Goal: Task Accomplishment & Management: Manage account settings

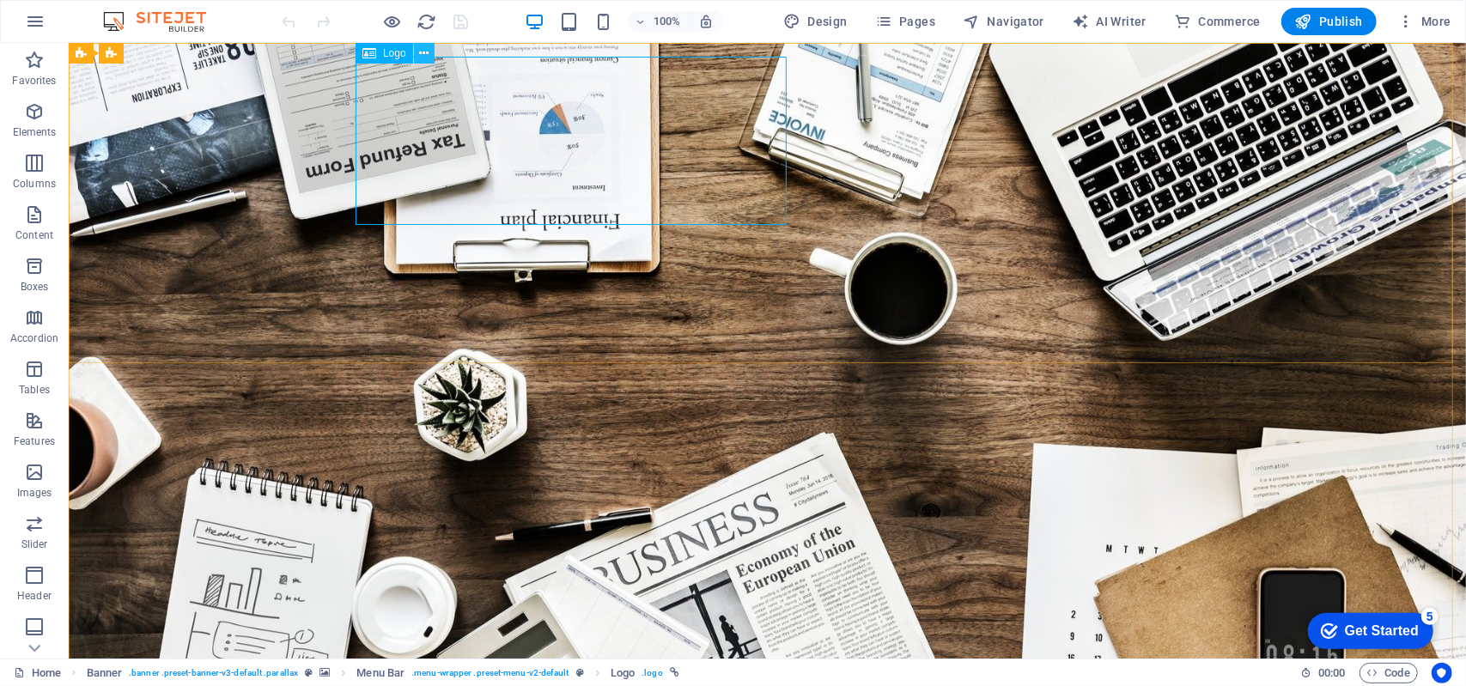
click at [0, 0] on icon at bounding box center [0, 0] width 0 height 0
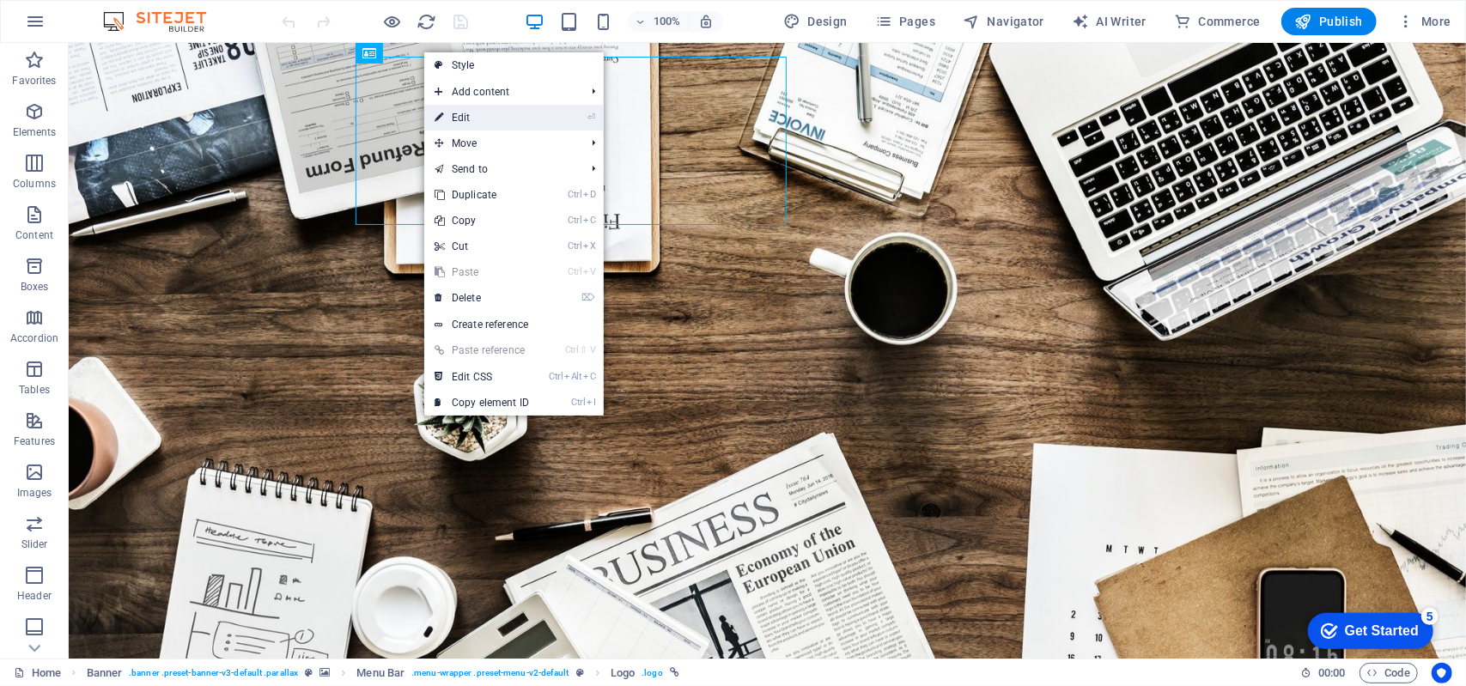
select select "px"
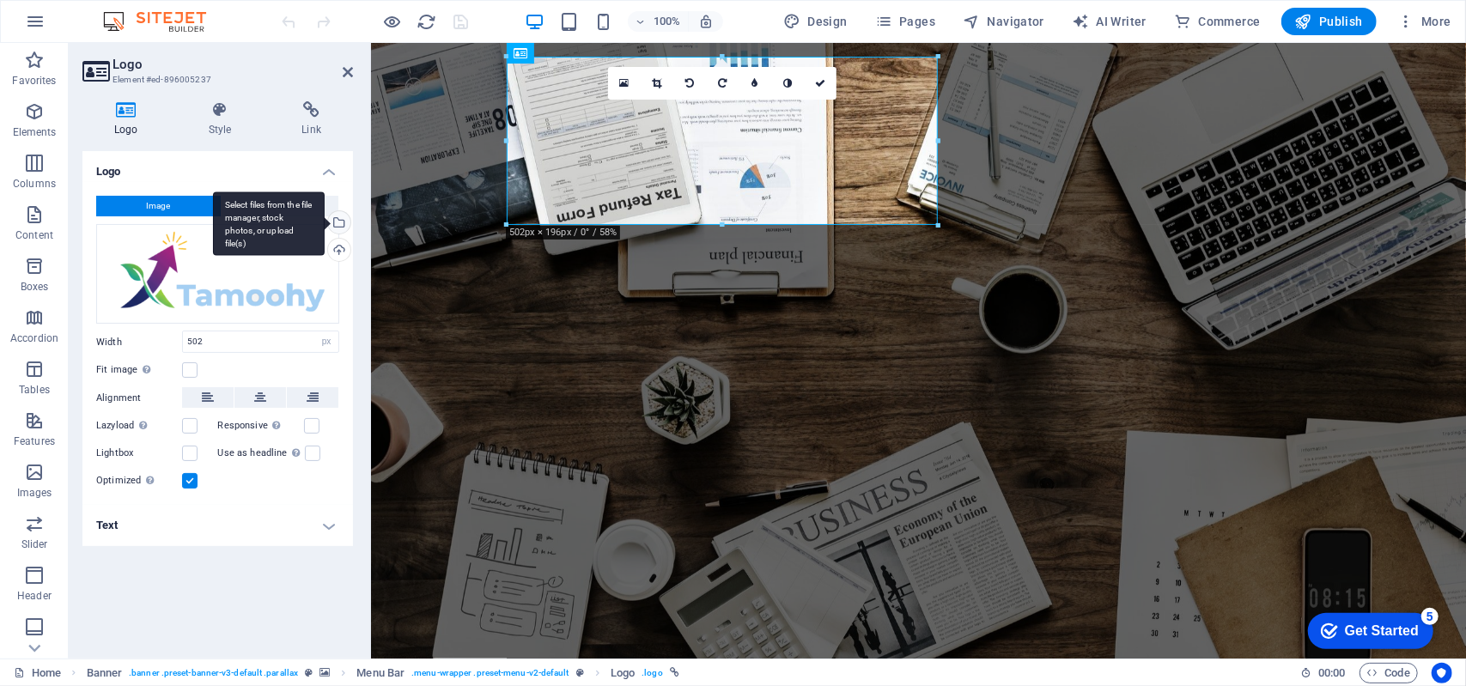
click at [339, 222] on div "Select files from the file manager, stock photos, or upload file(s)" at bounding box center [338, 224] width 26 height 26
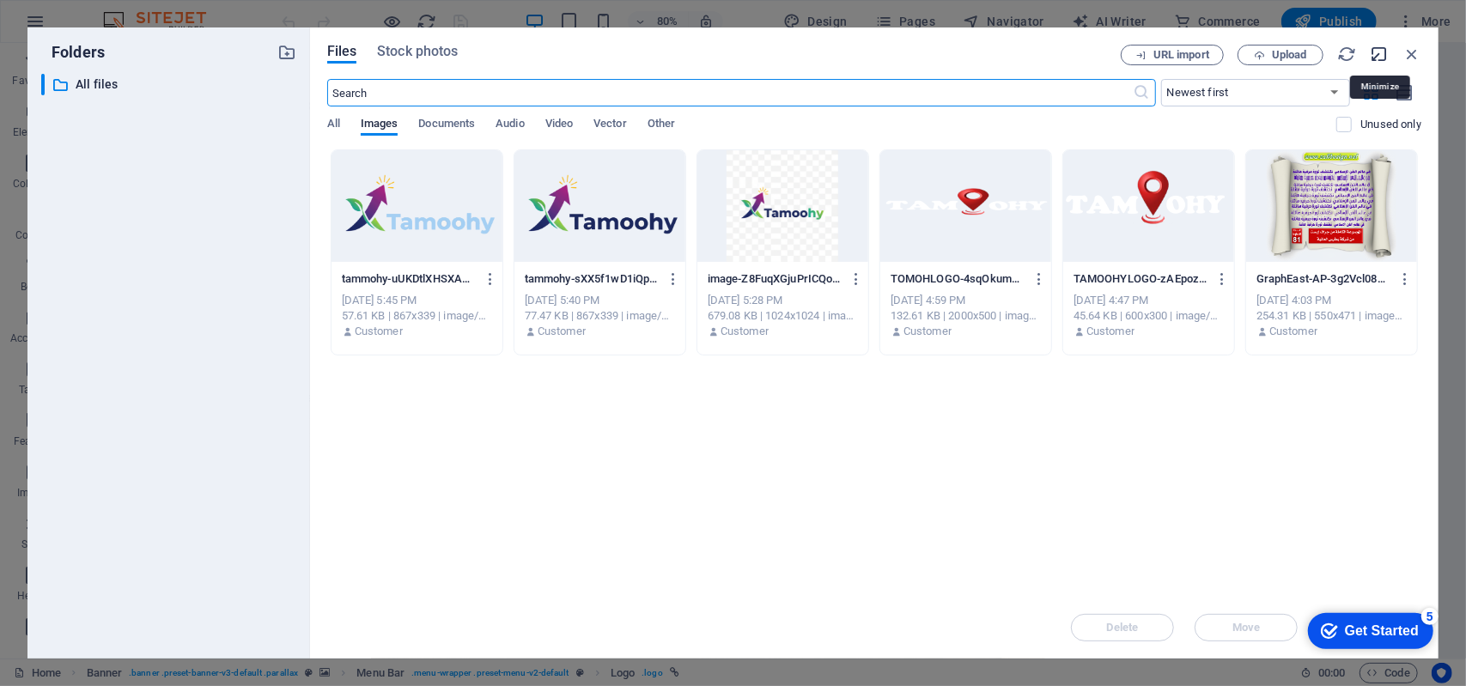
click at [1377, 48] on icon "button" at bounding box center [1378, 54] width 19 height 19
select select "image"
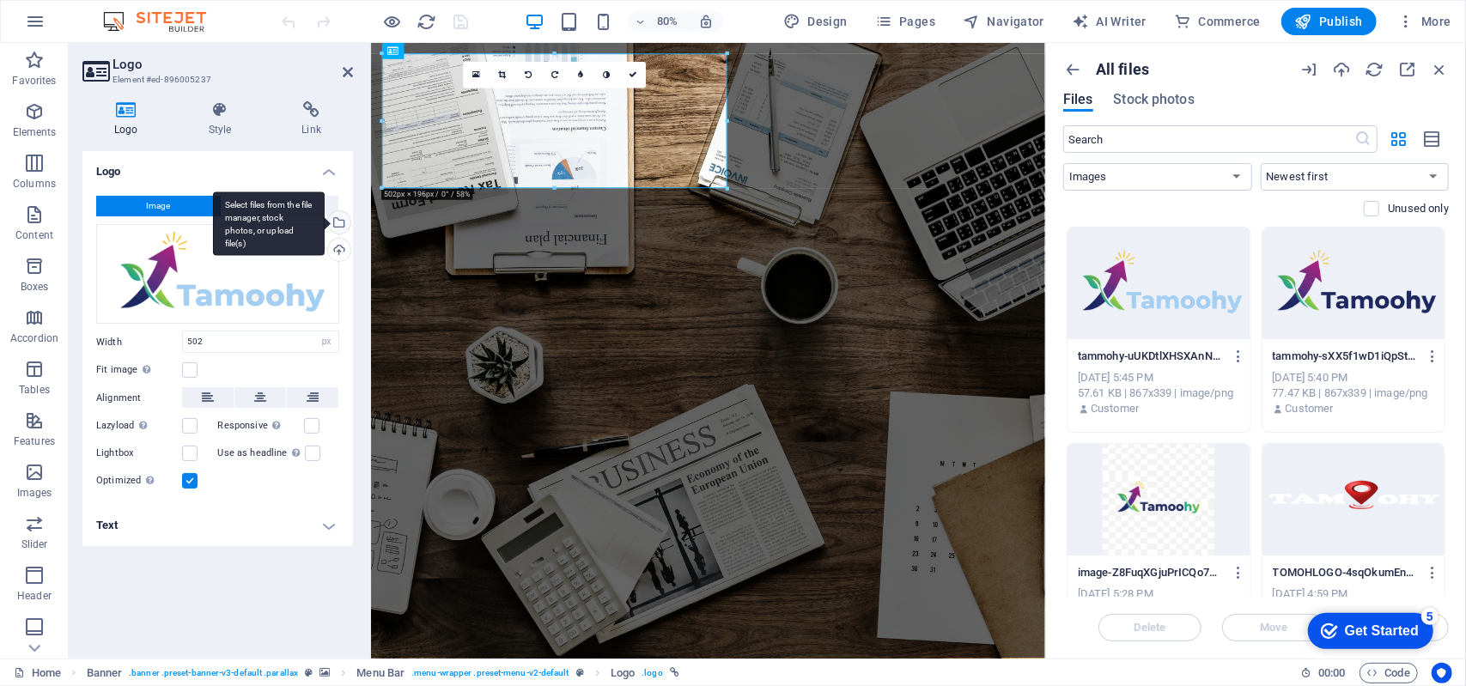
click at [338, 221] on div "Select files from the file manager, stock photos, or upload file(s)" at bounding box center [338, 224] width 26 height 26
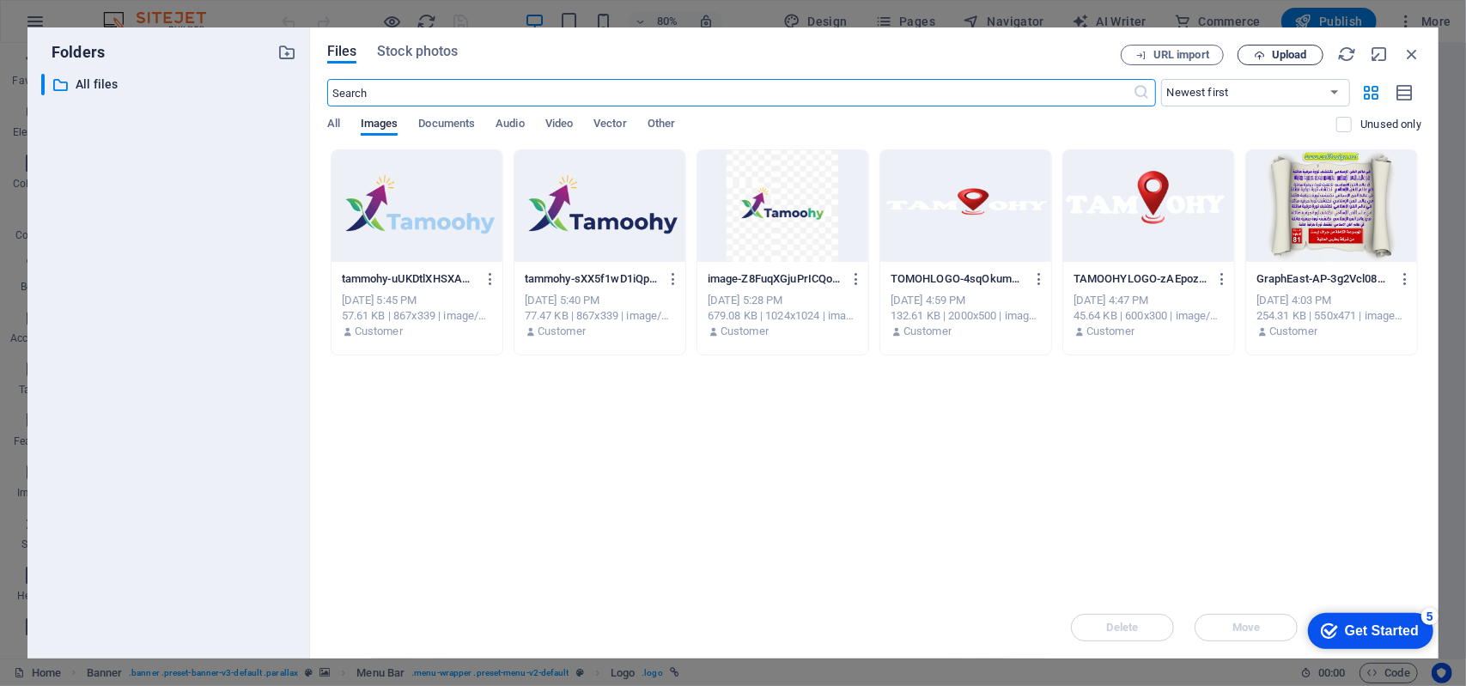
click at [1276, 56] on span "Upload" at bounding box center [1288, 55] width 35 height 10
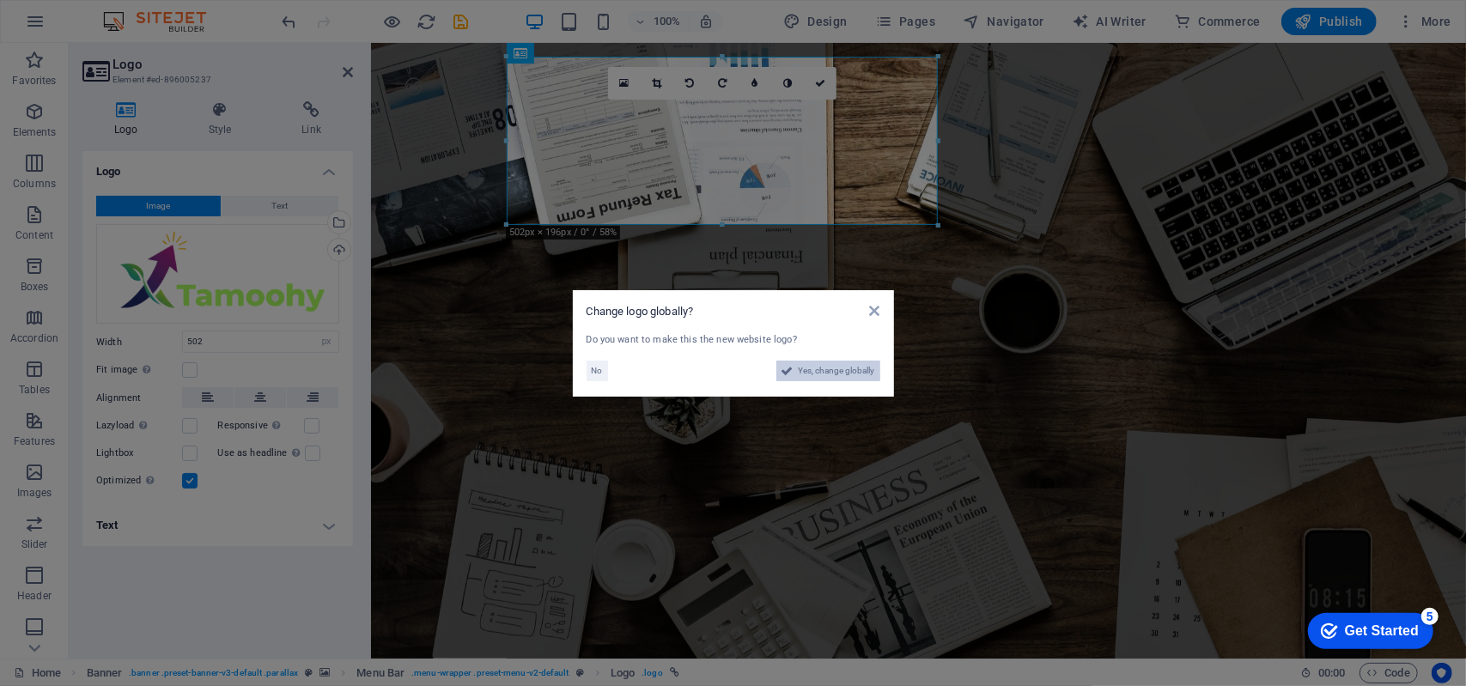
drag, startPoint x: 838, startPoint y: 371, endPoint x: 584, endPoint y: 410, distance: 257.0
click at [838, 371] on span "Yes, change globally" at bounding box center [836, 371] width 76 height 21
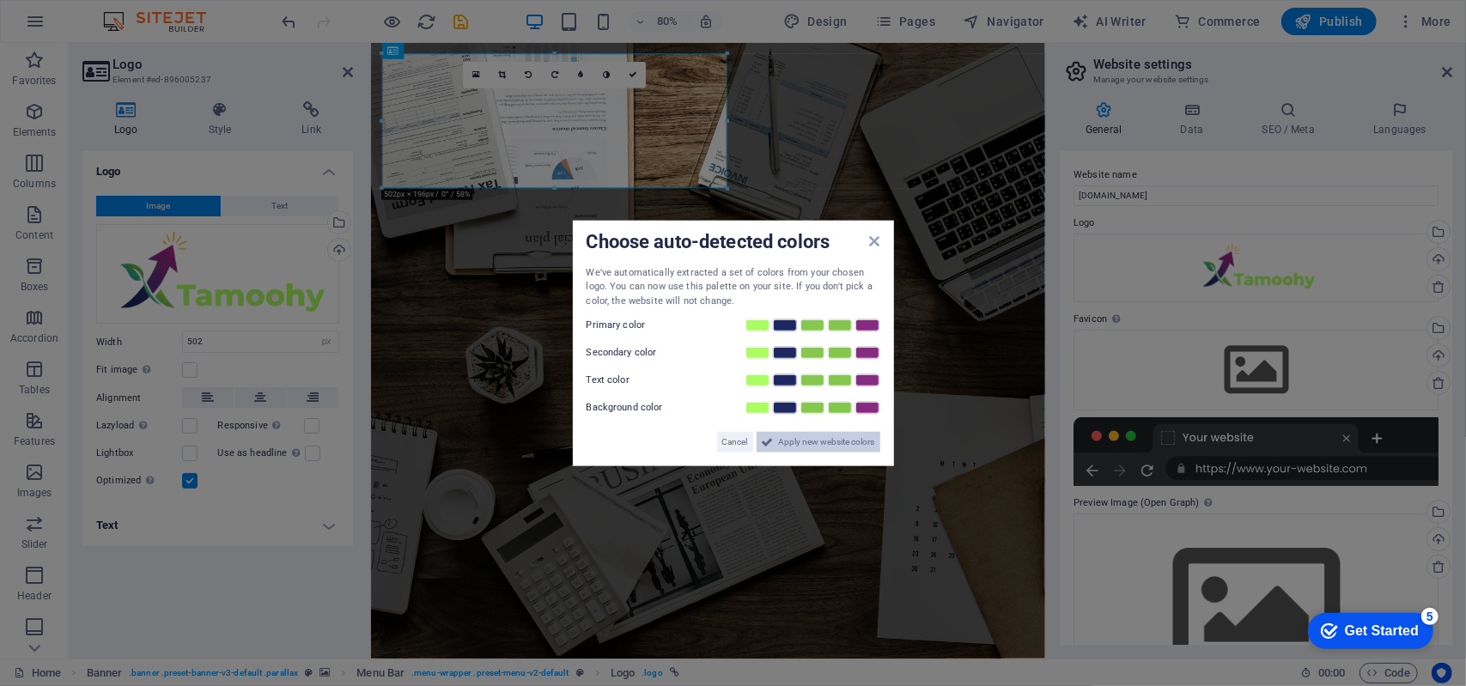
click at [804, 446] on span "Apply new website colors" at bounding box center [827, 442] width 96 height 21
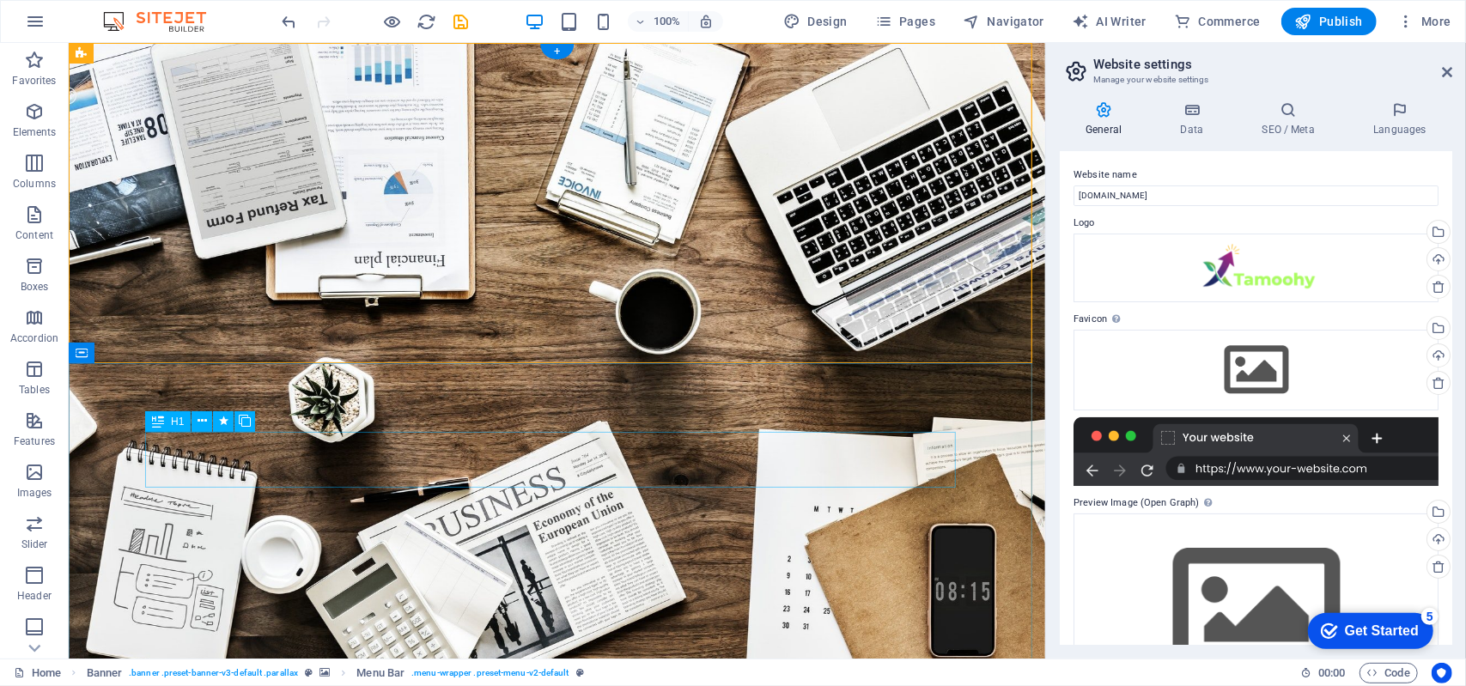
click at [0, 0] on icon at bounding box center [0, 0] width 0 height 0
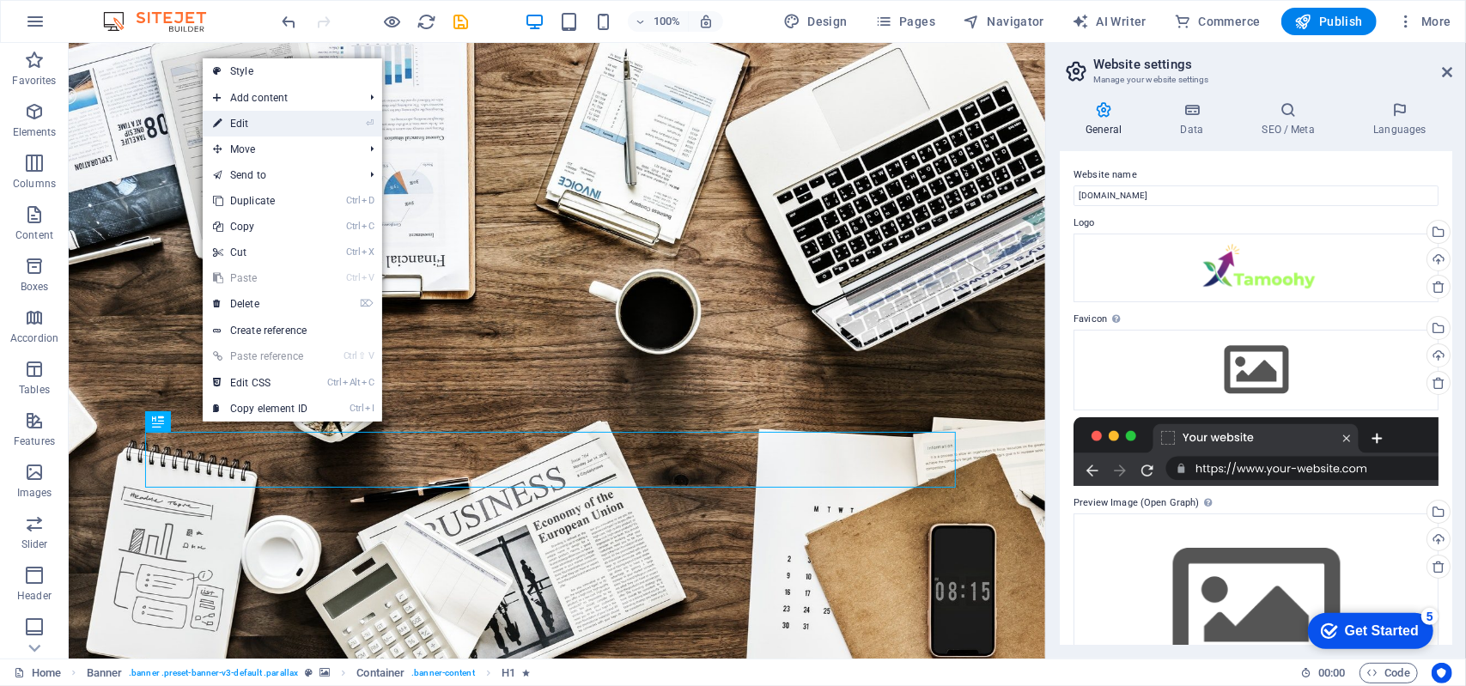
click at [295, 130] on link "⏎ Edit" at bounding box center [260, 124] width 115 height 26
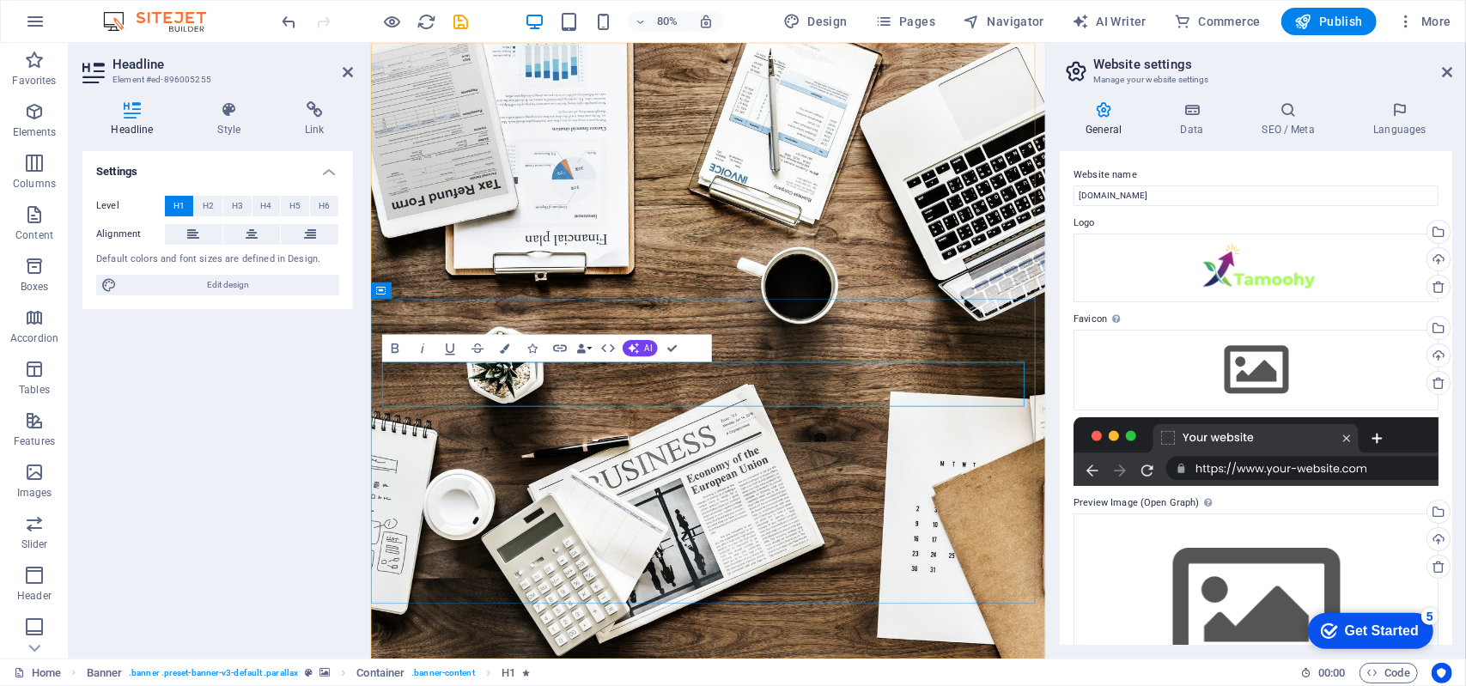
drag, startPoint x: 754, startPoint y: 472, endPoint x: 395, endPoint y: 474, distance: 358.9
click at [428, 397] on icon at bounding box center [427, 398] width 8 height 15
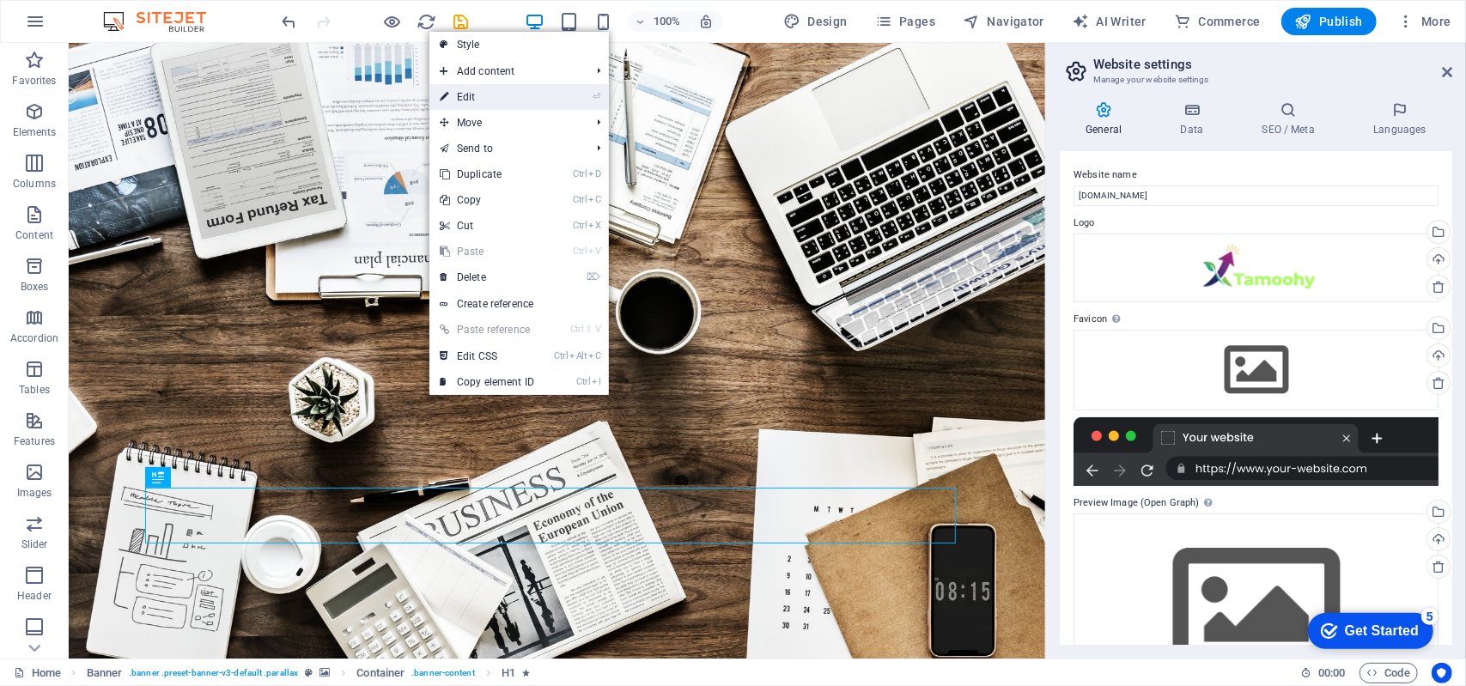
click at [536, 88] on link "⏎ Edit" at bounding box center [486, 97] width 115 height 26
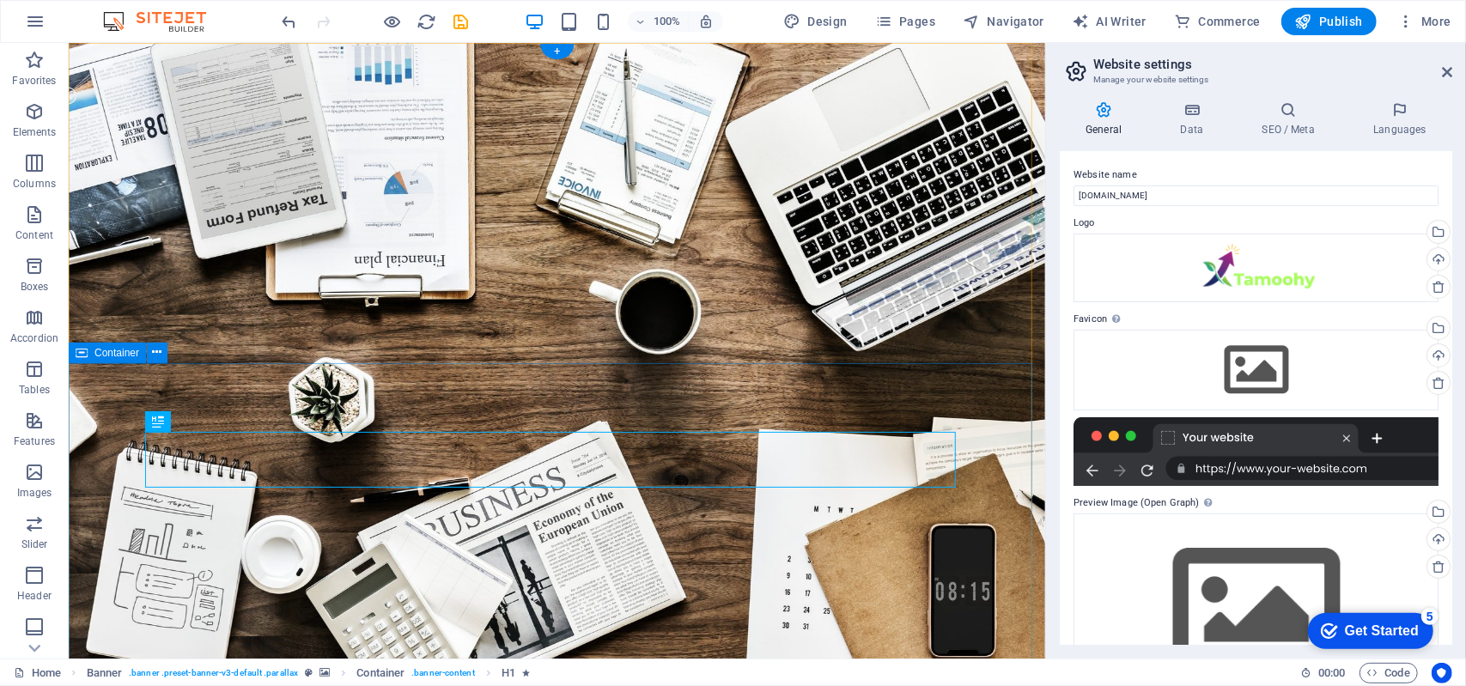
drag, startPoint x: 554, startPoint y: 467, endPoint x: 760, endPoint y: 379, distance: 223.9
click at [196, 422] on button at bounding box center [201, 421] width 21 height 21
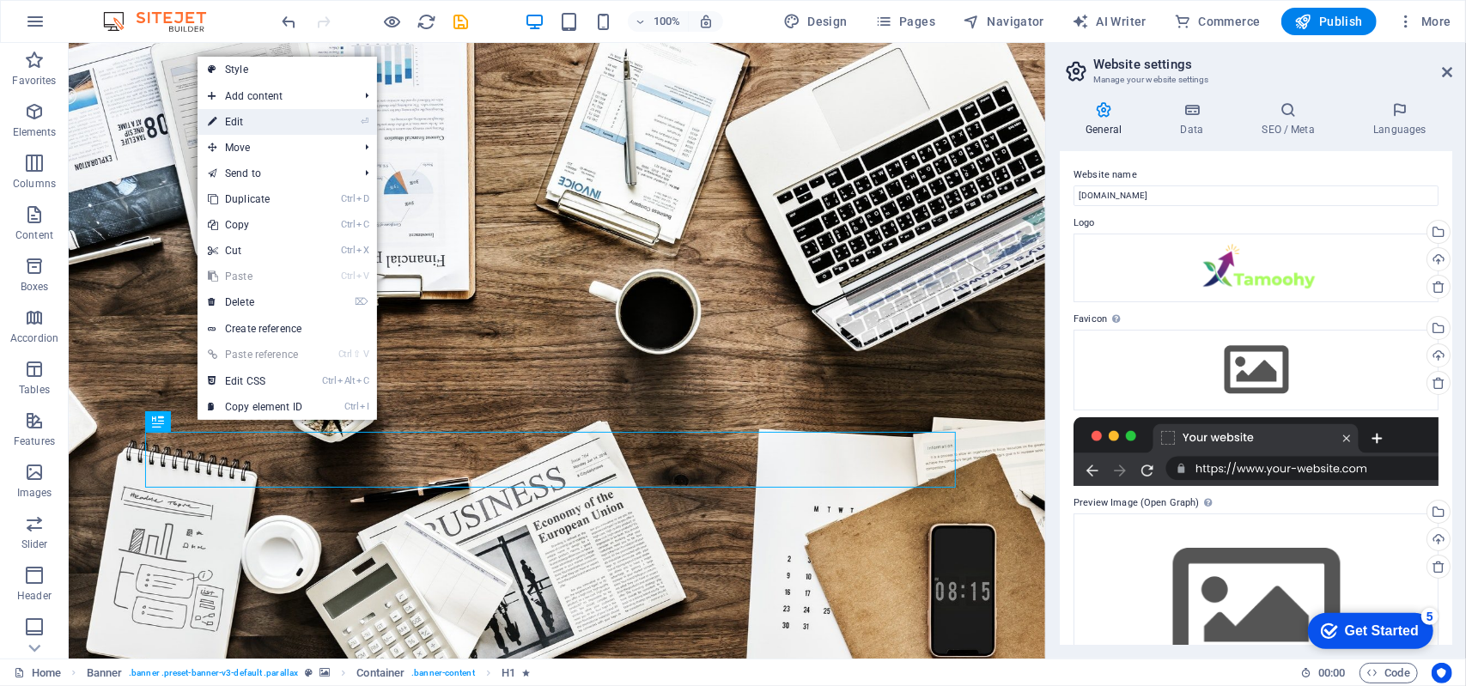
click at [288, 125] on link "⏎ Edit" at bounding box center [254, 122] width 115 height 26
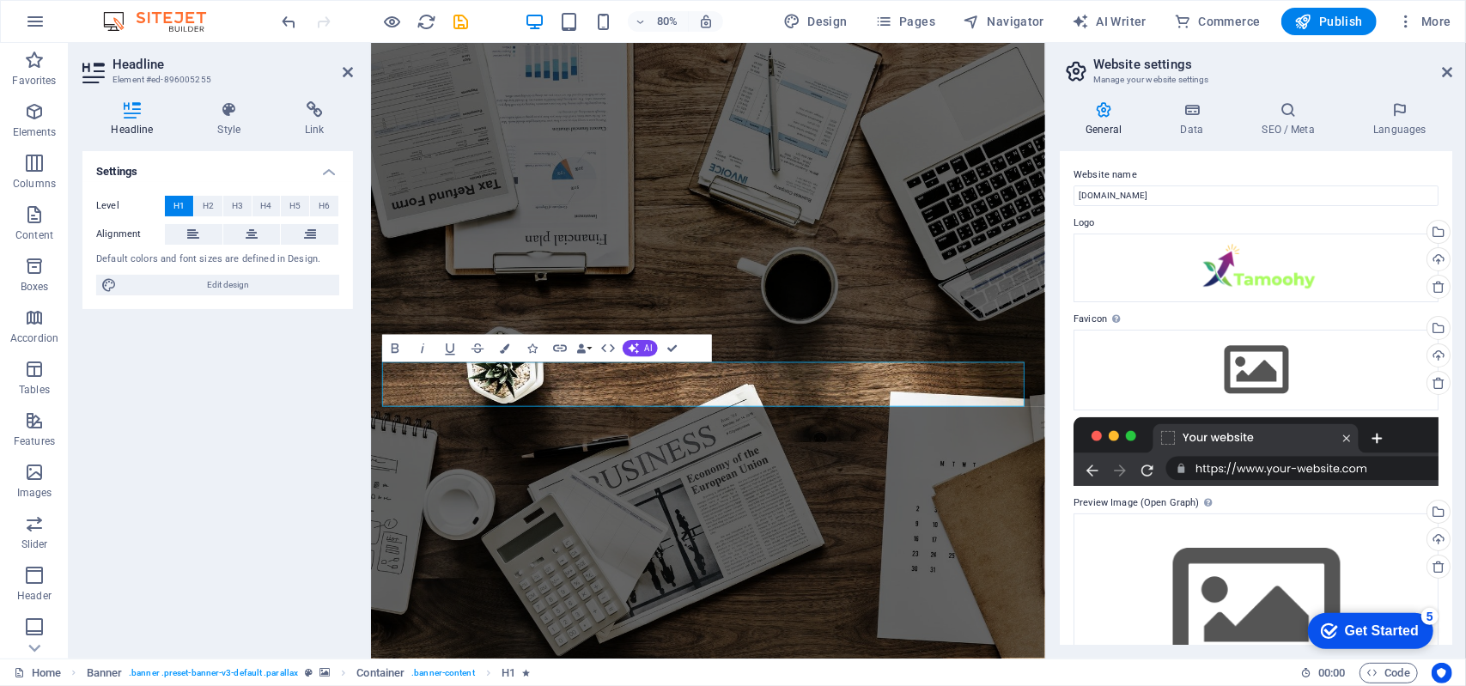
click at [1099, 118] on icon at bounding box center [1103, 109] width 88 height 17
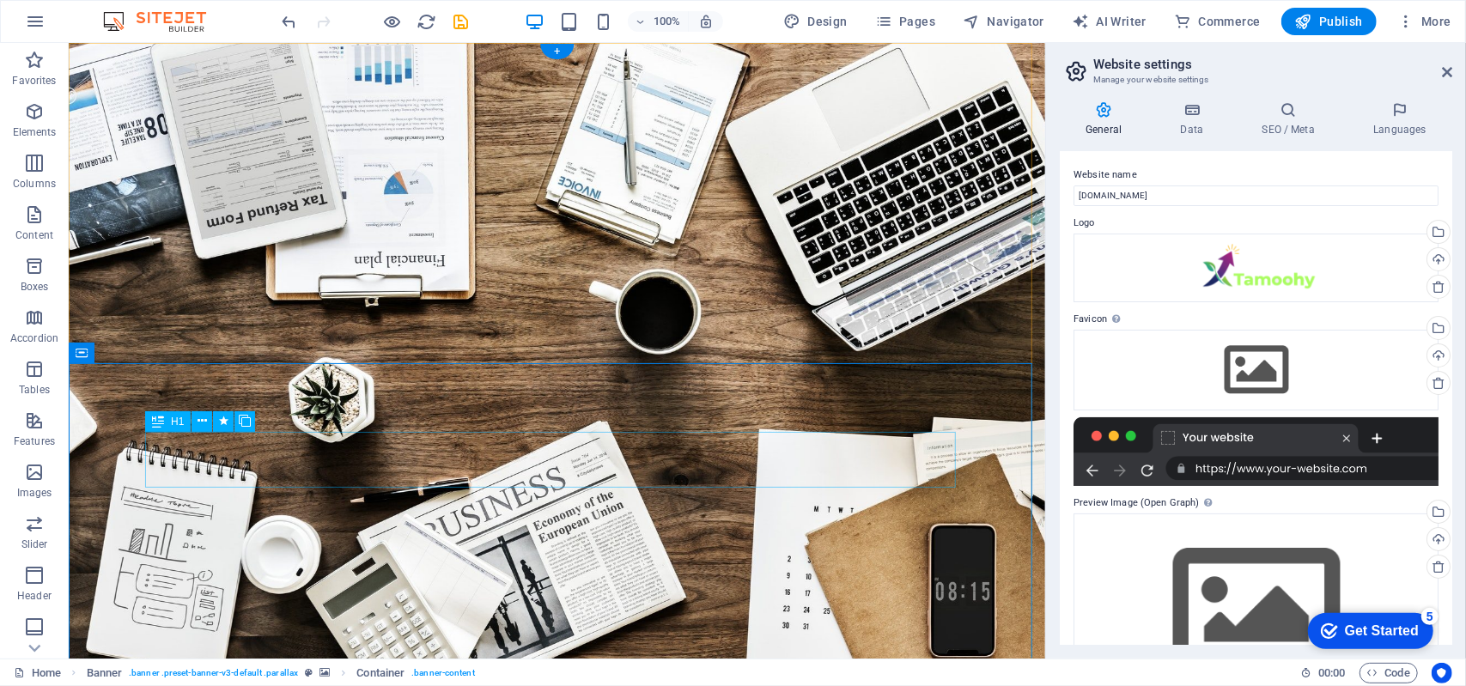
click at [194, 420] on button at bounding box center [201, 421] width 21 height 21
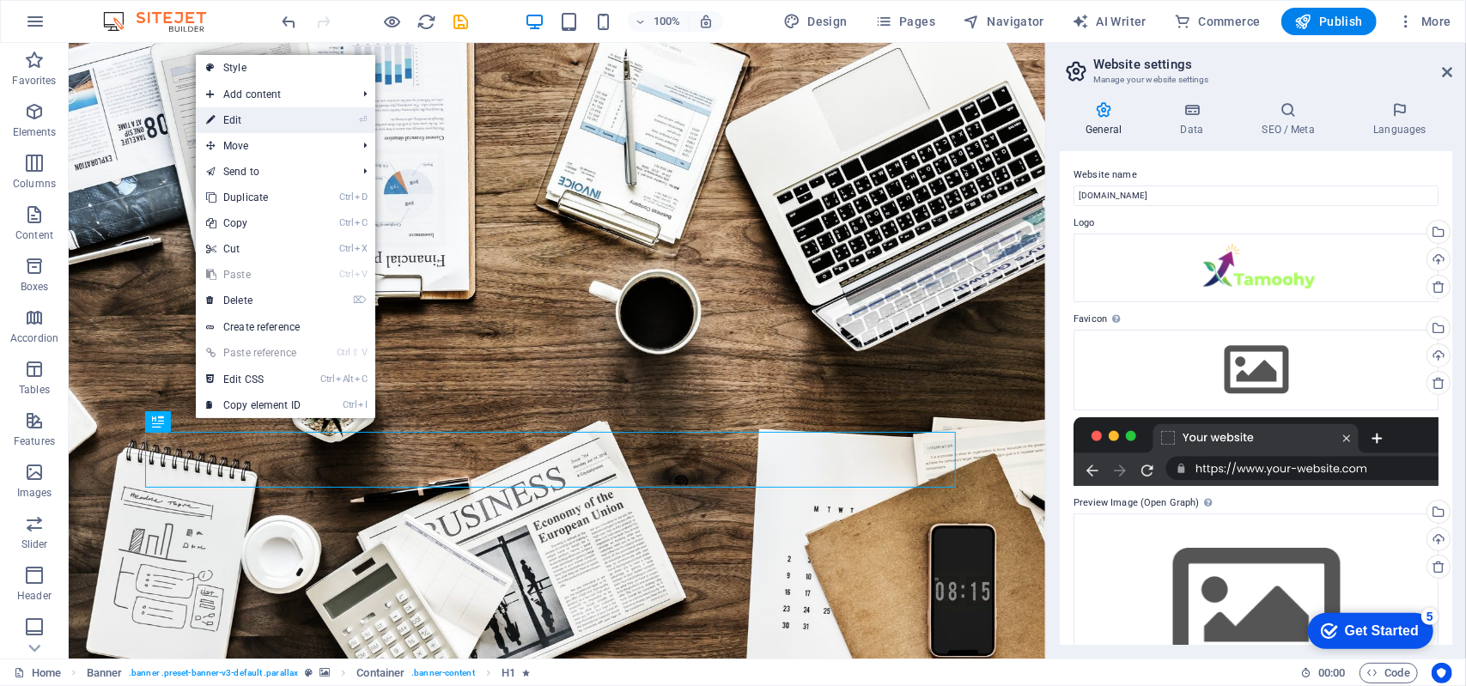
click at [278, 130] on link "⏎ Edit" at bounding box center [253, 120] width 115 height 26
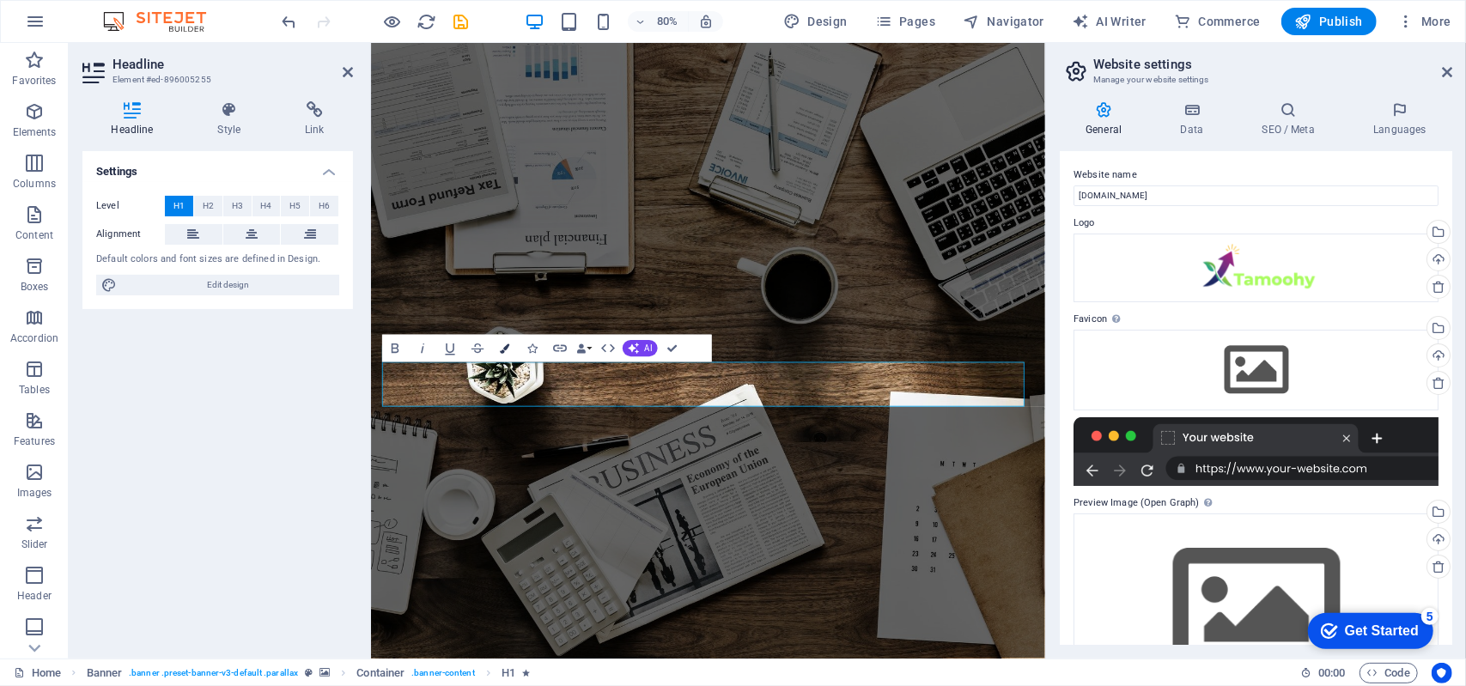
click at [504, 350] on icon "button" at bounding box center [504, 347] width 9 height 9
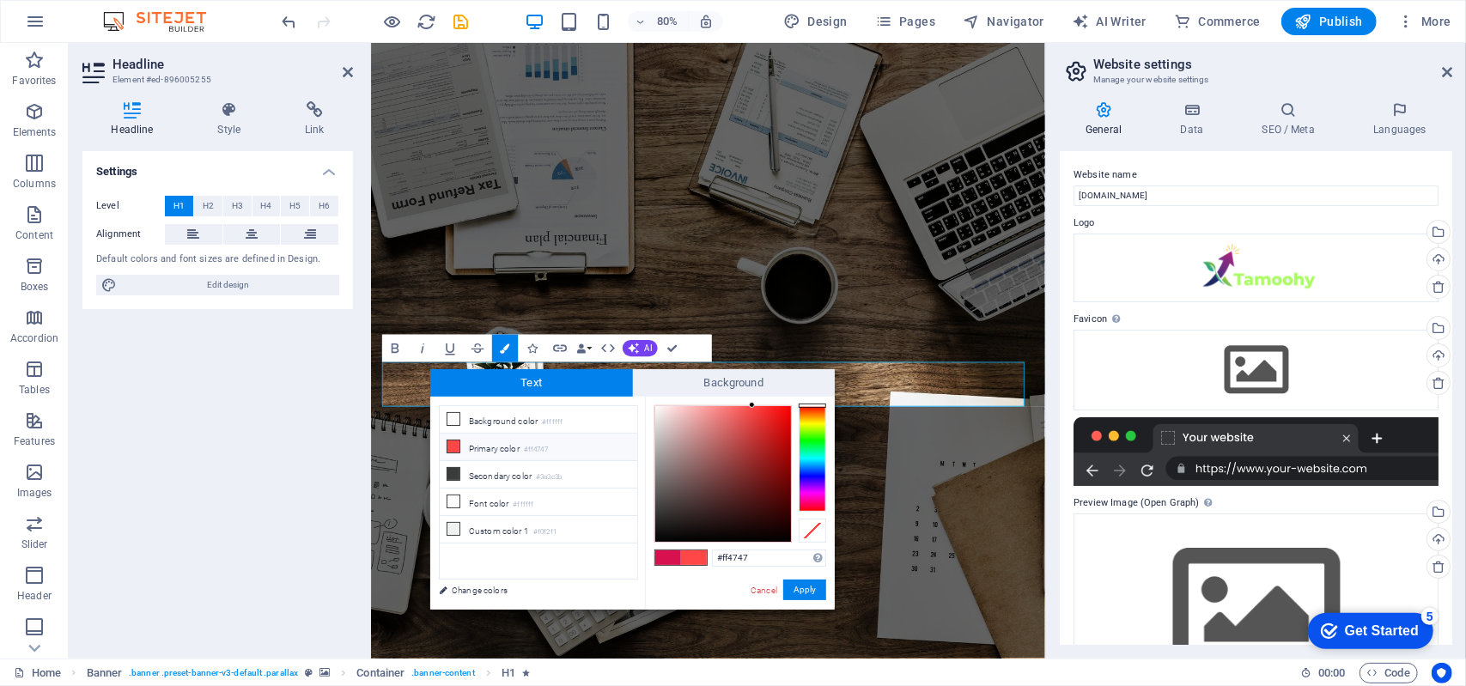
click at [546, 437] on li "Primary color #ff4747" at bounding box center [538, 447] width 197 height 27
click at [689, 554] on span at bounding box center [694, 557] width 26 height 15
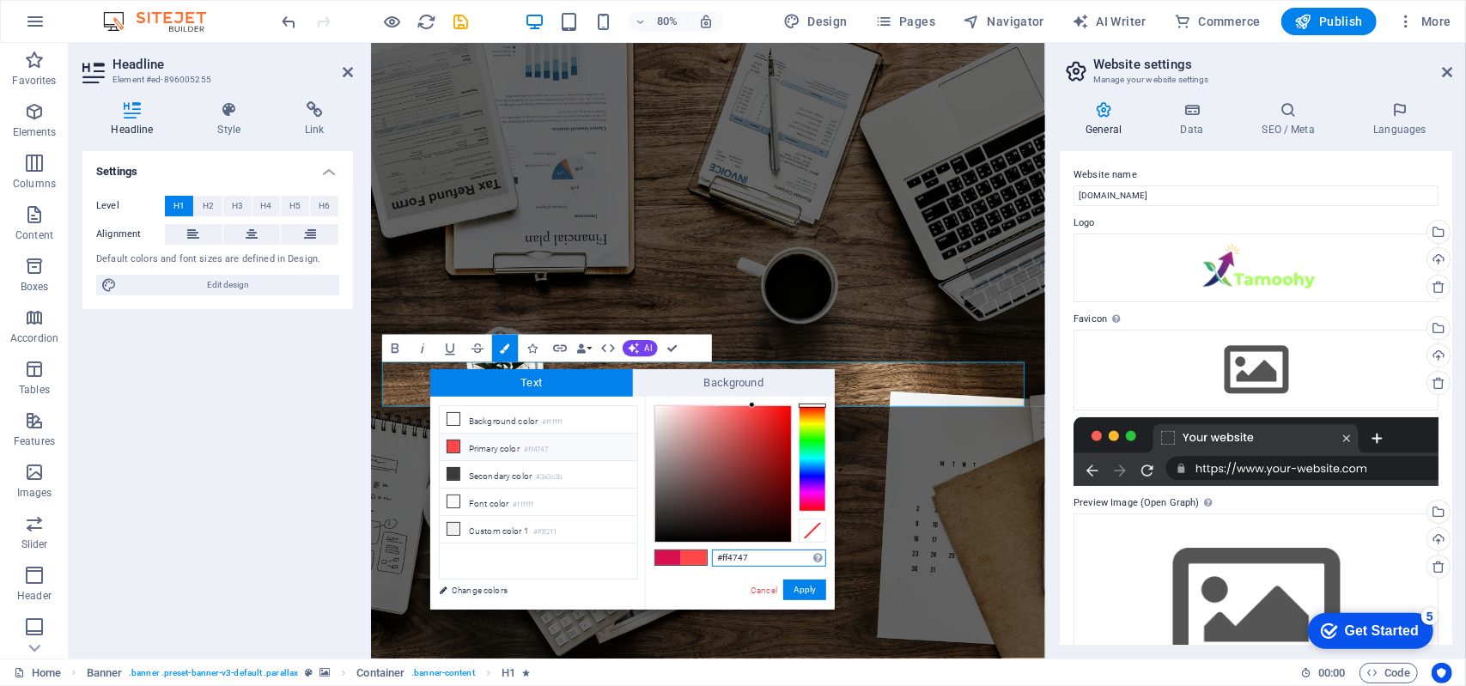
drag, startPoint x: 751, startPoint y: 562, endPoint x: 725, endPoint y: 562, distance: 25.8
click at [725, 562] on input "#ff4747" at bounding box center [769, 557] width 114 height 17
type input "#ffffff"
click at [814, 581] on button "Apply" at bounding box center [804, 590] width 43 height 21
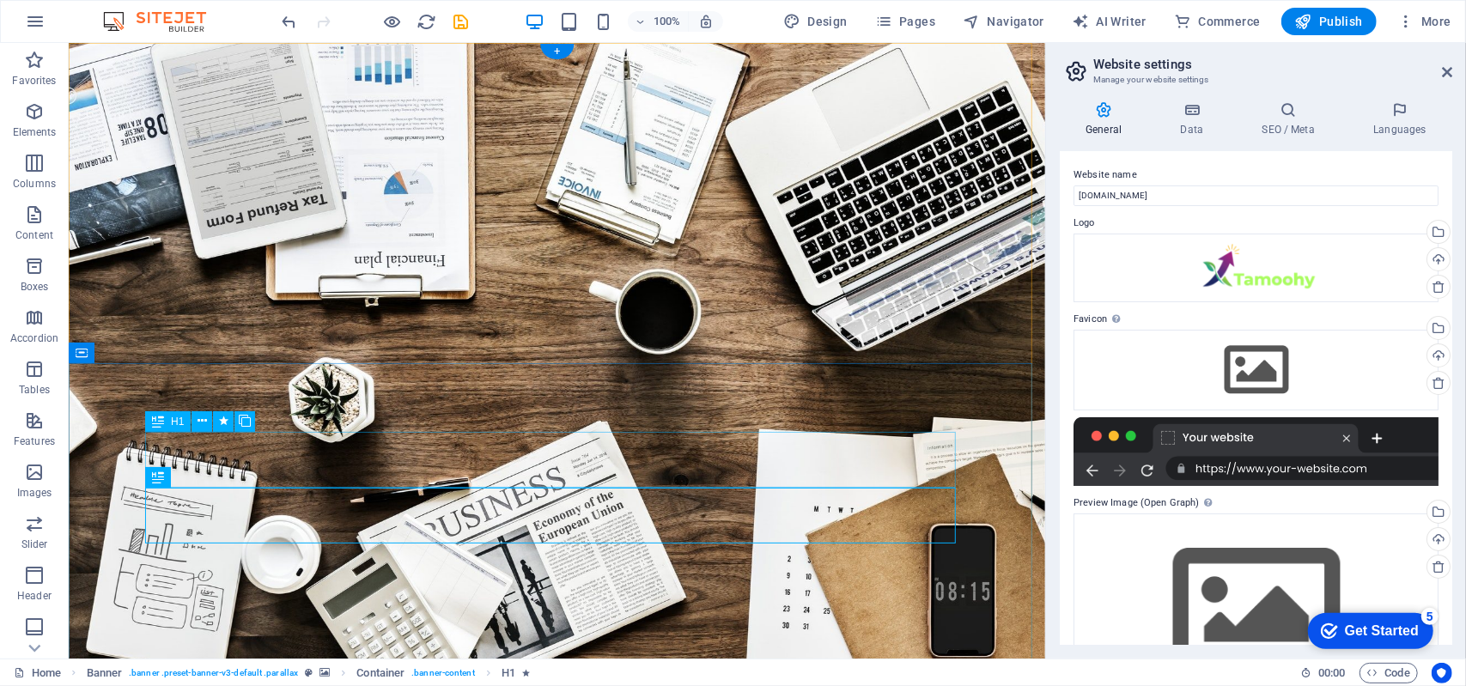
click at [0, 0] on icon at bounding box center [0, 0] width 0 height 0
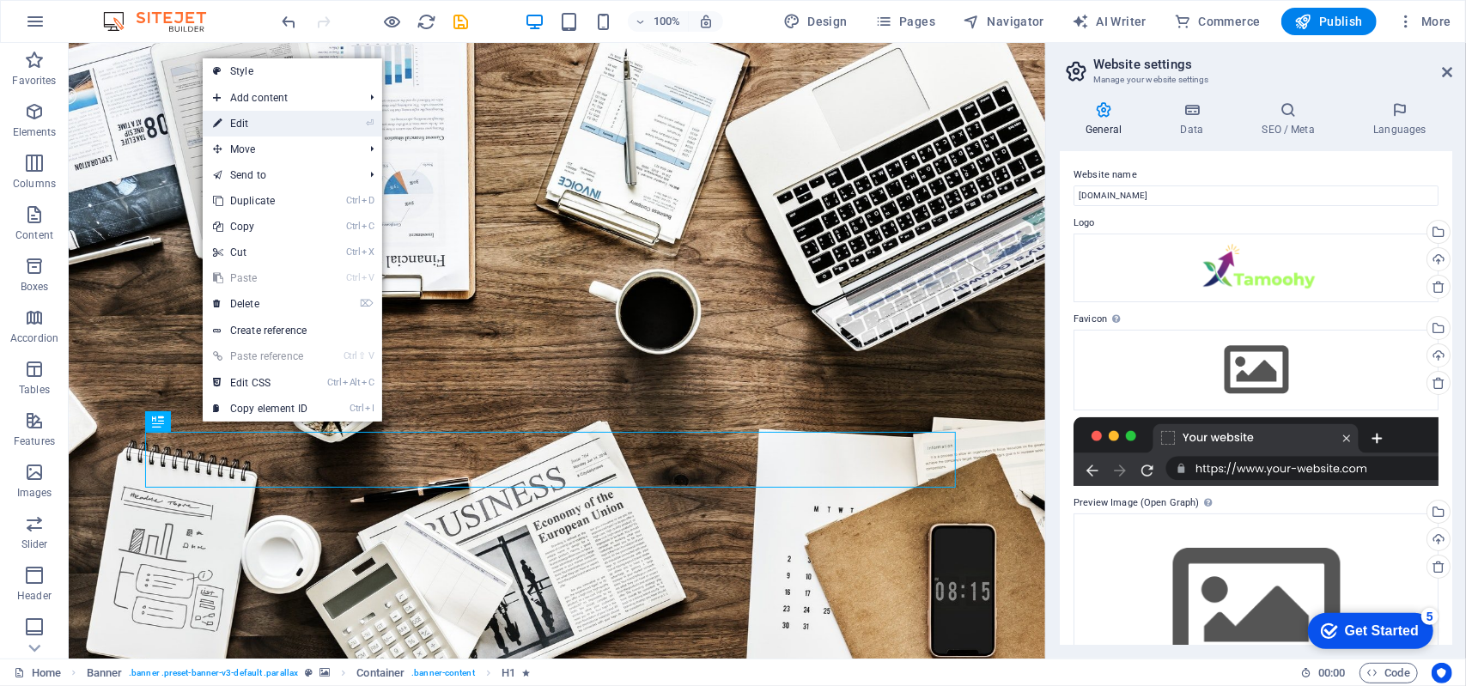
click at [286, 128] on link "⏎ Edit" at bounding box center [260, 124] width 115 height 26
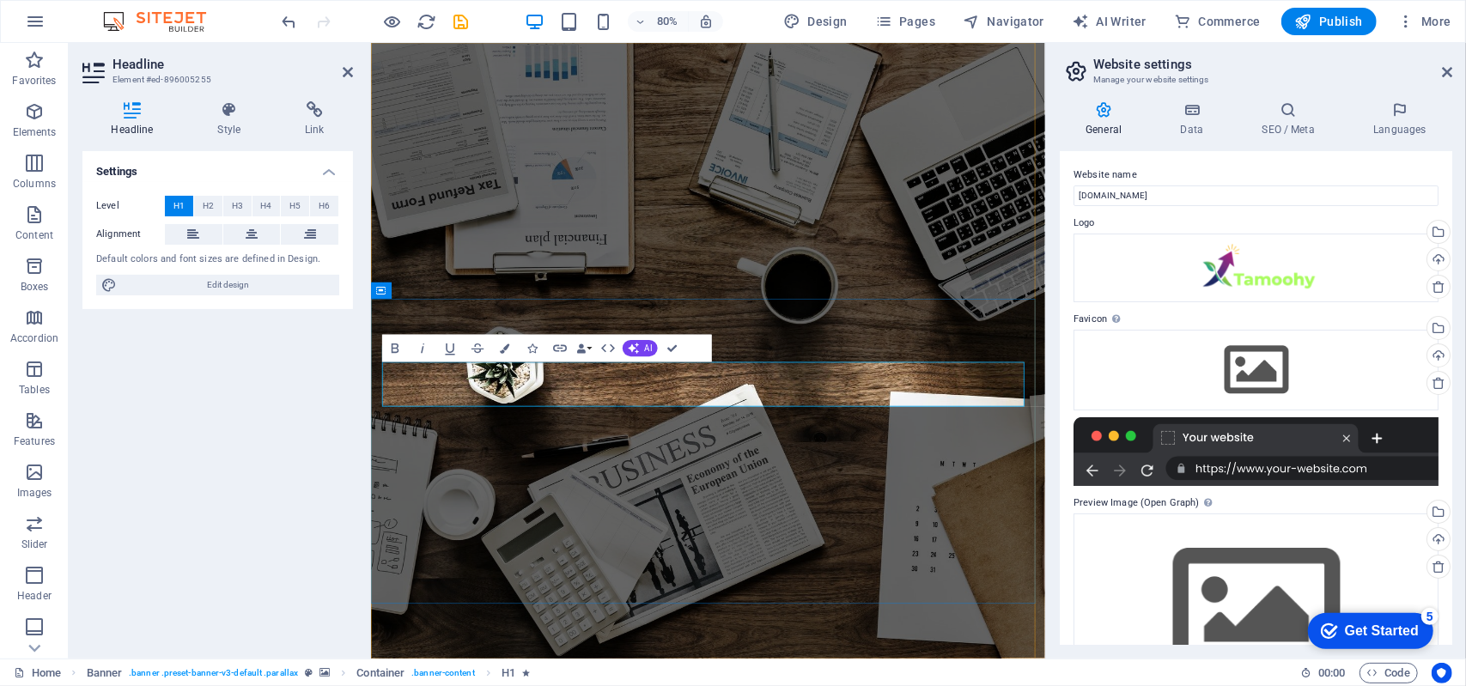
drag, startPoint x: 757, startPoint y: 470, endPoint x: 400, endPoint y: 482, distance: 357.3
click at [507, 354] on button "Colors" at bounding box center [505, 348] width 26 height 27
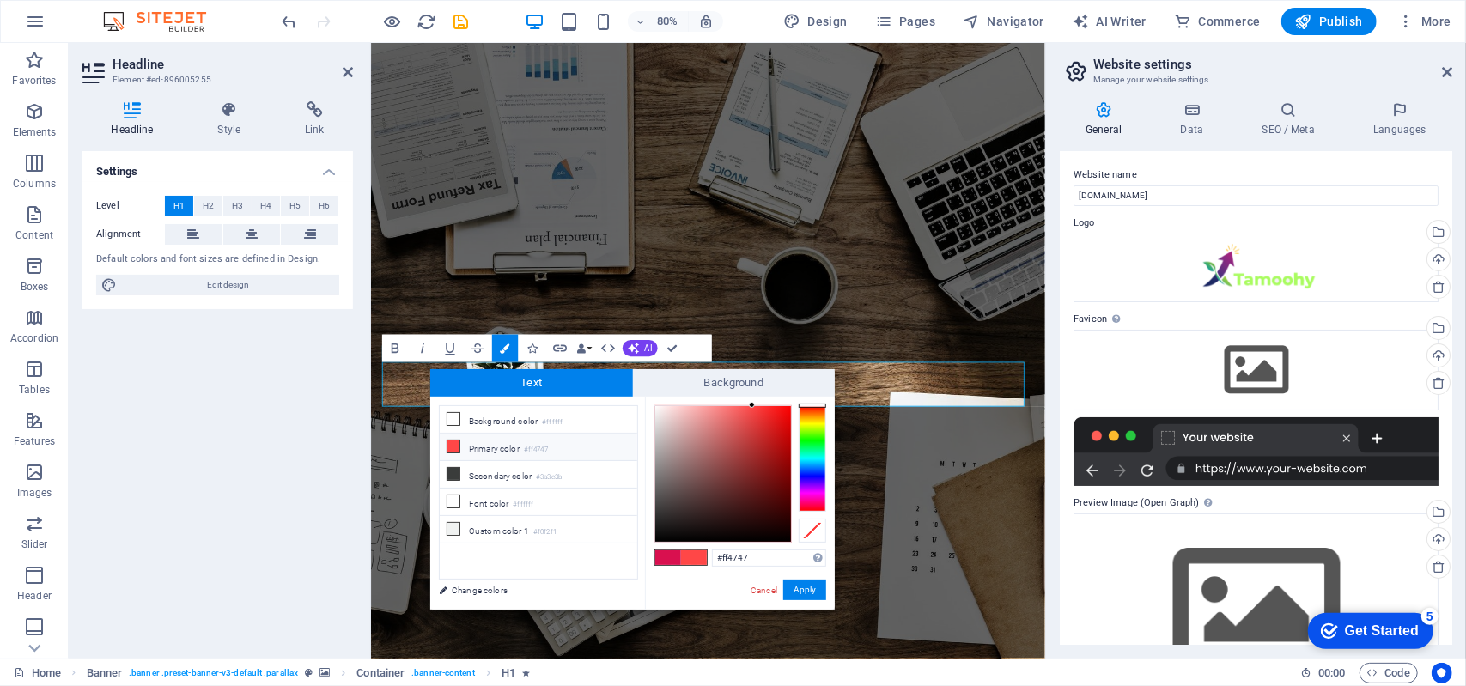
click at [515, 452] on li "Primary color #ff4747" at bounding box center [538, 447] width 197 height 27
click at [766, 560] on input "#ff4747" at bounding box center [769, 557] width 114 height 17
click at [548, 416] on small "#ffffff" at bounding box center [552, 422] width 21 height 12
click at [546, 416] on small "#ffffff" at bounding box center [552, 422] width 21 height 12
click at [543, 416] on li "Background color #ffffff" at bounding box center [538, 419] width 197 height 27
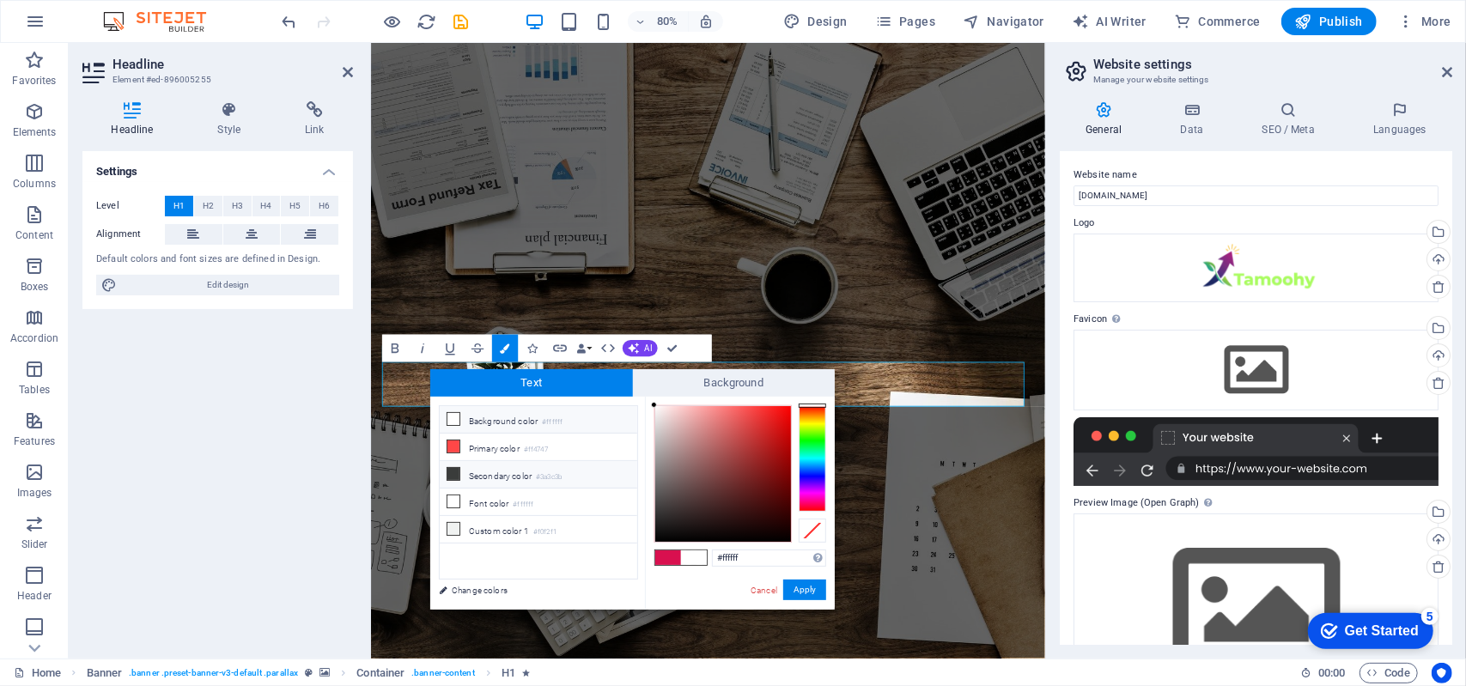
click at [514, 477] on li "Secondary color #3a3c3b" at bounding box center [538, 474] width 197 height 27
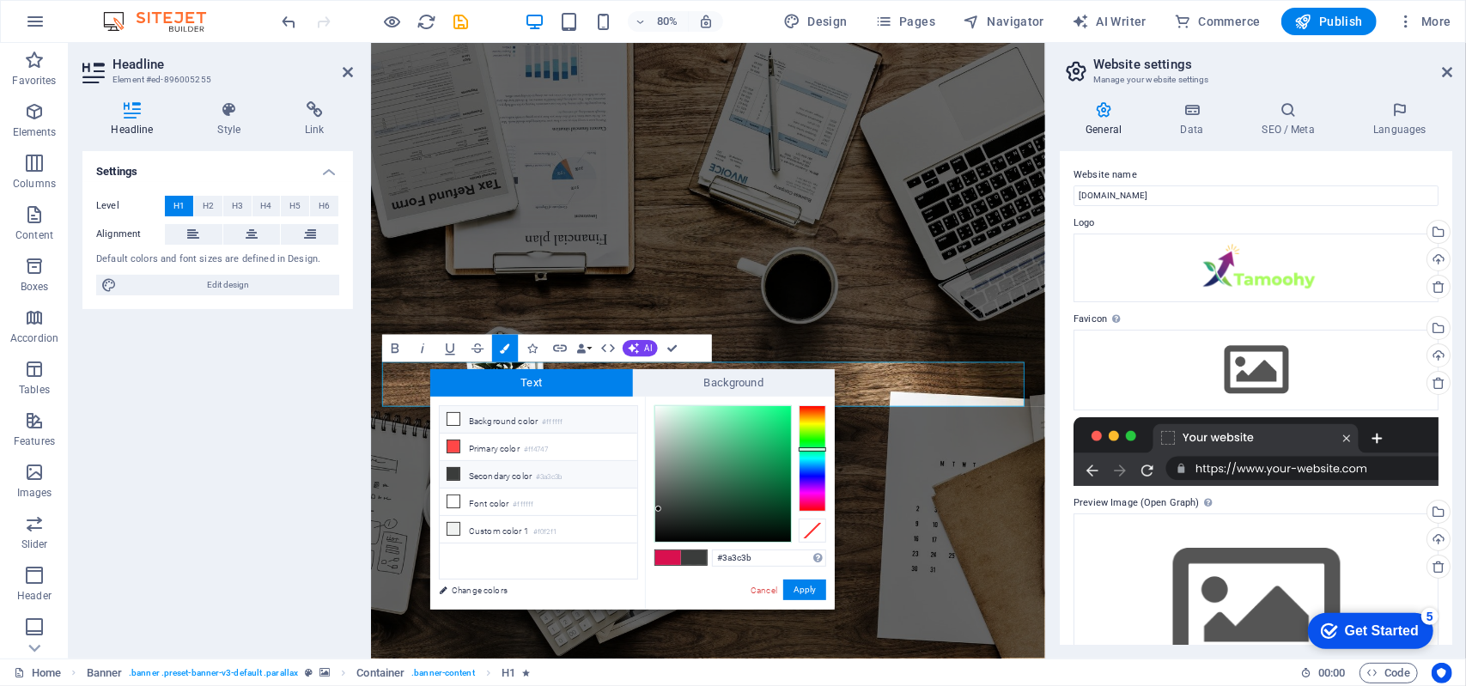
click at [525, 415] on li "Background color #ffffff" at bounding box center [538, 419] width 197 height 27
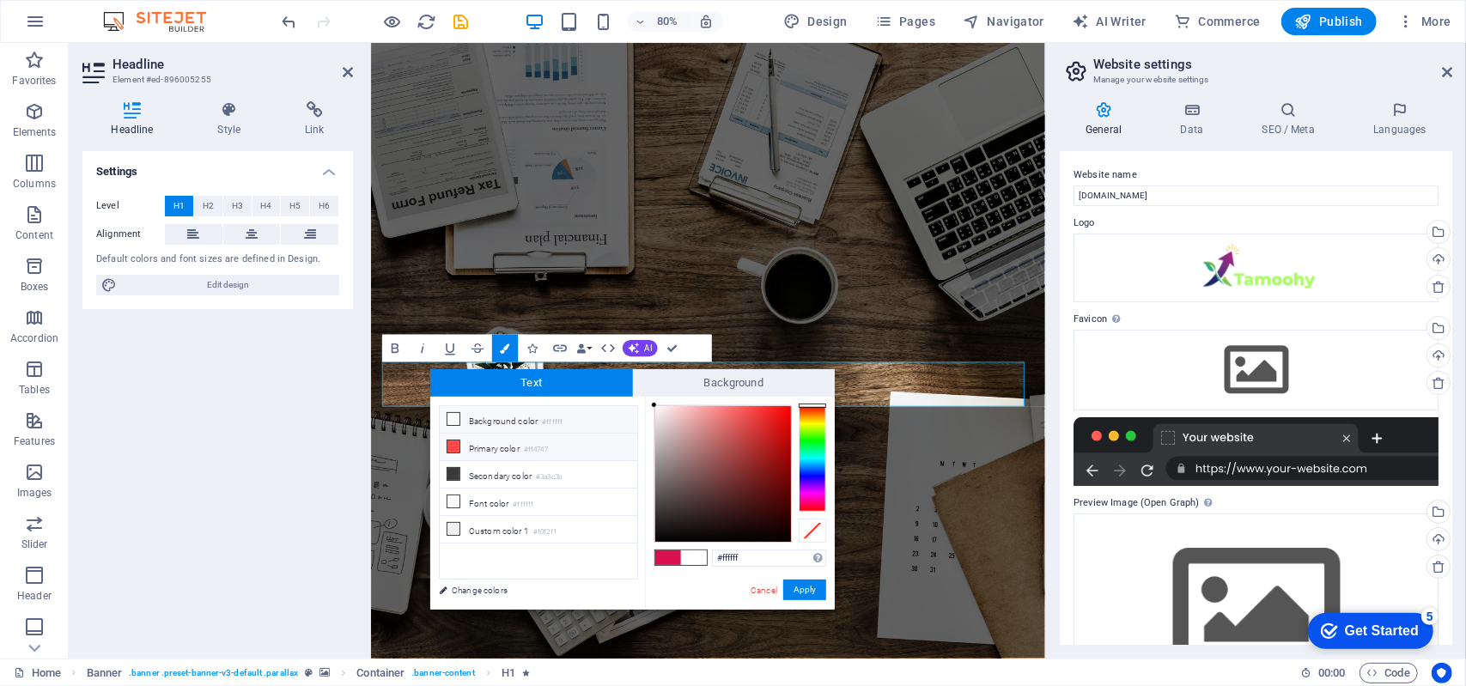
click at [511, 444] on li "Primary color #ff4747" at bounding box center [538, 447] width 197 height 27
click at [774, 561] on input "#ff4747" at bounding box center [769, 557] width 114 height 17
click at [809, 597] on button "Apply" at bounding box center [804, 590] width 43 height 21
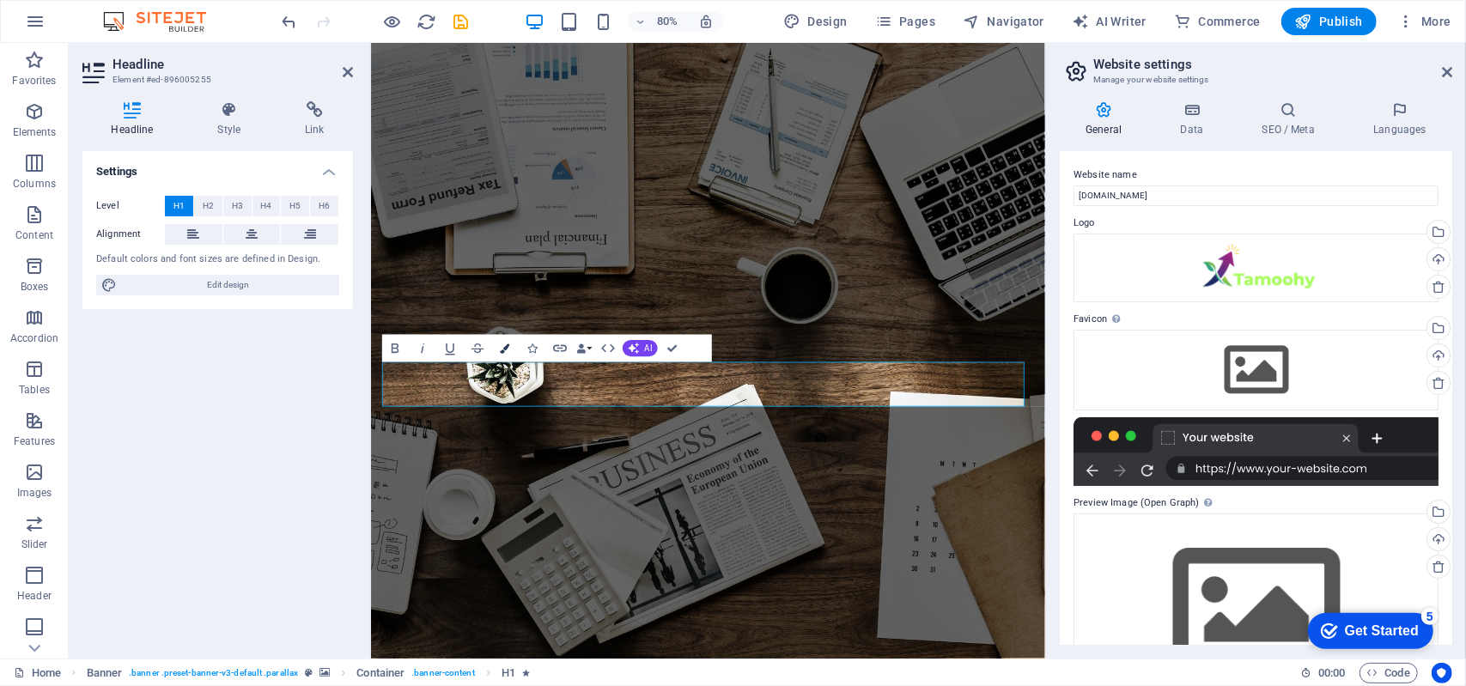
click at [512, 351] on button "Colors" at bounding box center [505, 348] width 26 height 27
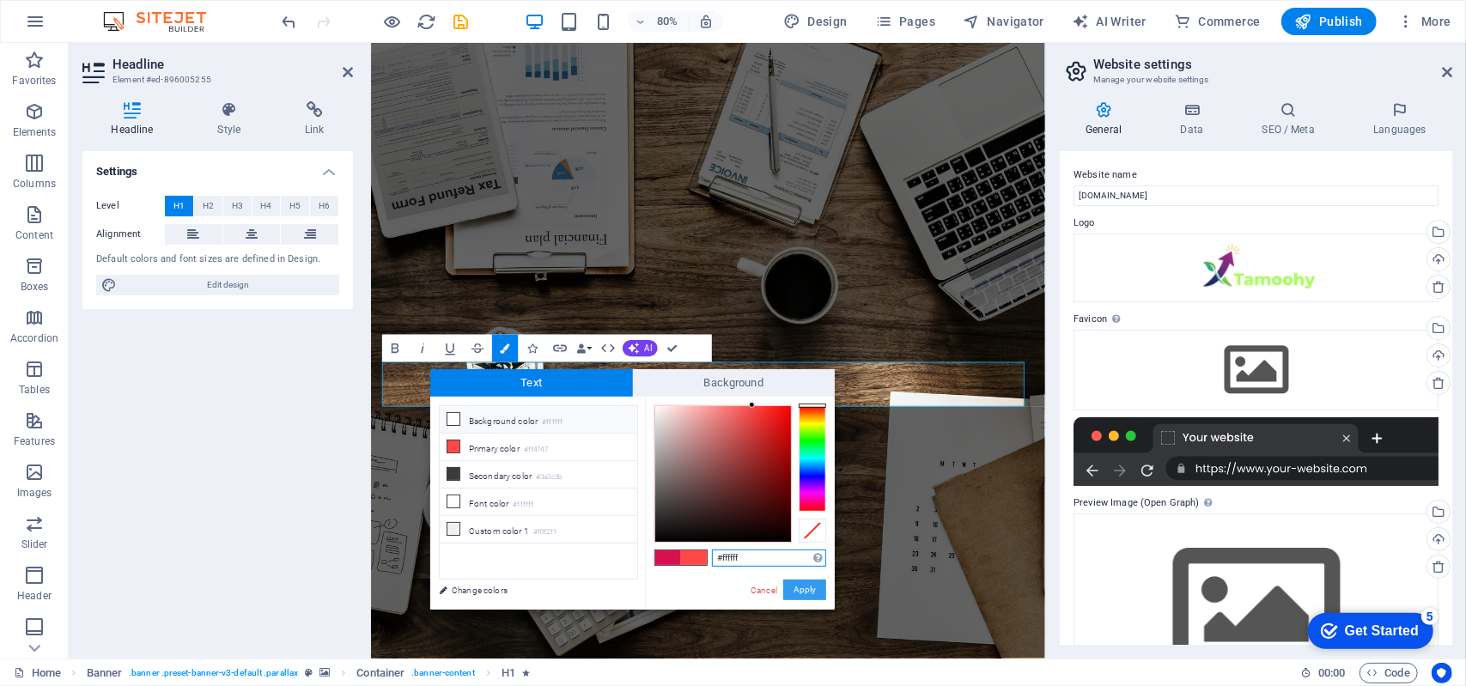
type input "#ffffff"
click at [819, 590] on button "Apply" at bounding box center [804, 590] width 43 height 21
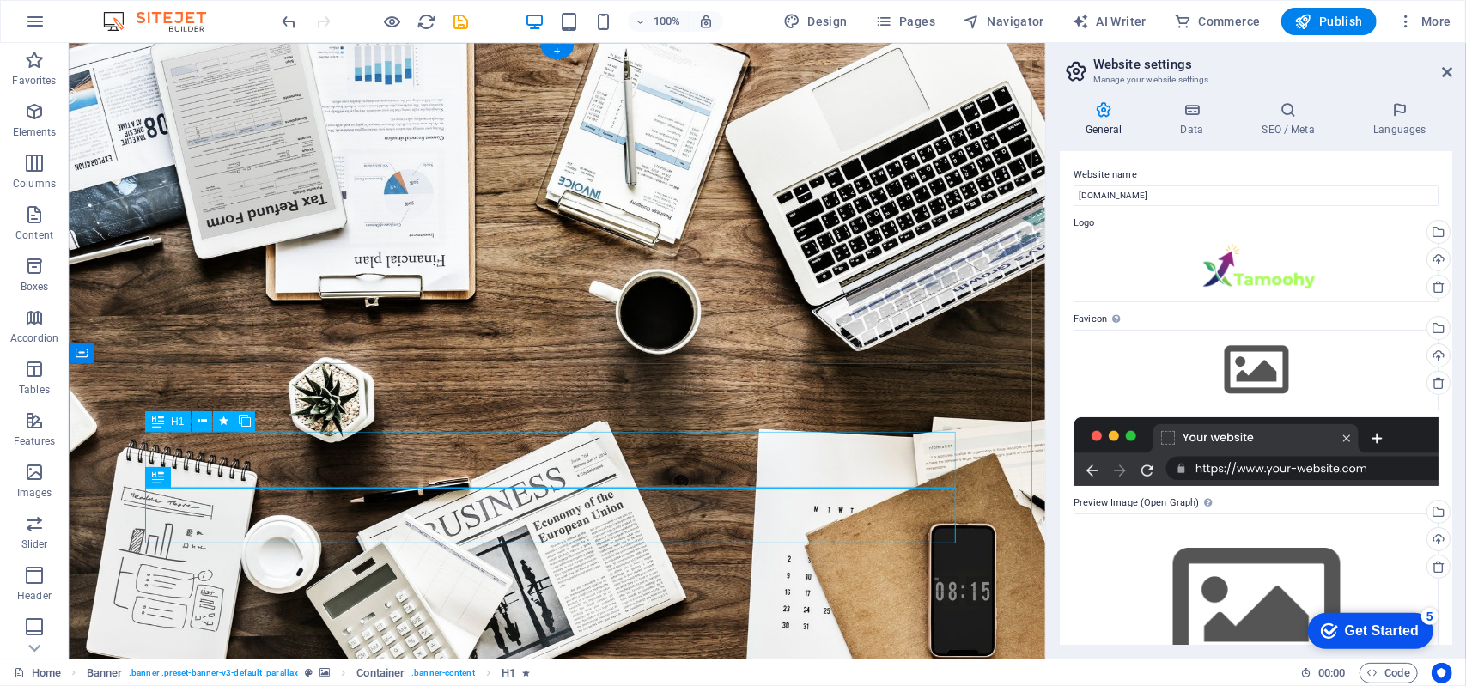
click at [0, 0] on icon at bounding box center [0, 0] width 0 height 0
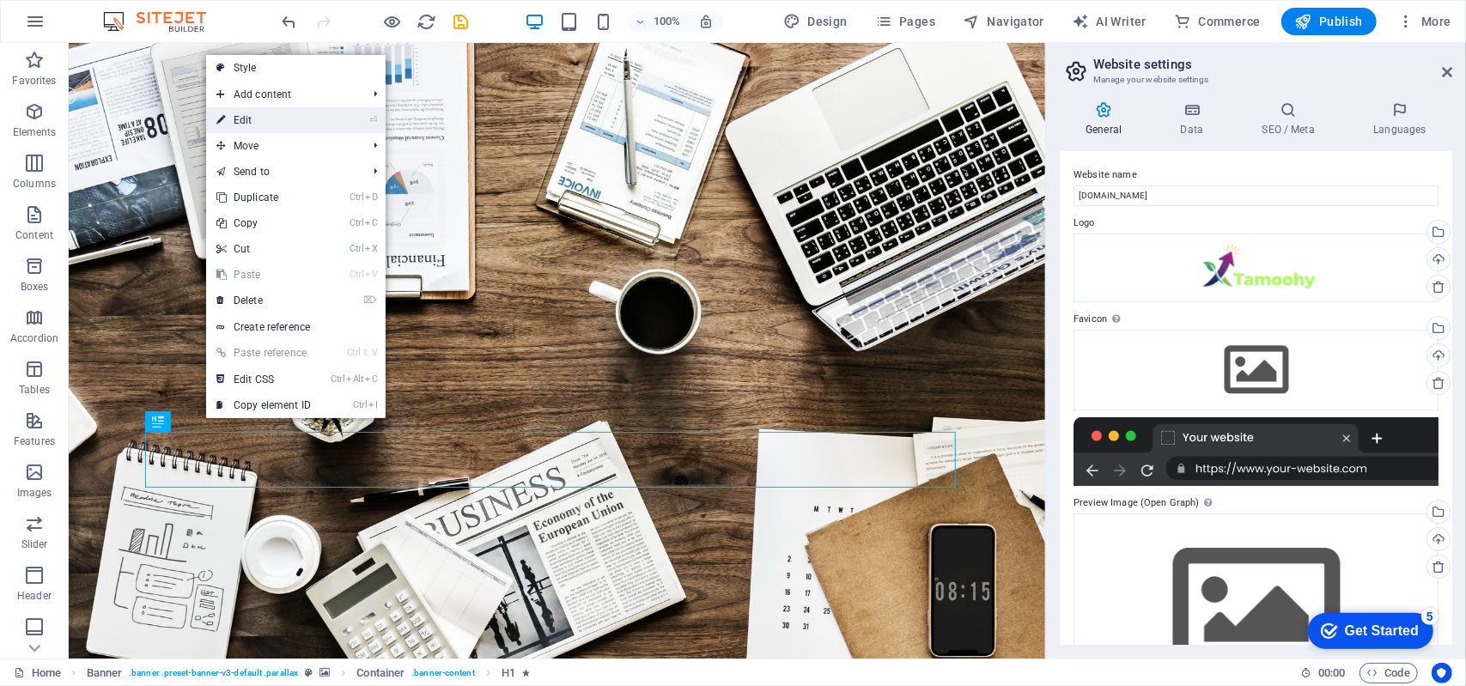
click at [318, 119] on link "⏎ Edit" at bounding box center [263, 120] width 115 height 26
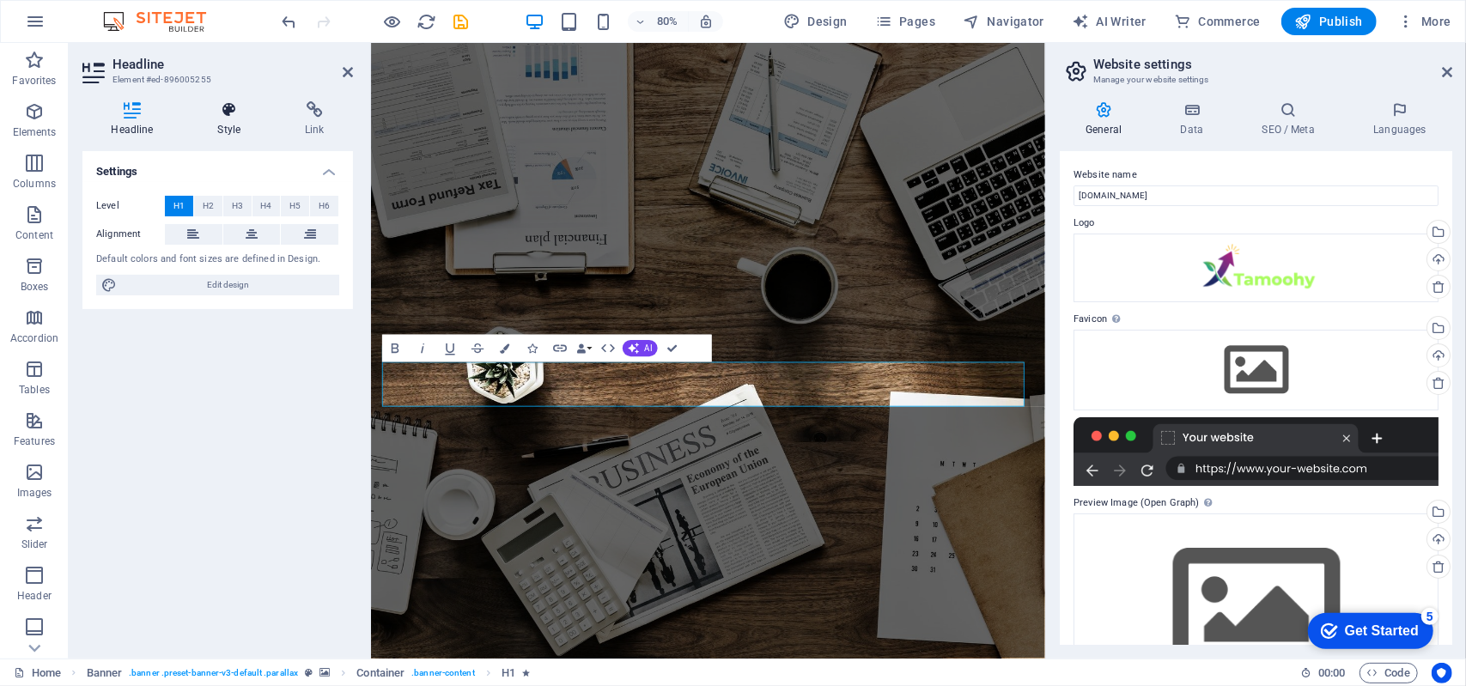
click at [227, 111] on icon at bounding box center [229, 109] width 81 height 17
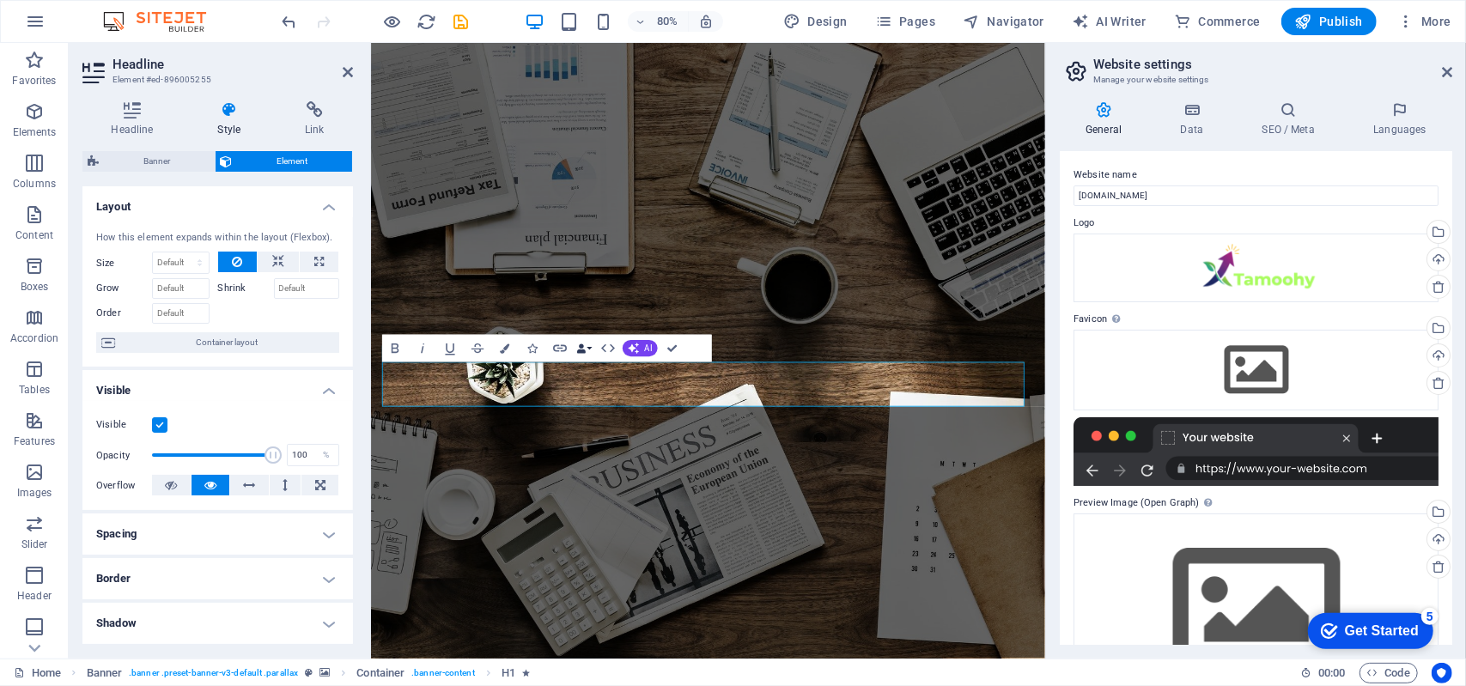
click at [590, 347] on button "Data Bindings" at bounding box center [583, 348] width 19 height 27
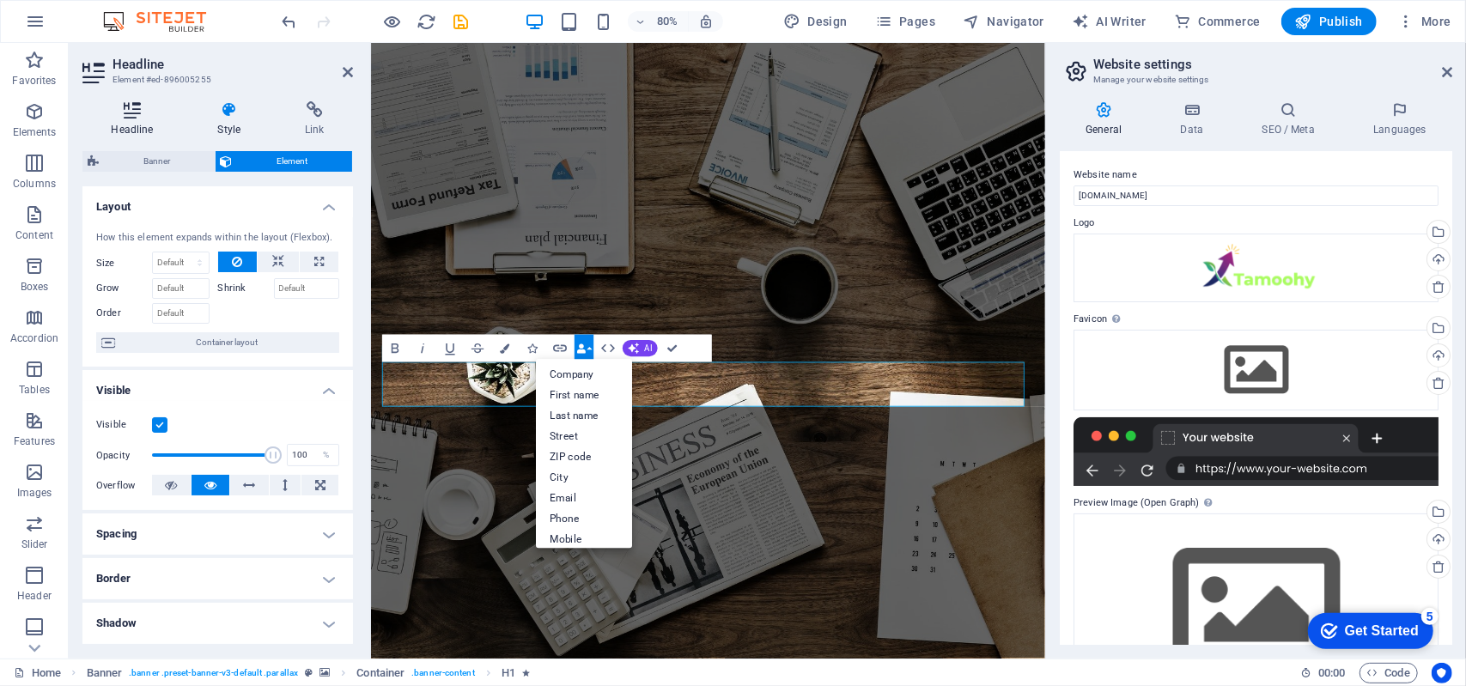
click at [139, 123] on h4 "Headline" at bounding box center [135, 119] width 106 height 36
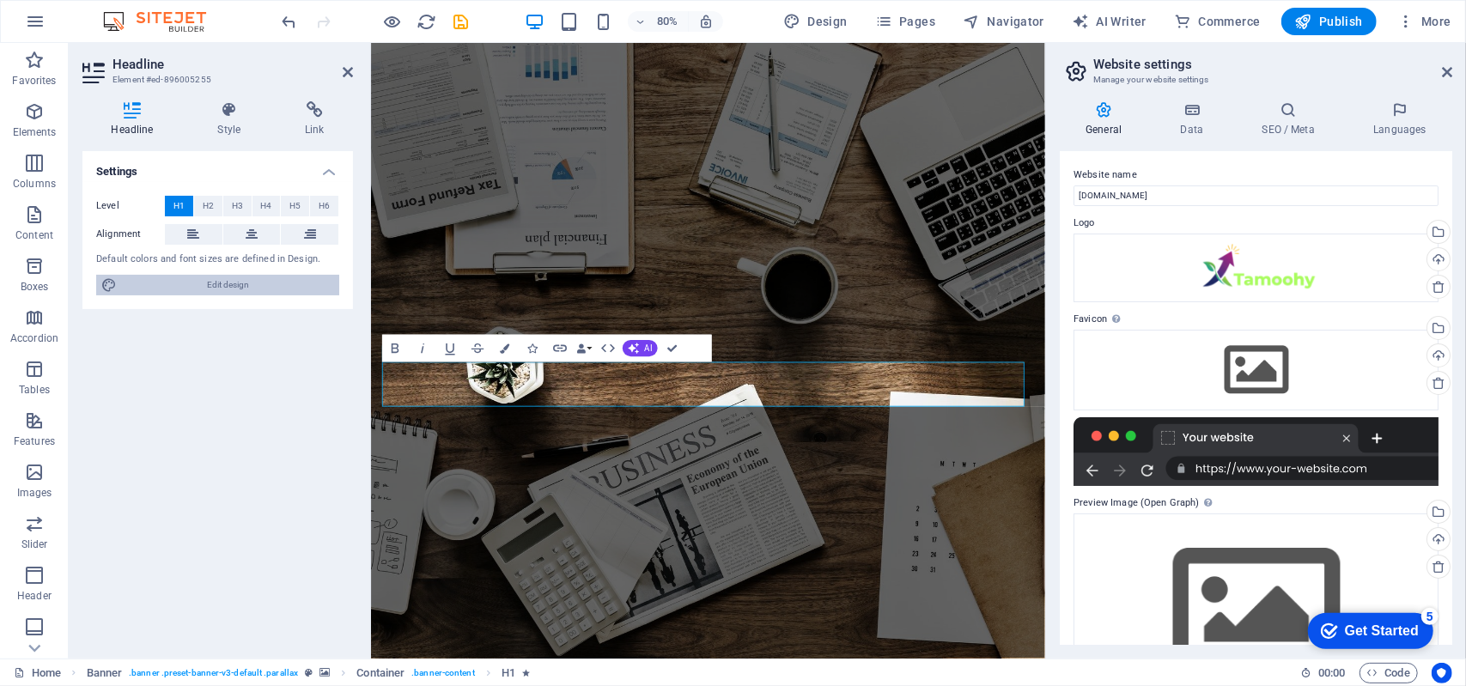
click at [137, 285] on span "Edit design" at bounding box center [228, 285] width 212 height 21
select select "rem"
select select "300"
select select "px"
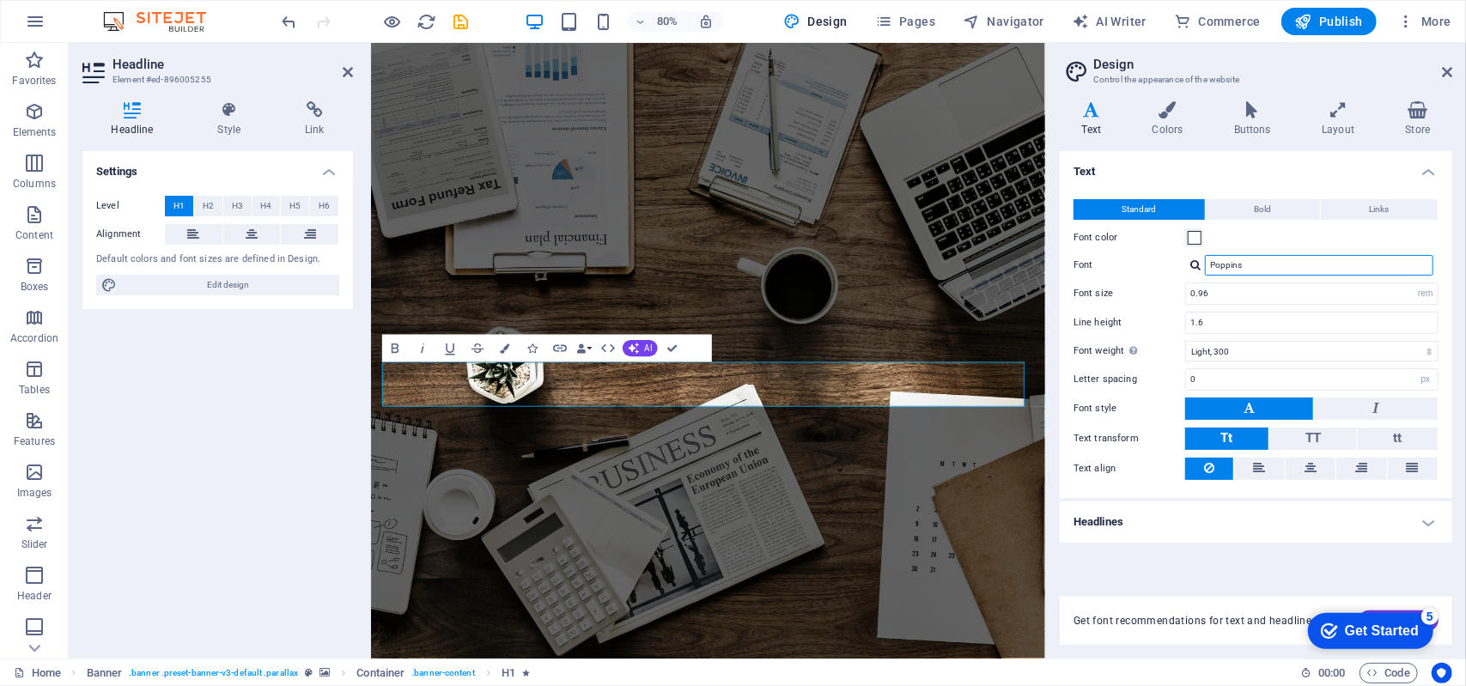
click at [1409, 264] on input "Poppins" at bounding box center [1319, 265] width 228 height 21
click at [1195, 264] on div at bounding box center [1195, 264] width 10 height 11
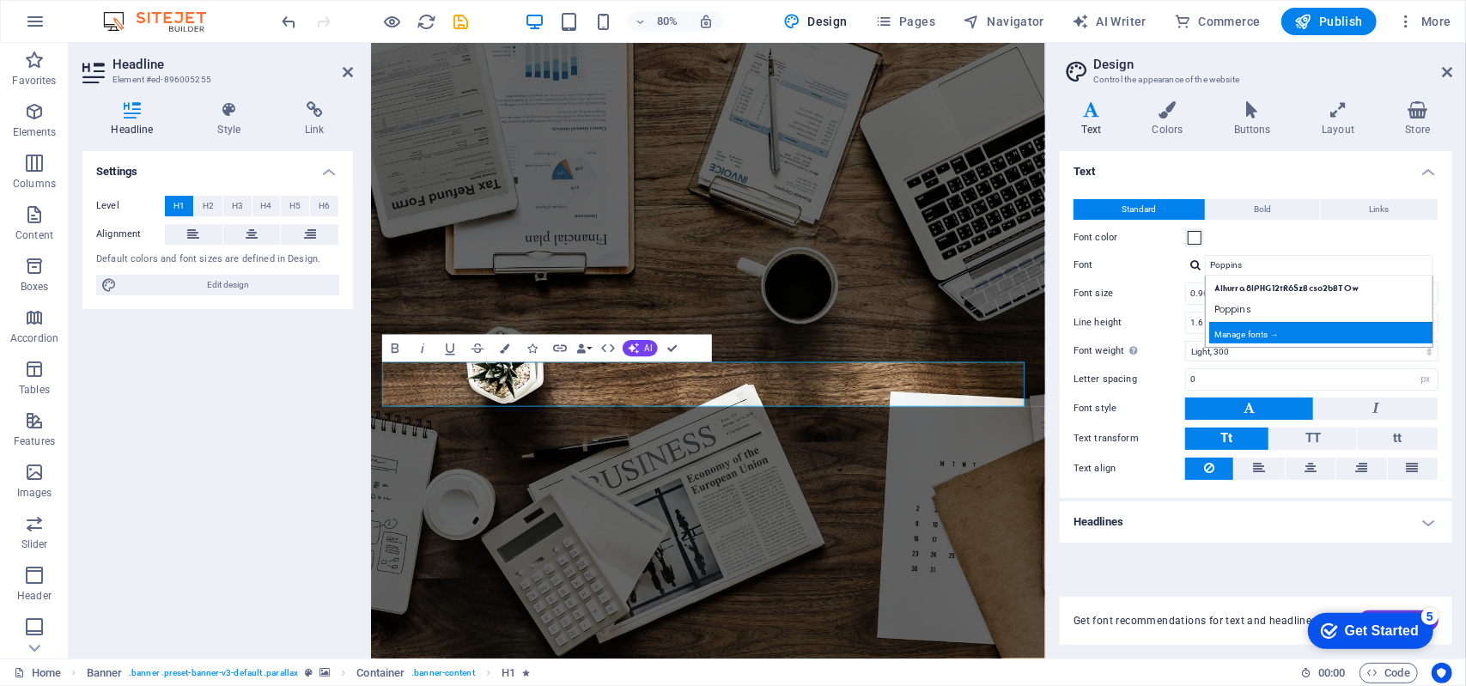
click at [1295, 331] on div "Manage fonts →" at bounding box center [1322, 332] width 227 height 21
click at [1295, 331] on div "Home Favorites Elements Columns Content Boxes Accordion Tables Features Images …" at bounding box center [733, 351] width 1466 height 616
select select "popularity"
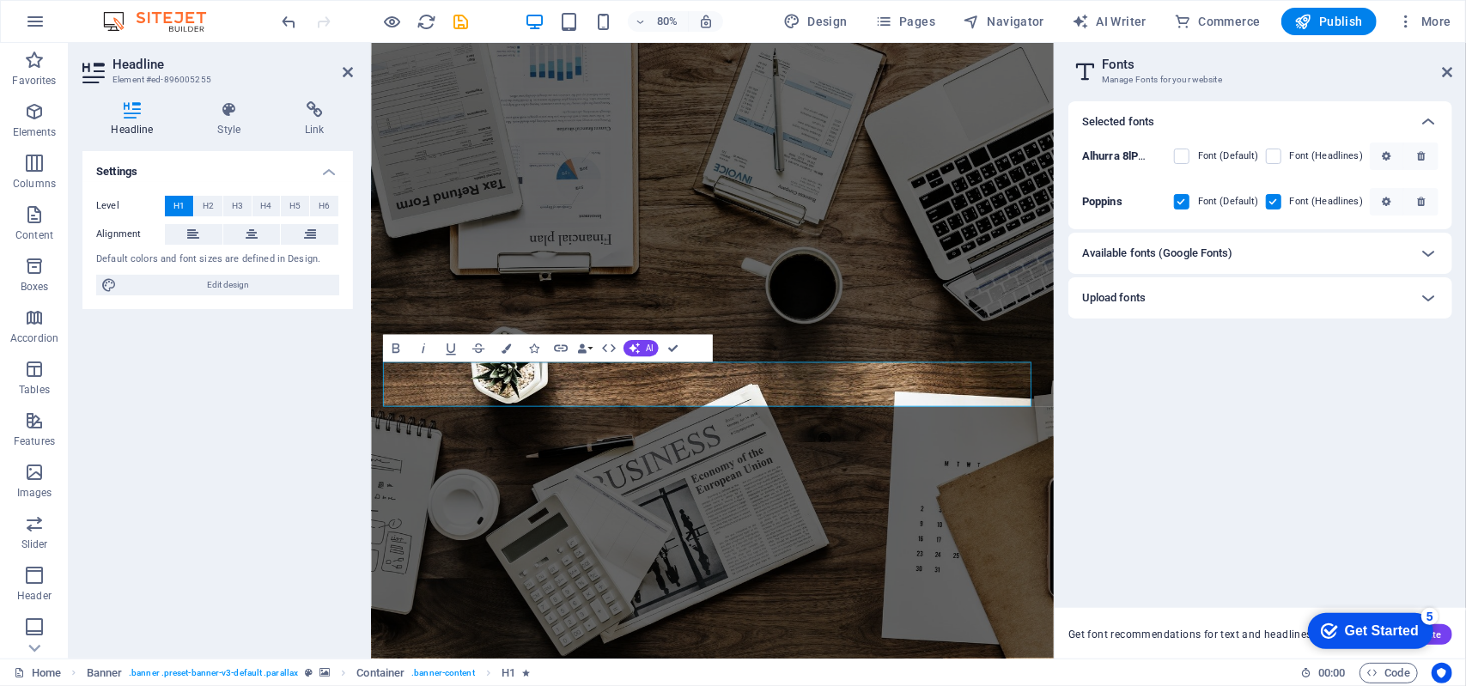
click at [1348, 288] on div "Upload fonts" at bounding box center [1244, 298] width 325 height 21
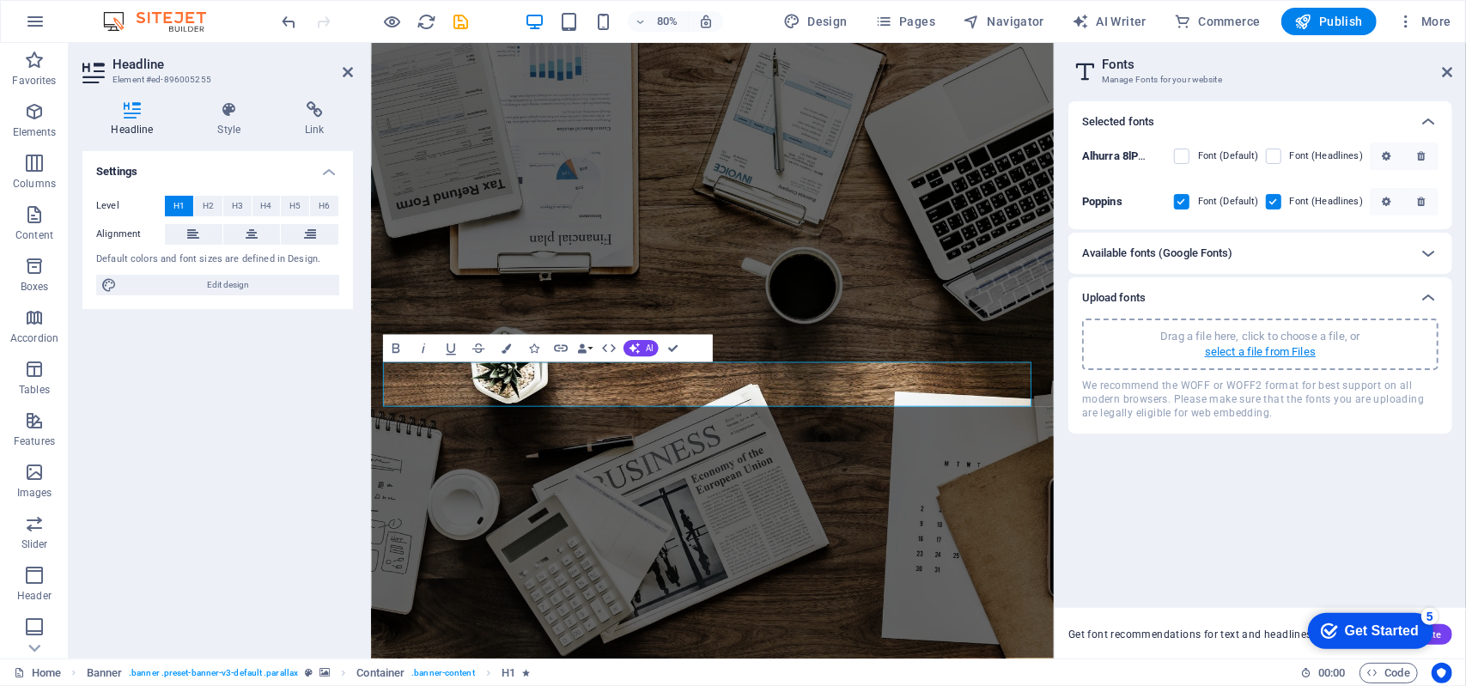
click at [1281, 353] on p "select a file from Files" at bounding box center [1260, 351] width 111 height 15
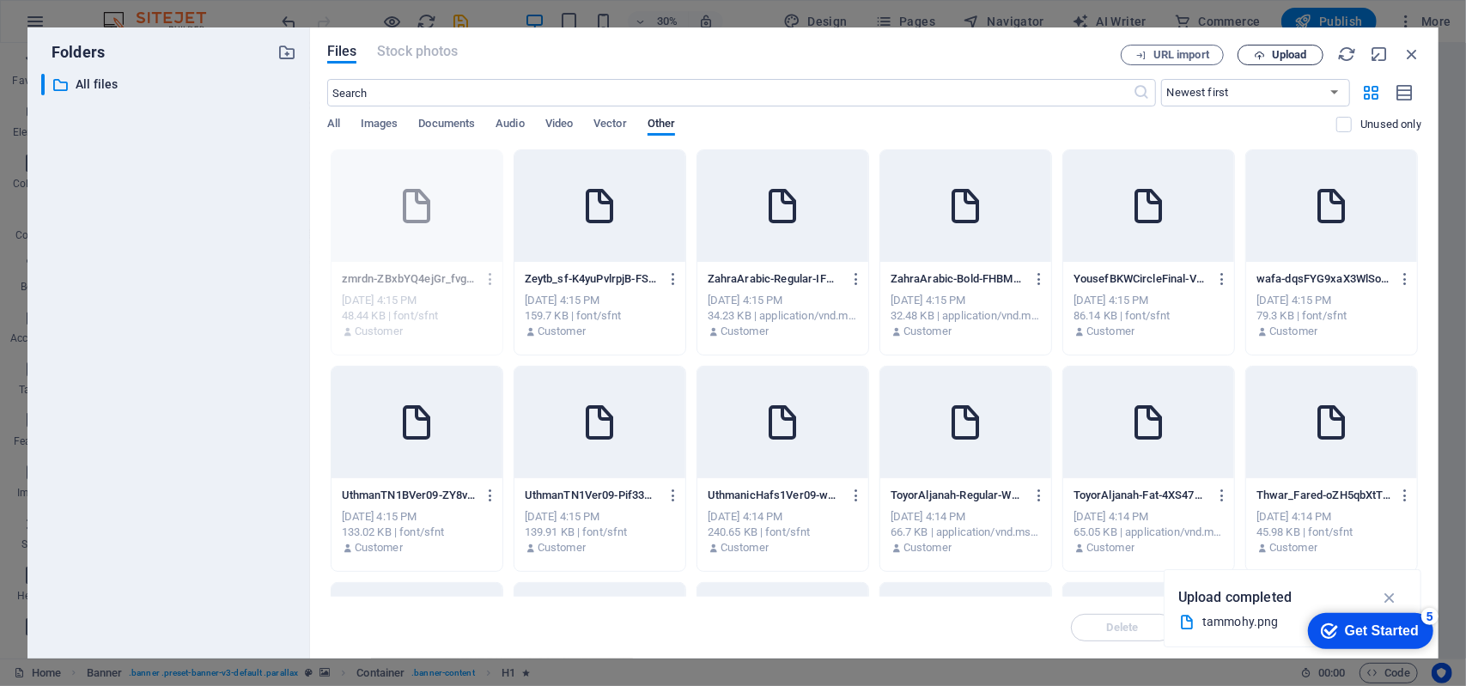
click at [1271, 50] on span "Upload" at bounding box center [1288, 55] width 35 height 10
click at [1279, 51] on span "Upload" at bounding box center [1288, 55] width 35 height 10
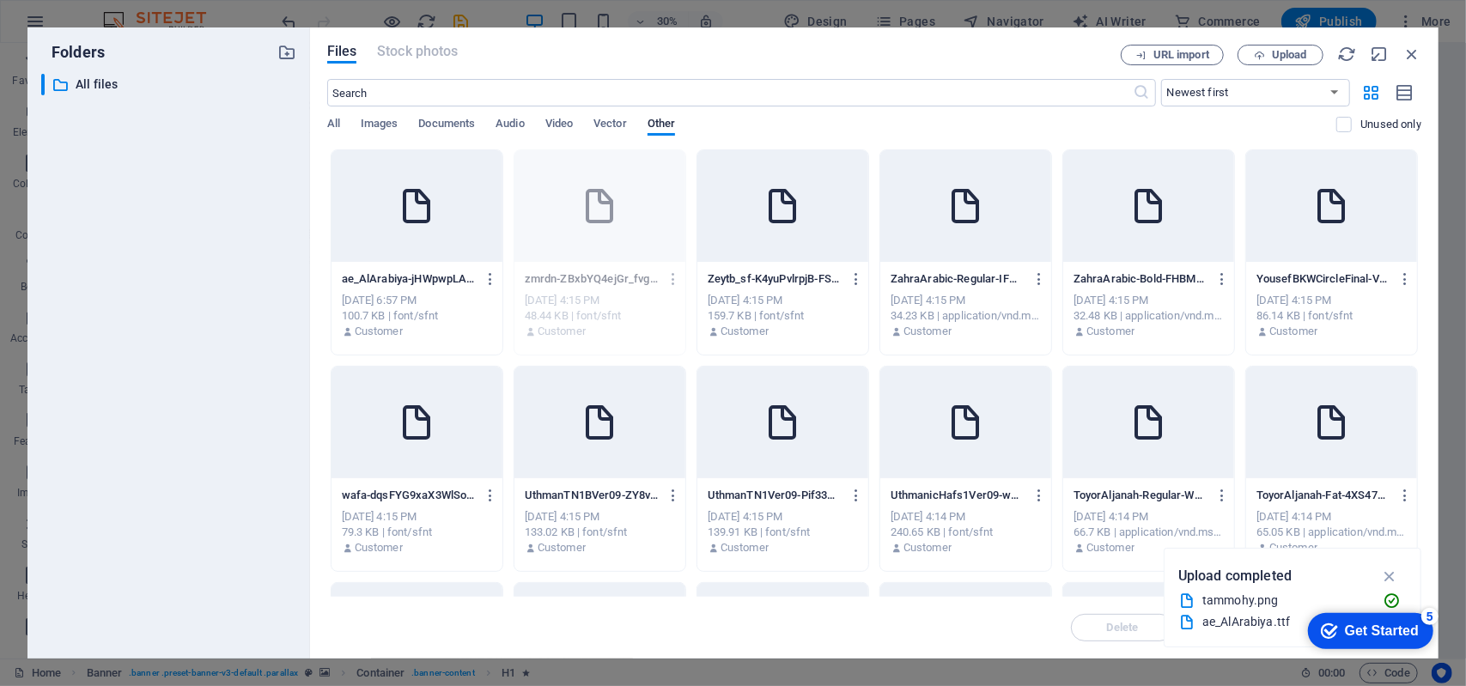
drag, startPoint x: 1344, startPoint y: 569, endPoint x: 1315, endPoint y: 567, distance: 29.2
click at [1314, 567] on div "Upload completed" at bounding box center [1292, 575] width 228 height 27
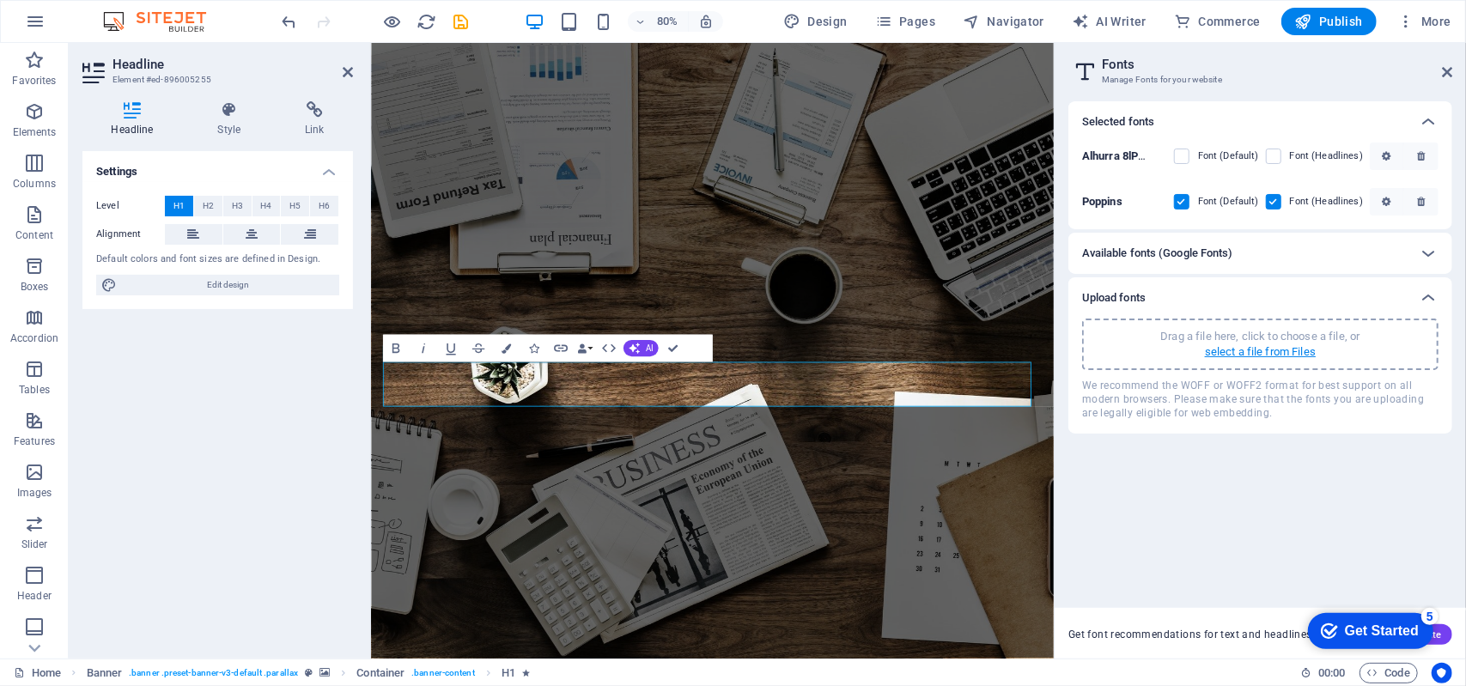
click at [1223, 349] on p "select a file from Files" at bounding box center [1260, 351] width 111 height 15
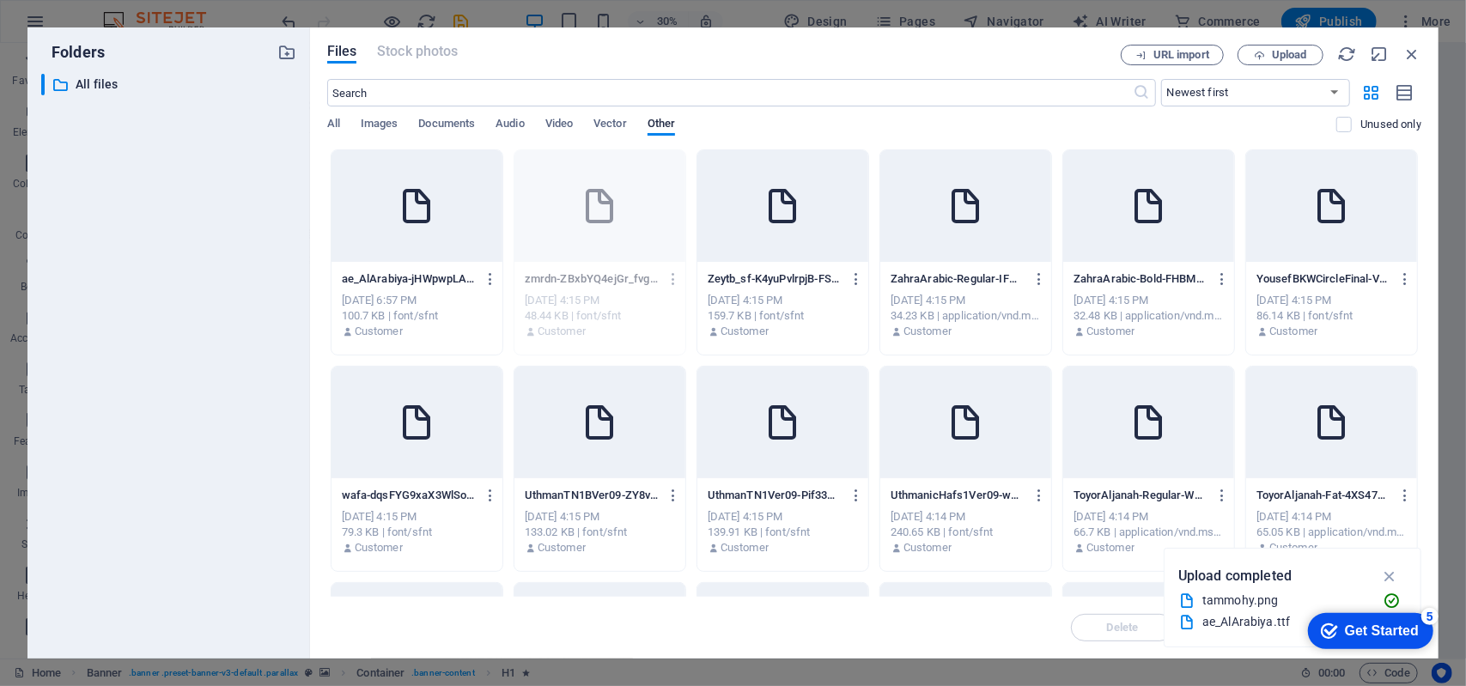
click at [1420, 256] on div "Drop files here to upload them instantly ae_AlArabiya-jHWpwpLAU5XbZwZ9J79eLg.tt…" at bounding box center [874, 372] width 1094 height 447
click at [1415, 55] on icon "button" at bounding box center [1411, 54] width 19 height 19
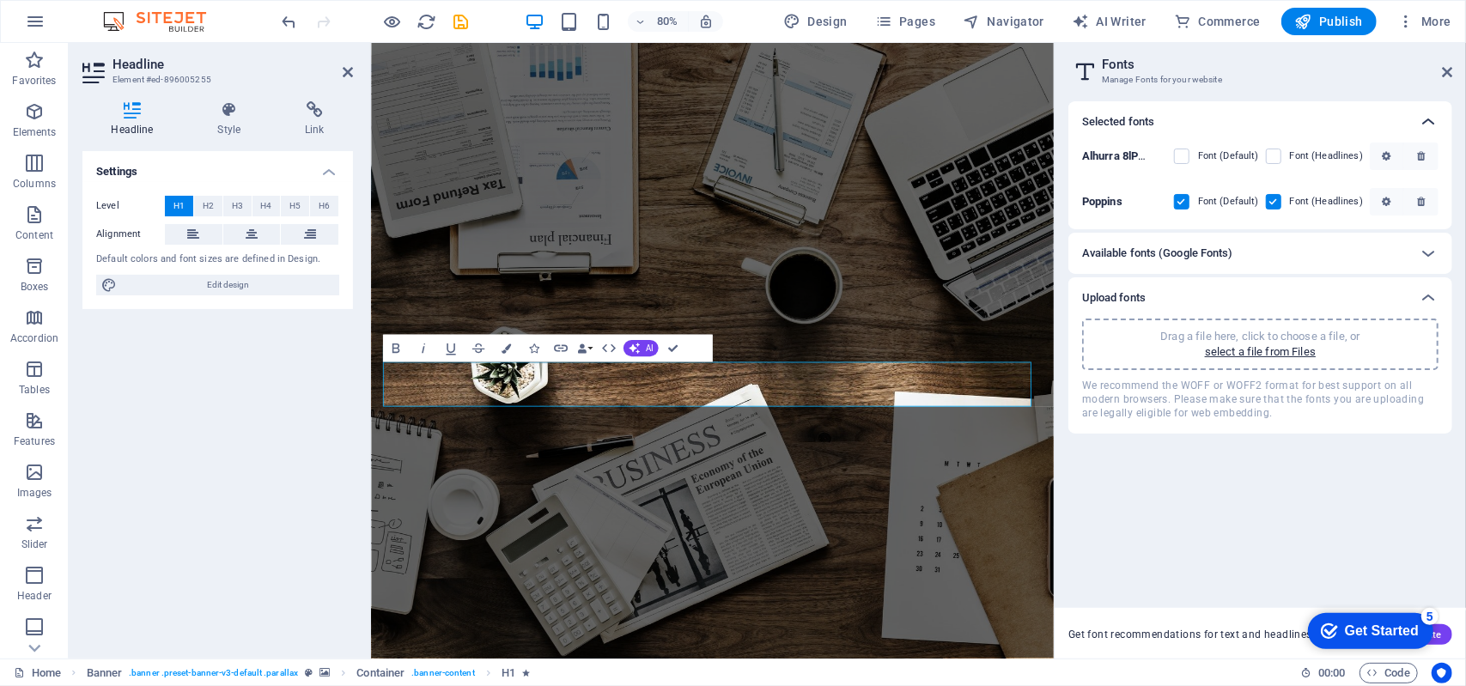
click at [1424, 124] on icon at bounding box center [1427, 122] width 21 height 21
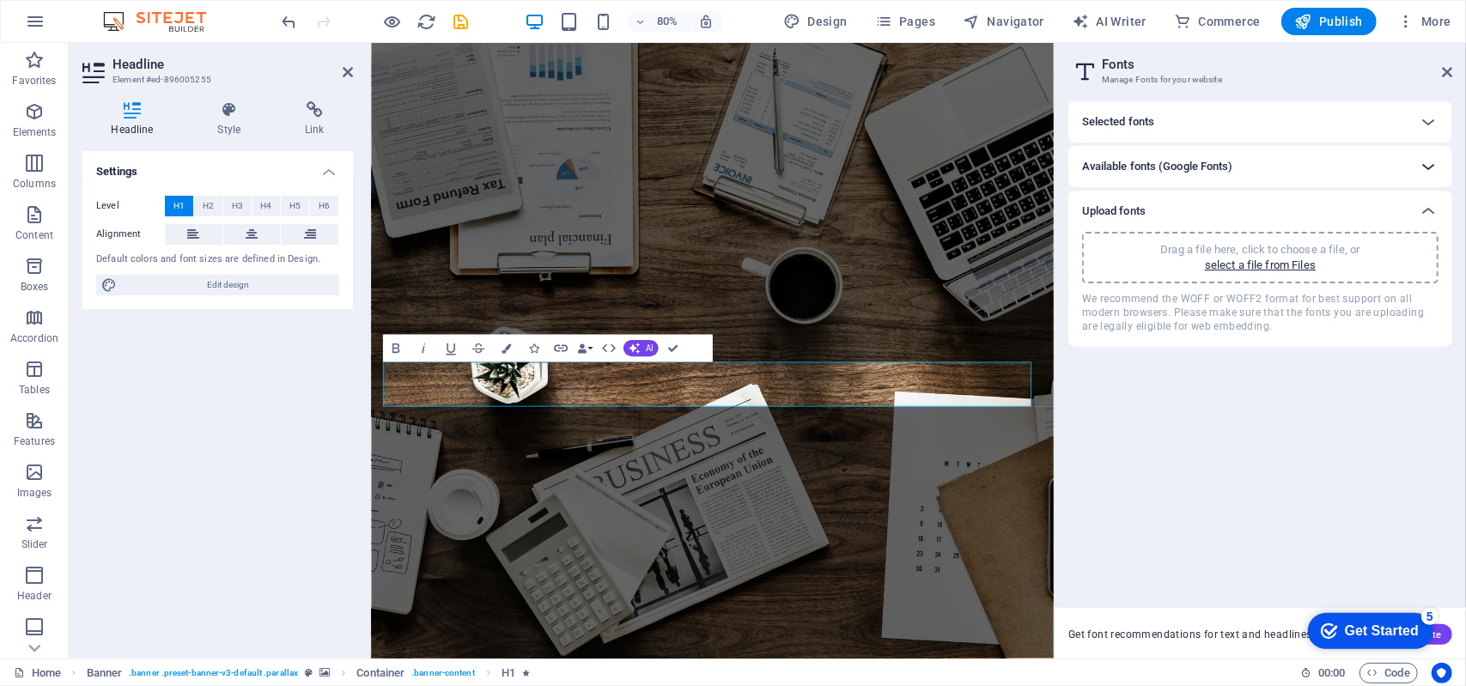
click at [1425, 160] on icon at bounding box center [1427, 166] width 21 height 21
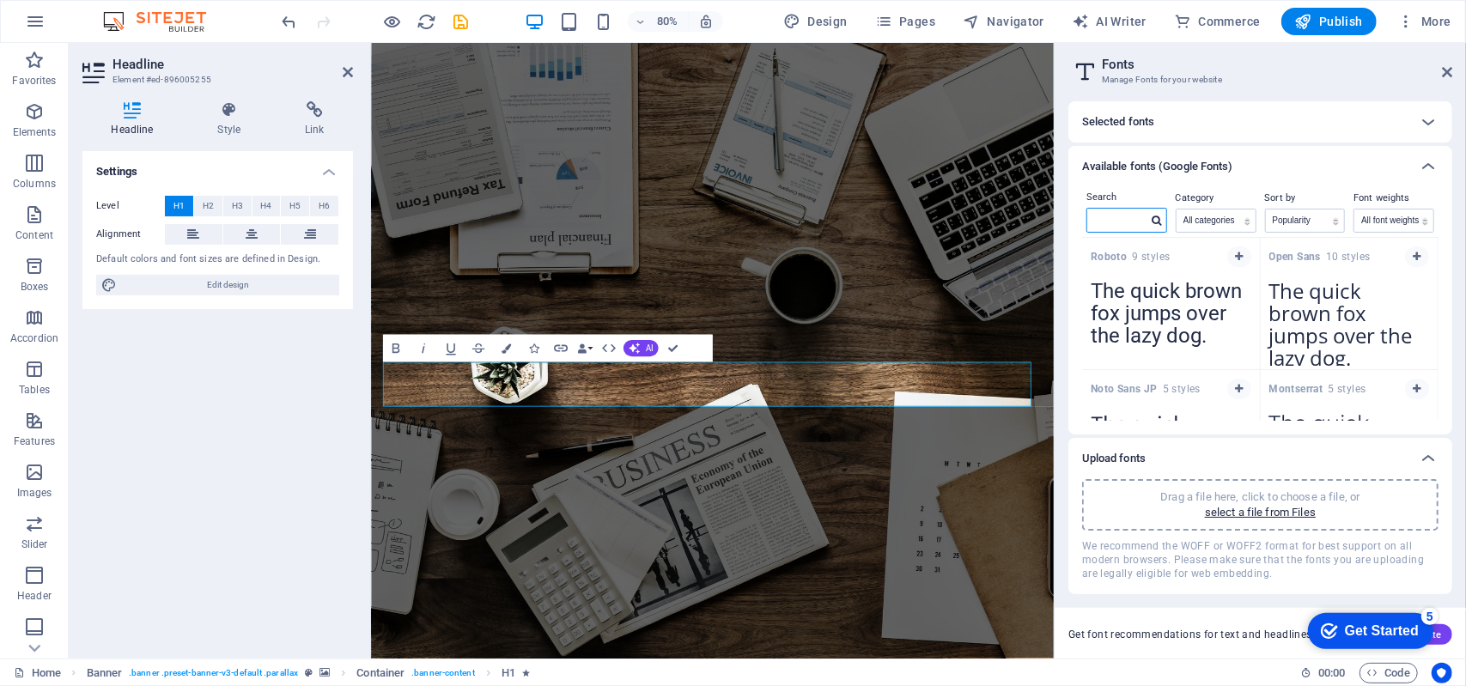
click at [1121, 220] on input "text" at bounding box center [1117, 220] width 60 height 22
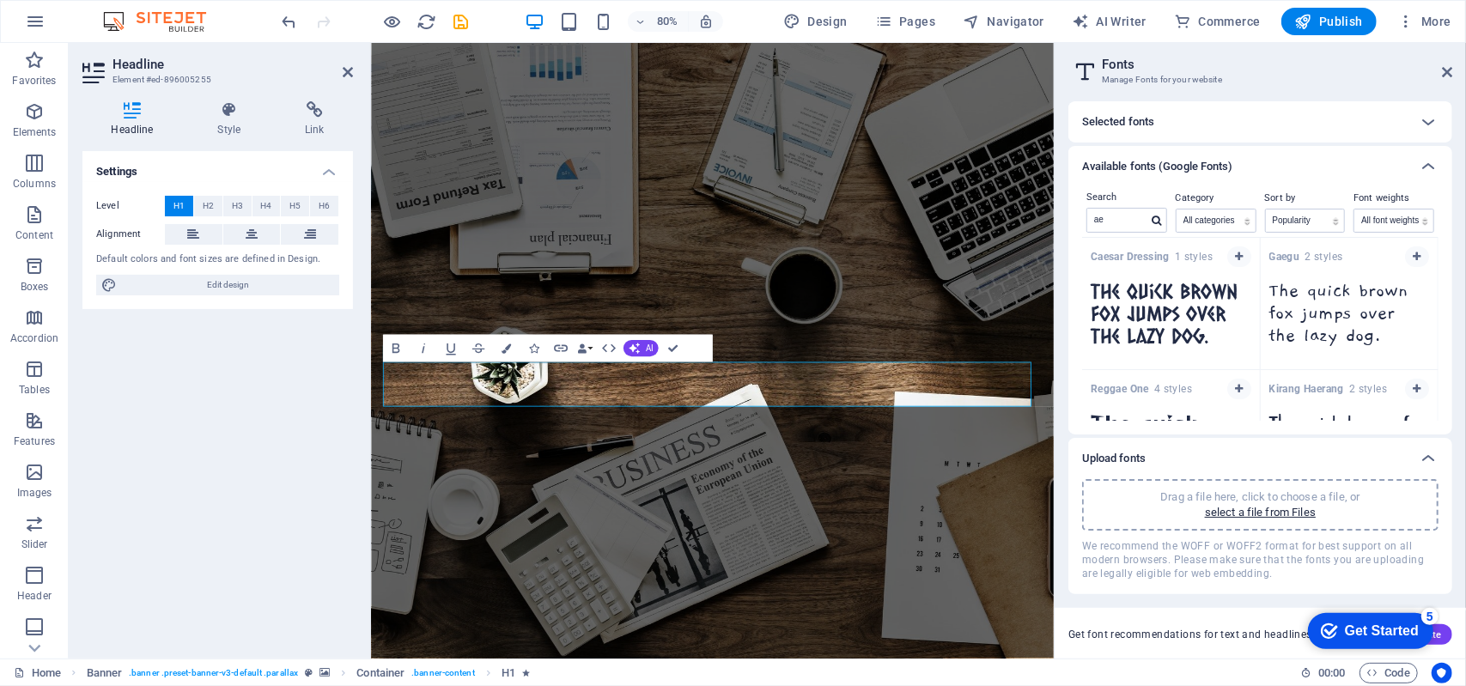
click at [1317, 119] on div "Selected fonts" at bounding box center [1244, 122] width 325 height 21
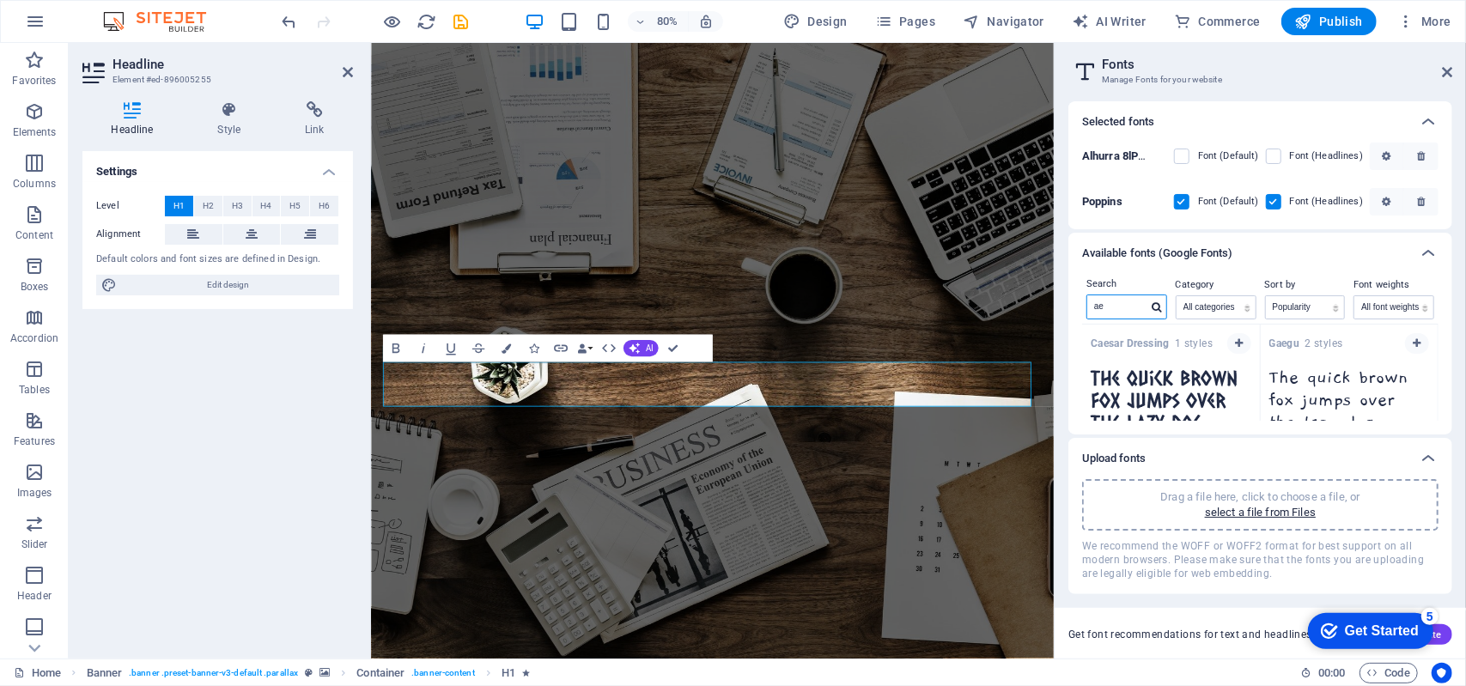
click at [1122, 311] on input "ae" at bounding box center [1117, 306] width 60 height 22
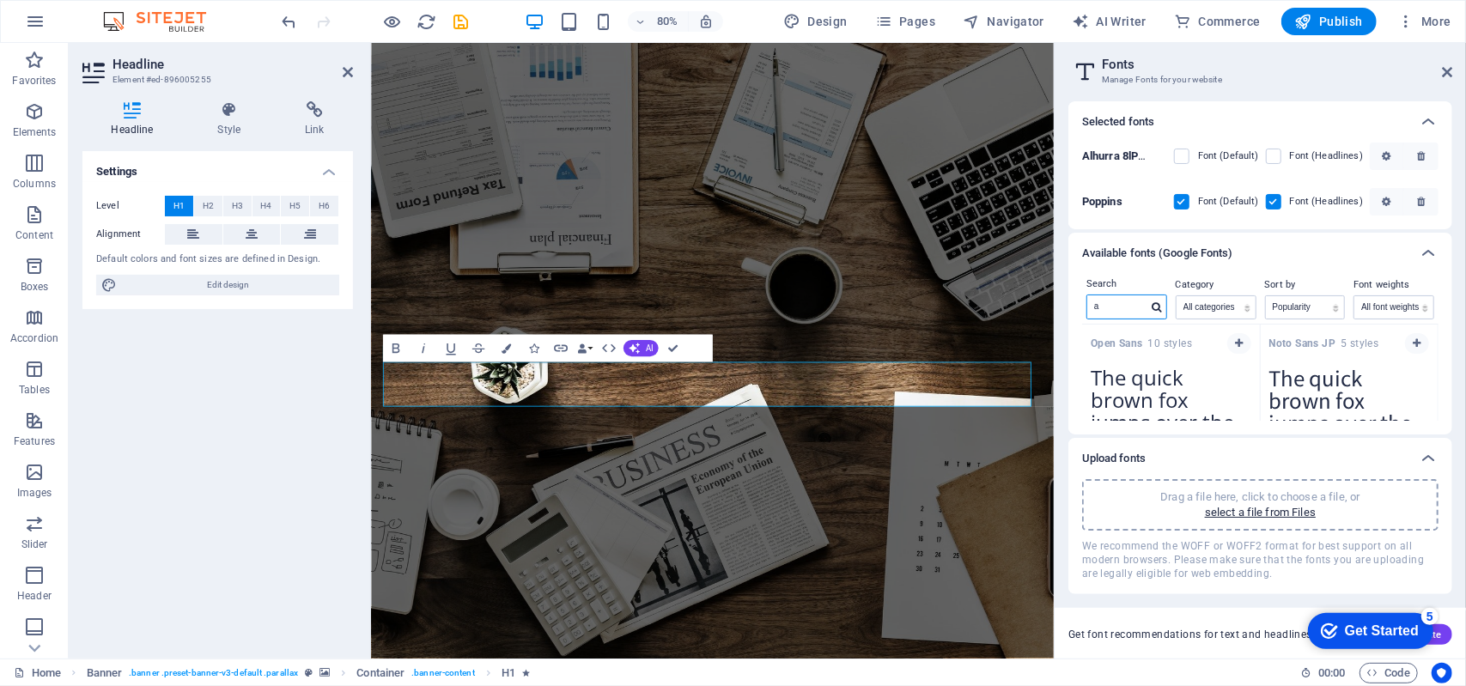
type input "ae"
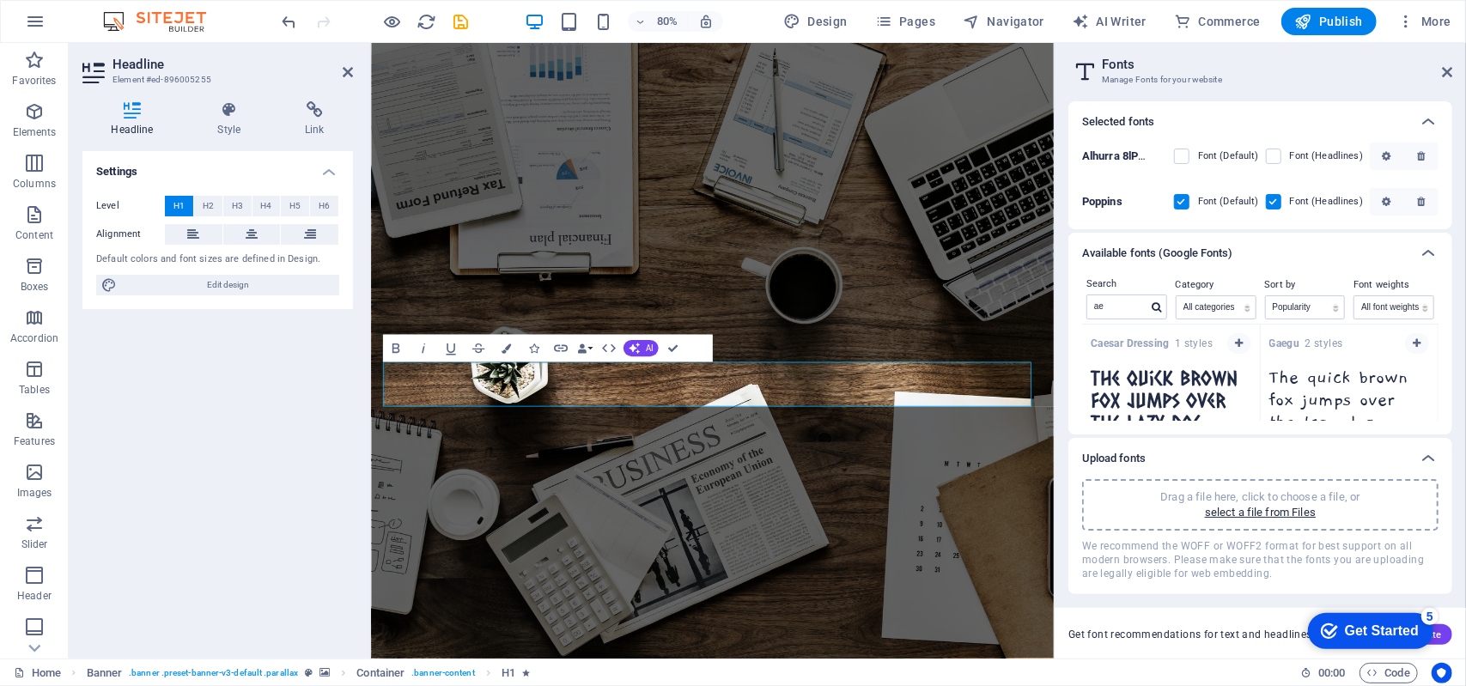
click at [1434, 340] on div "Gaegu 2 styles" at bounding box center [1349, 341] width 178 height 33
drag, startPoint x: 1433, startPoint y: 339, endPoint x: 1435, endPoint y: 363, distance: 24.2
click at [1435, 361] on div "Caesar Dressing 1 styles The quick brown fox jumps over the lazy dog. Copy text…" at bounding box center [1260, 373] width 356 height 96
click at [1434, 346] on div "Gaegu 2 styles The quick brown fox jumps over the lazy dog. Copy text to all pr…" at bounding box center [1349, 391] width 179 height 132
drag, startPoint x: 1432, startPoint y: 336, endPoint x: 1435, endPoint y: 344, distance: 9.2
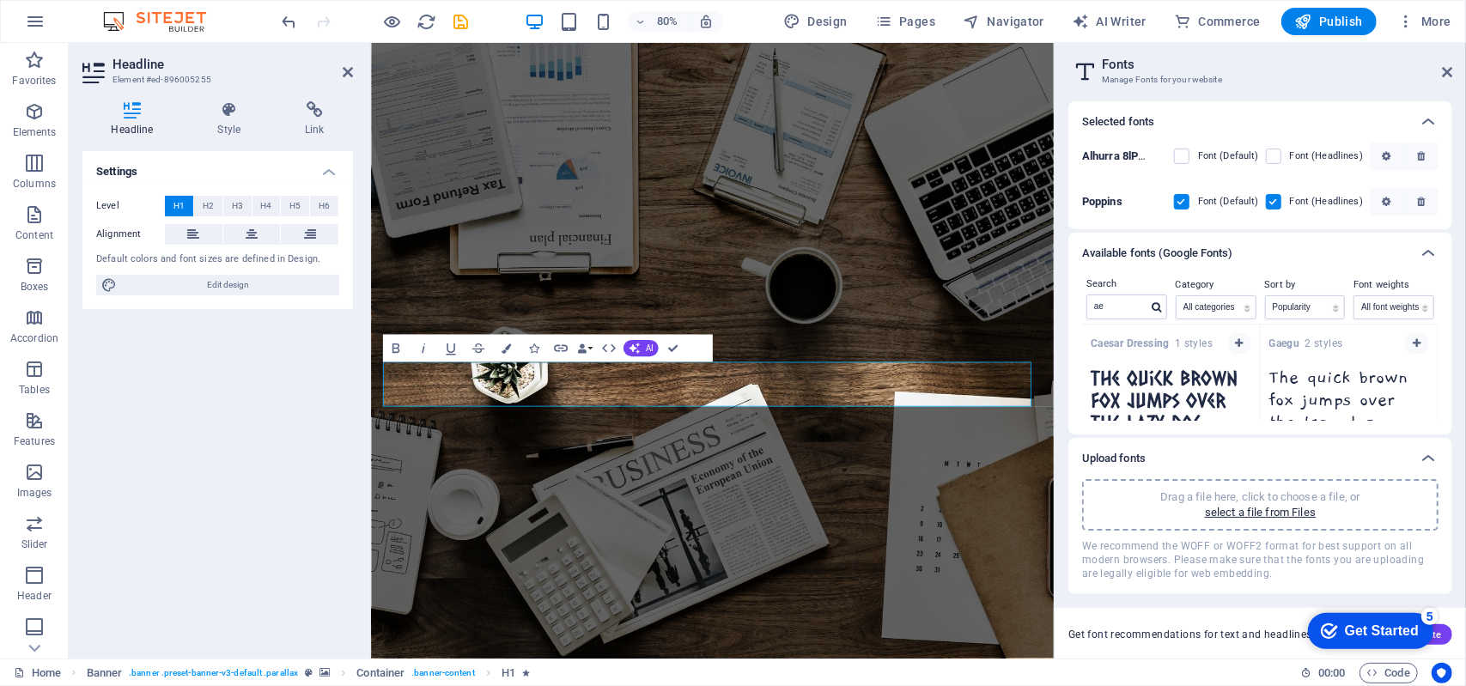
click at [1435, 344] on div "Caesar Dressing 1 styles The quick brown fox jumps over the lazy dog. Copy text…" at bounding box center [1260, 373] width 356 height 96
drag, startPoint x: 1233, startPoint y: 514, endPoint x: 1346, endPoint y: 369, distance: 184.1
click at [1346, 369] on div "Selected fonts Alhurra 8lPHG12tR6SzBcso2bBT0w Font (Default) Font (Headlines) P…" at bounding box center [1260, 347] width 384 height 493
click at [1428, 246] on icon at bounding box center [1427, 253] width 21 height 21
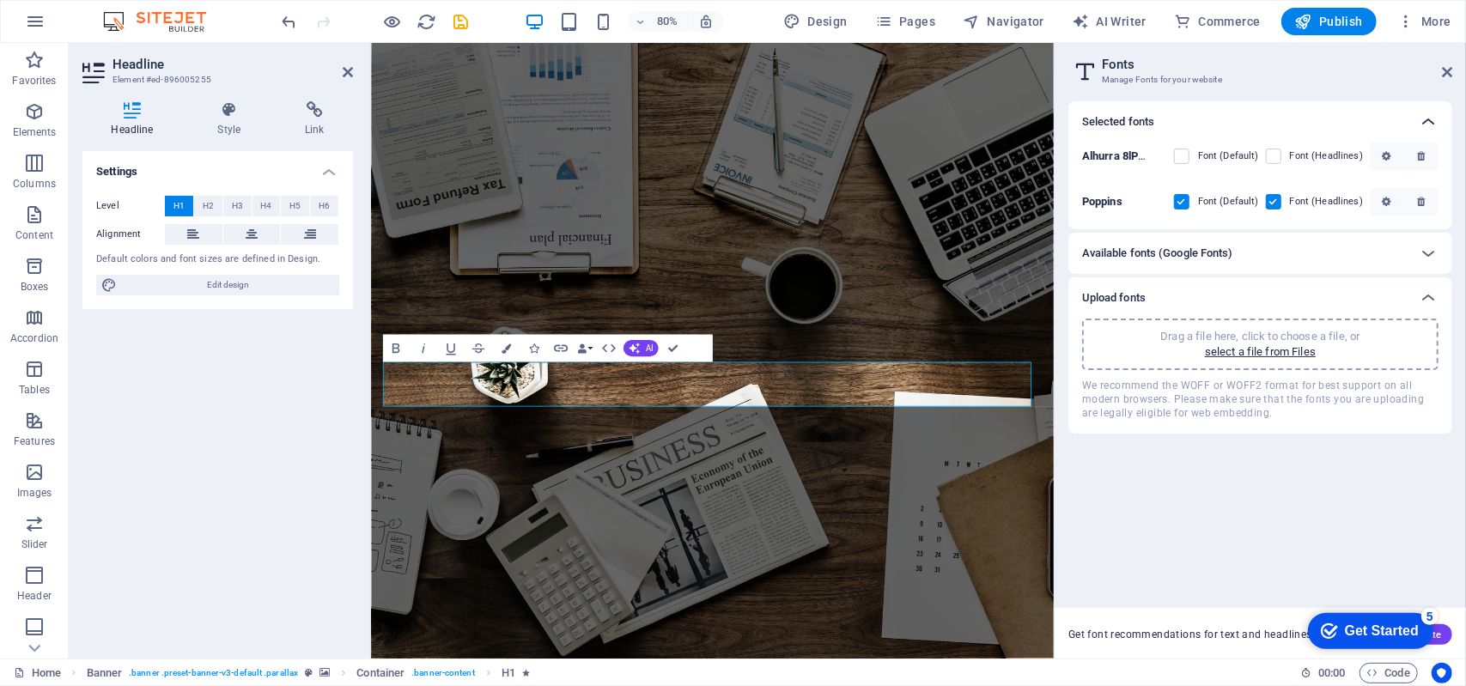
click at [1427, 112] on icon at bounding box center [1427, 122] width 21 height 21
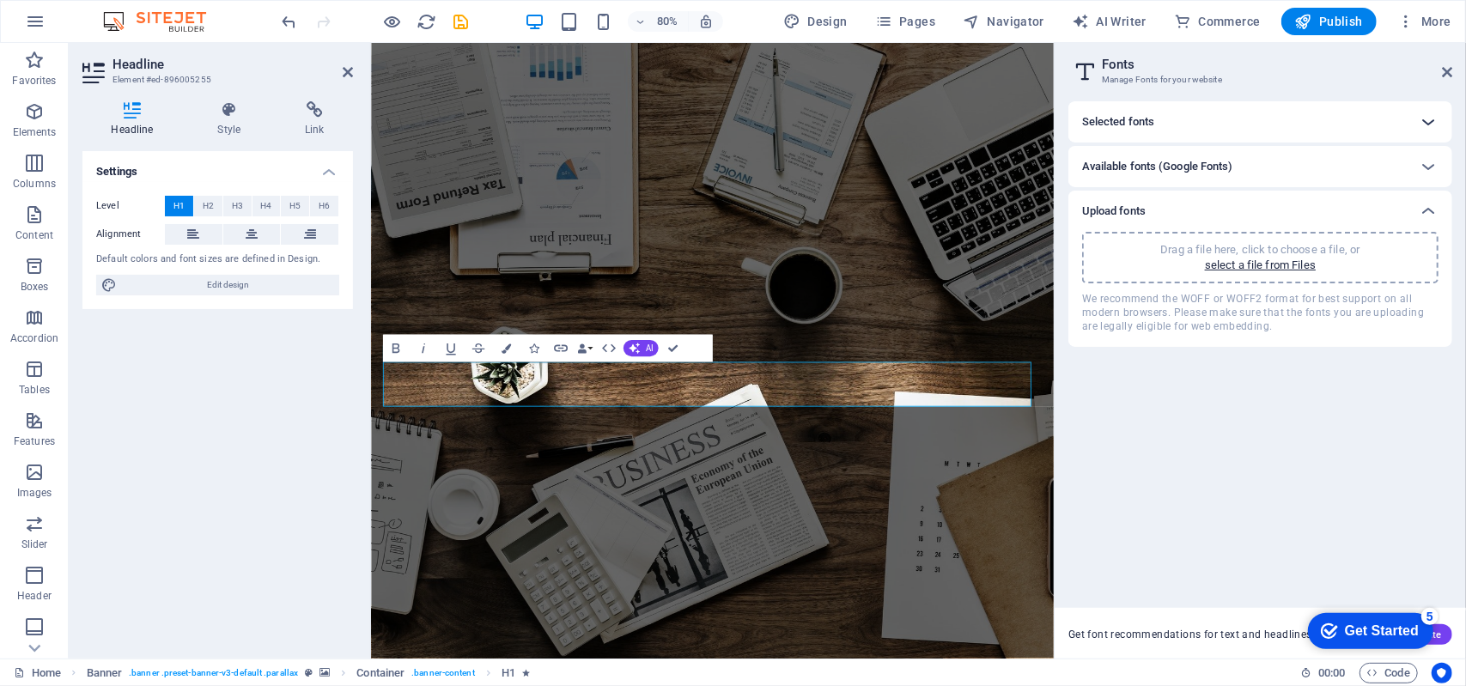
click at [1429, 109] on div at bounding box center [1427, 121] width 41 height 41
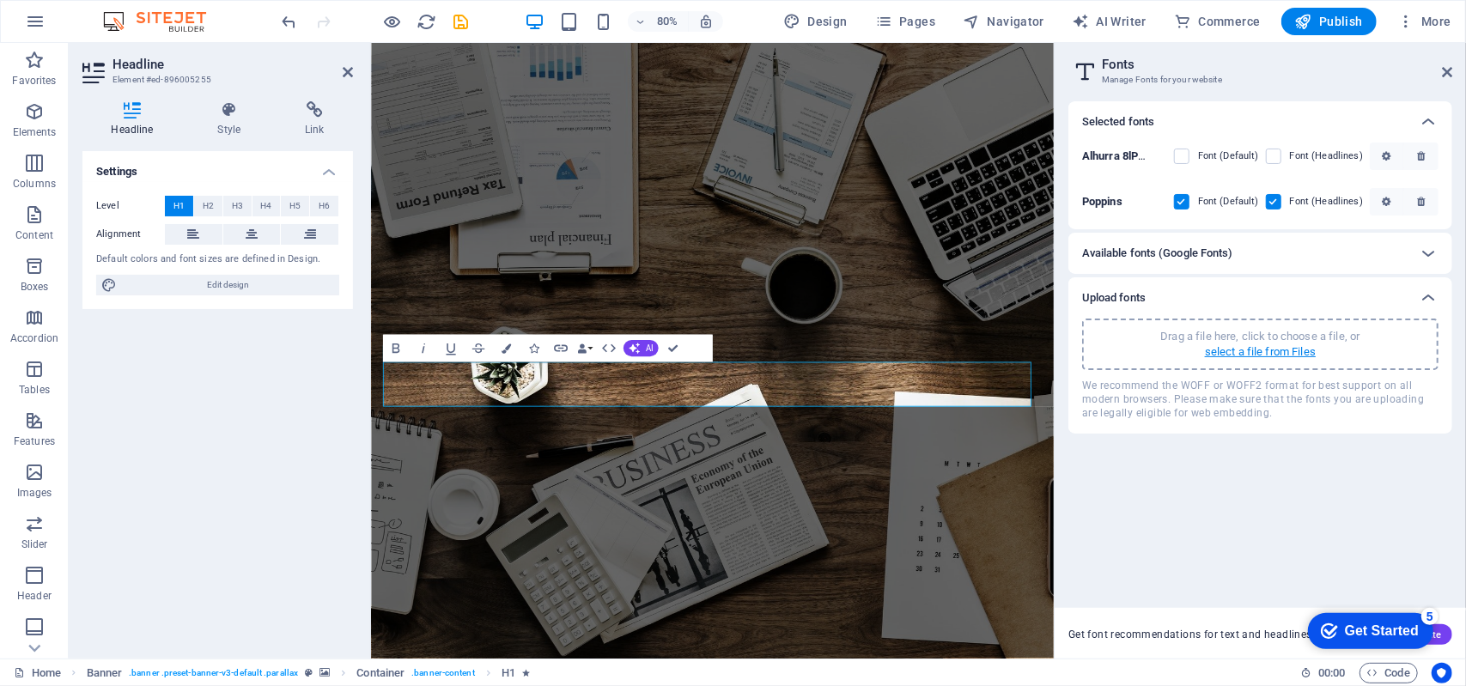
click at [1295, 349] on p "select a file from Files" at bounding box center [1260, 351] width 111 height 15
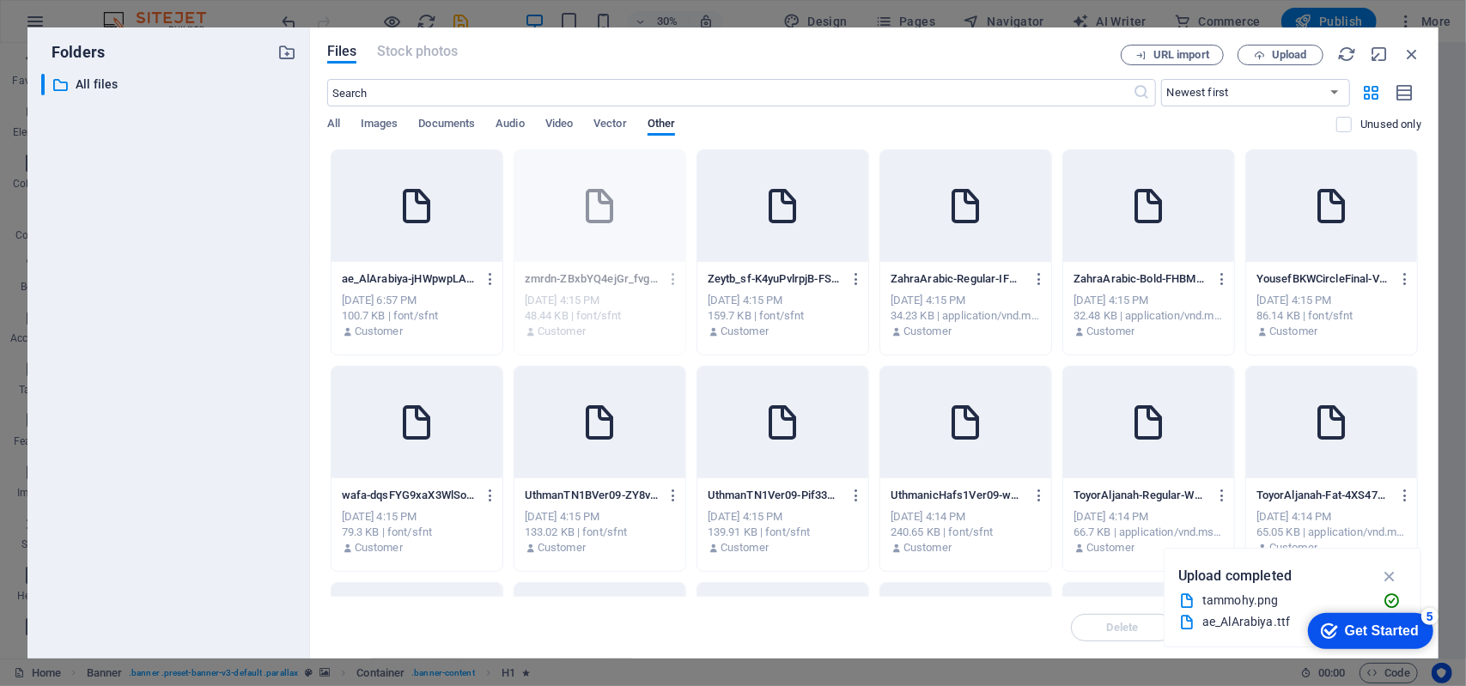
click at [455, 237] on div at bounding box center [416, 206] width 171 height 112
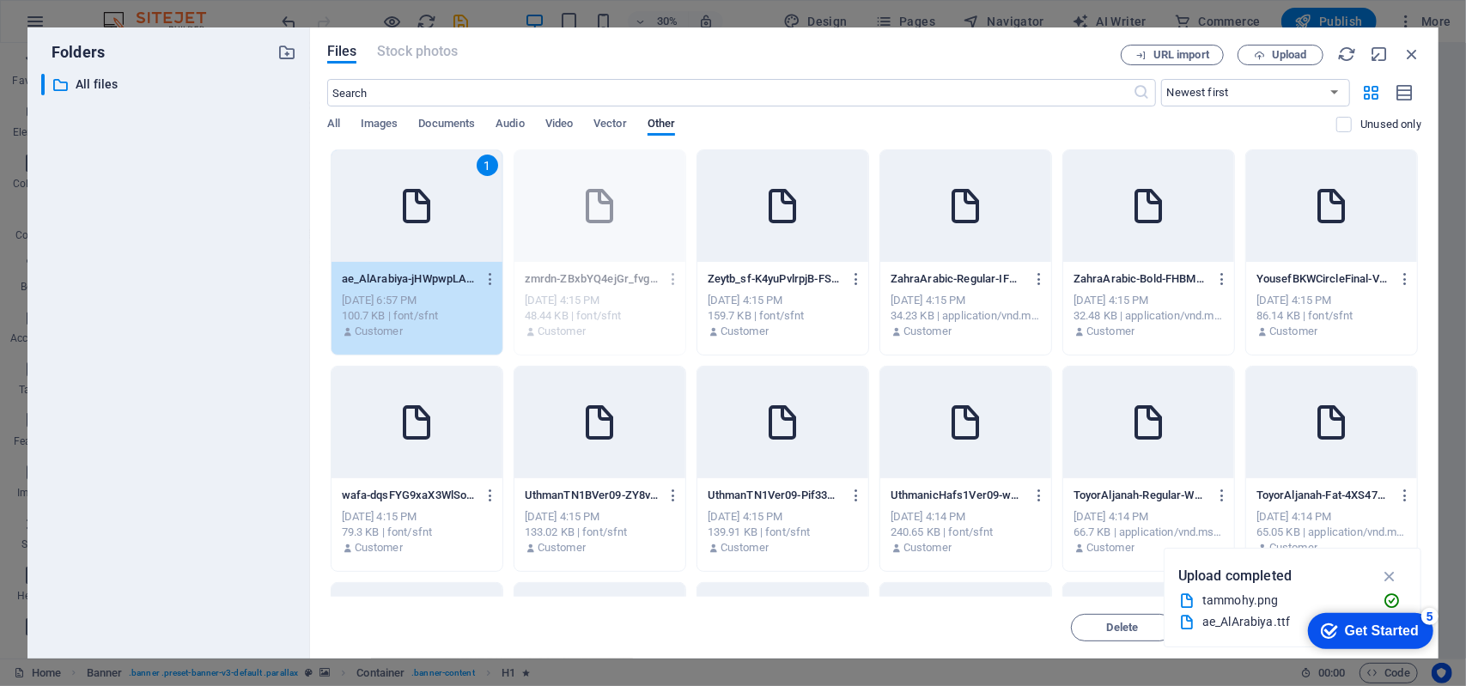
click at [457, 237] on div "1" at bounding box center [416, 206] width 171 height 112
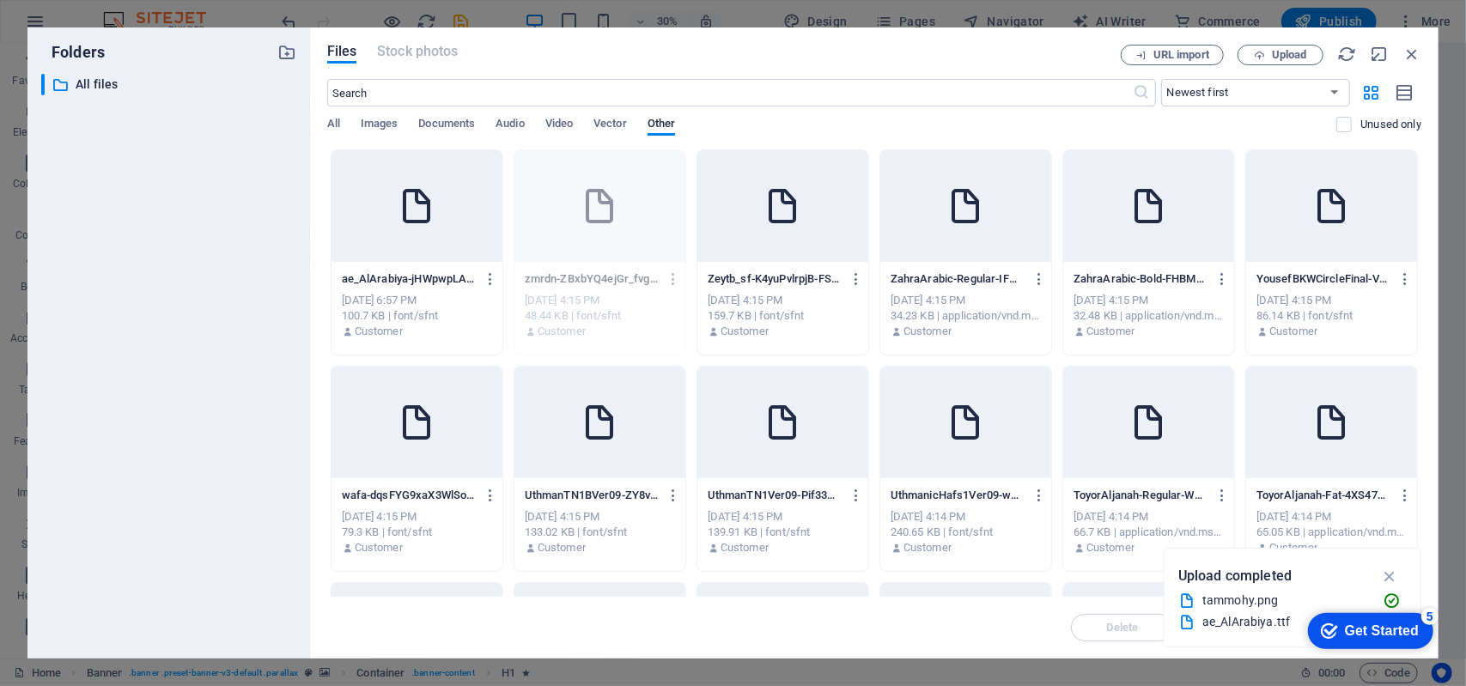
click at [458, 237] on div at bounding box center [416, 206] width 171 height 112
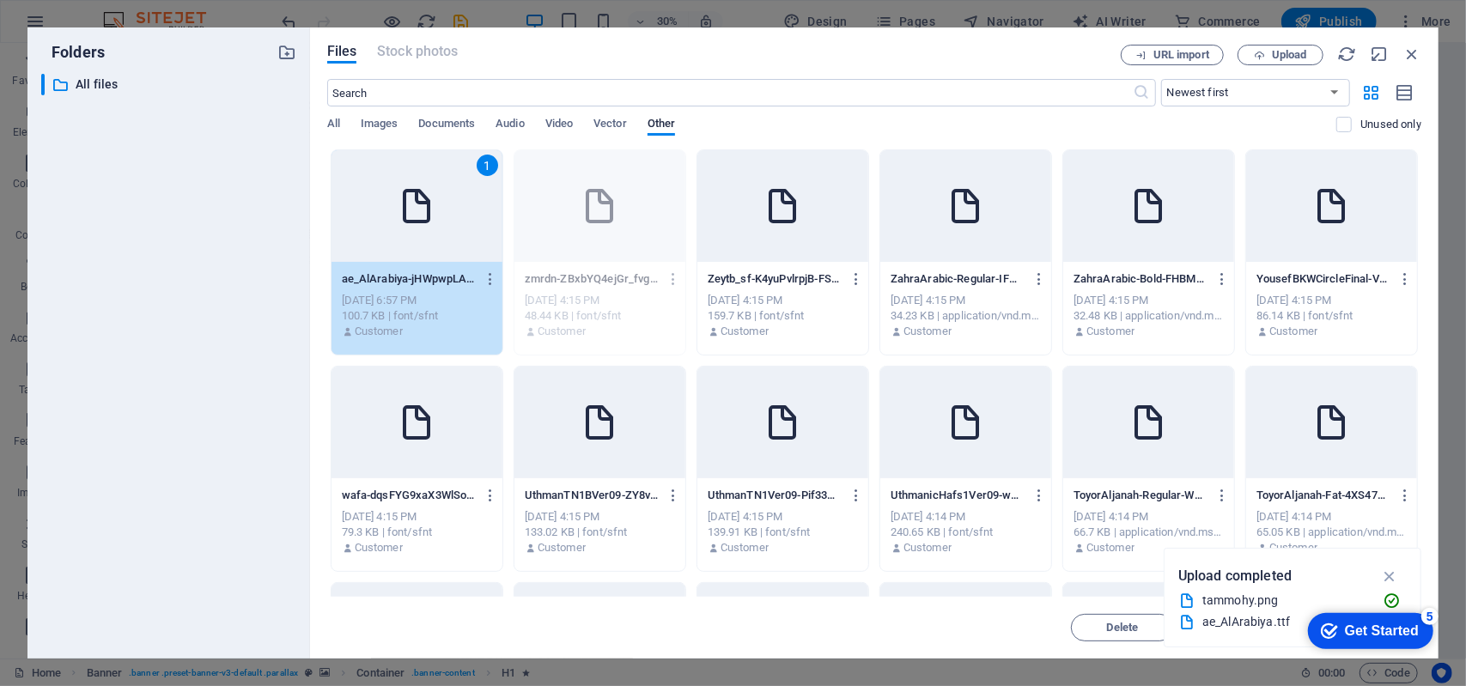
click at [1385, 577] on icon "button" at bounding box center [1390, 576] width 20 height 19
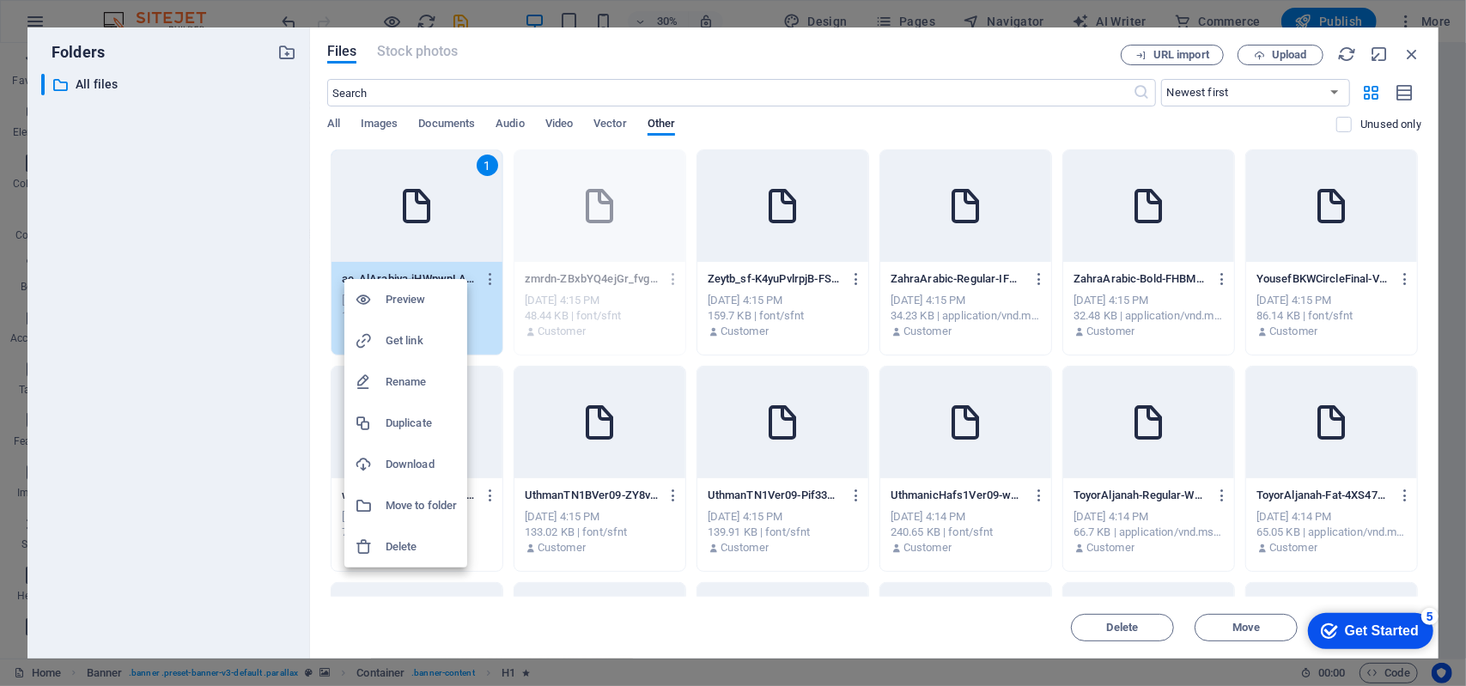
click at [1413, 46] on div at bounding box center [733, 343] width 1466 height 686
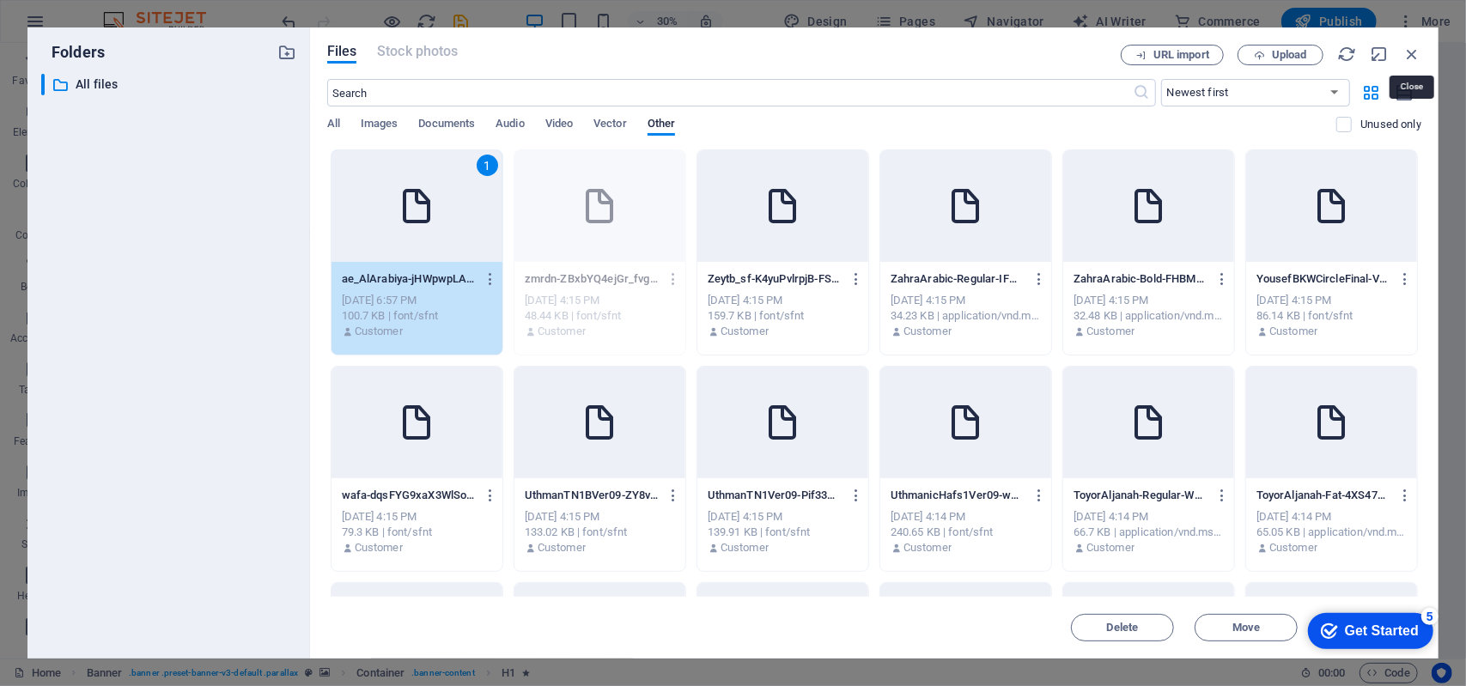
click at [1413, 46] on icon "button" at bounding box center [1411, 54] width 19 height 19
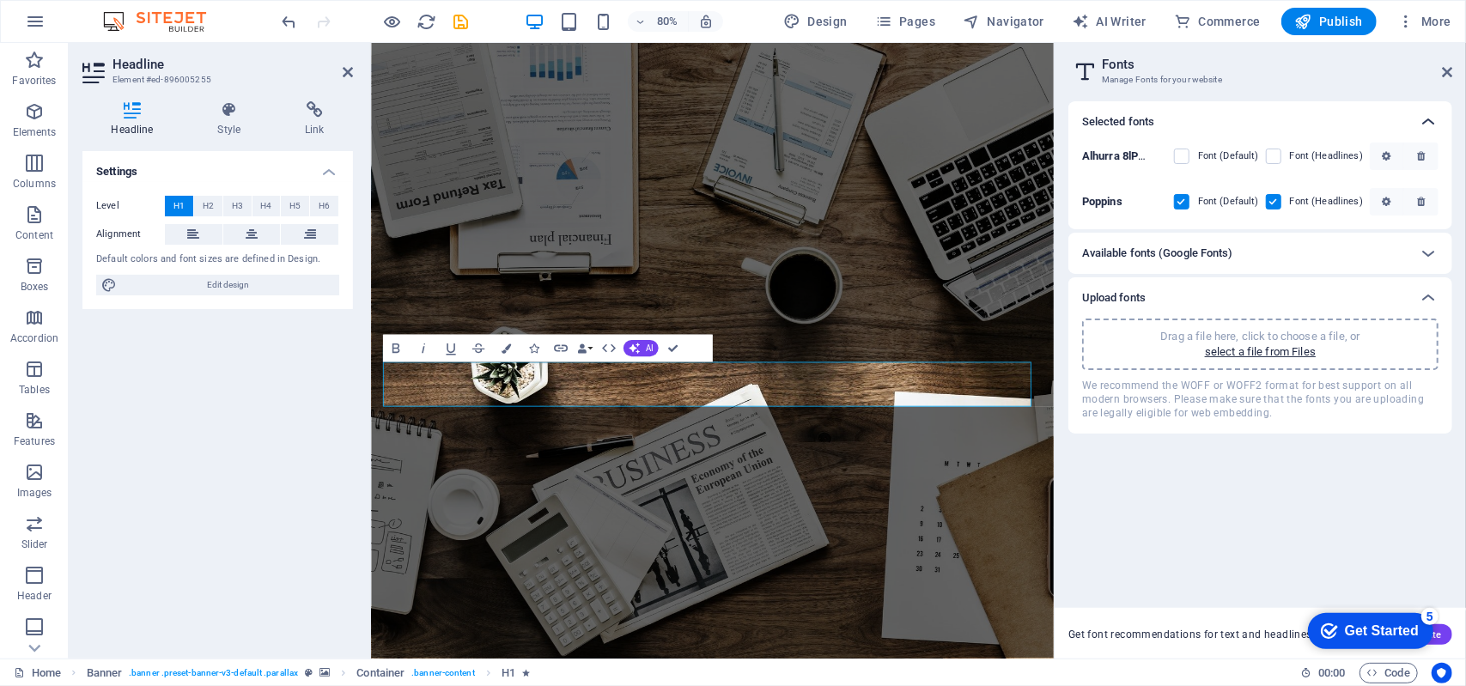
click at [1430, 124] on icon at bounding box center [1427, 122] width 21 height 21
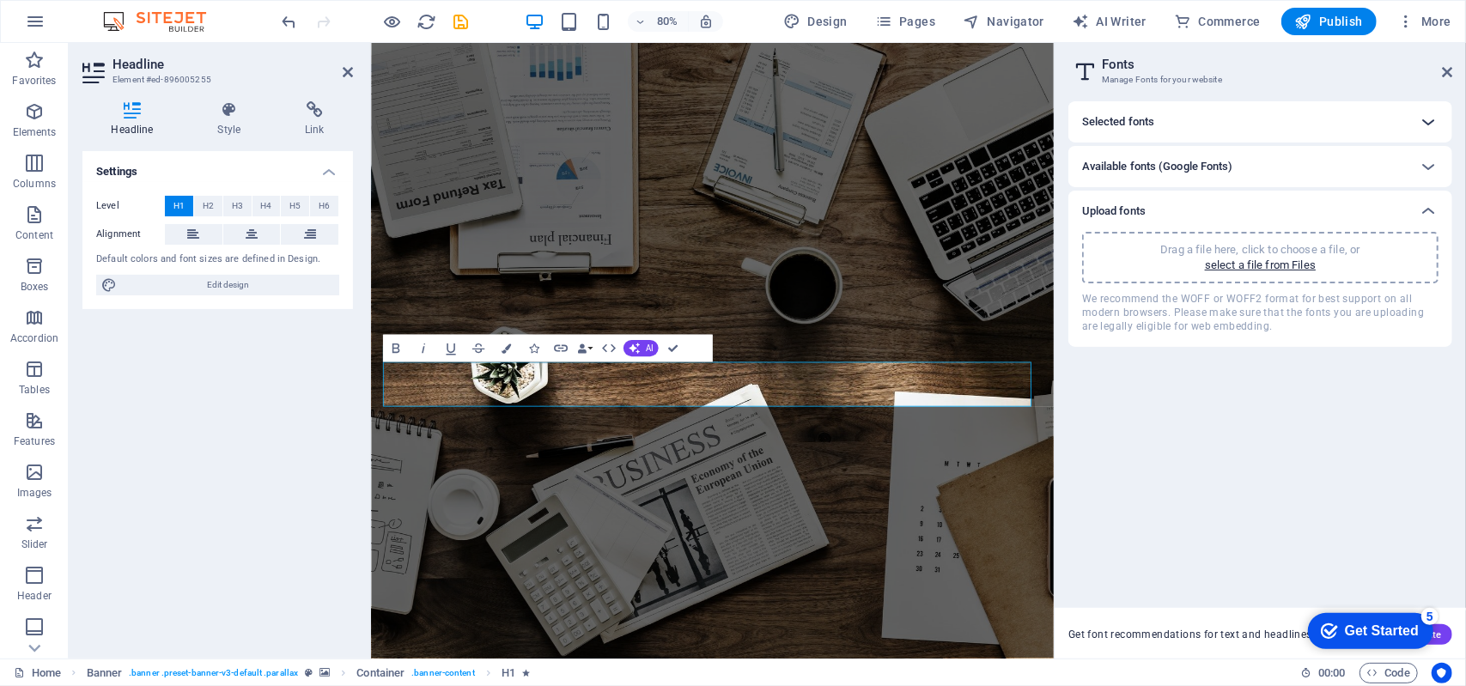
click at [1430, 124] on icon at bounding box center [1427, 122] width 21 height 21
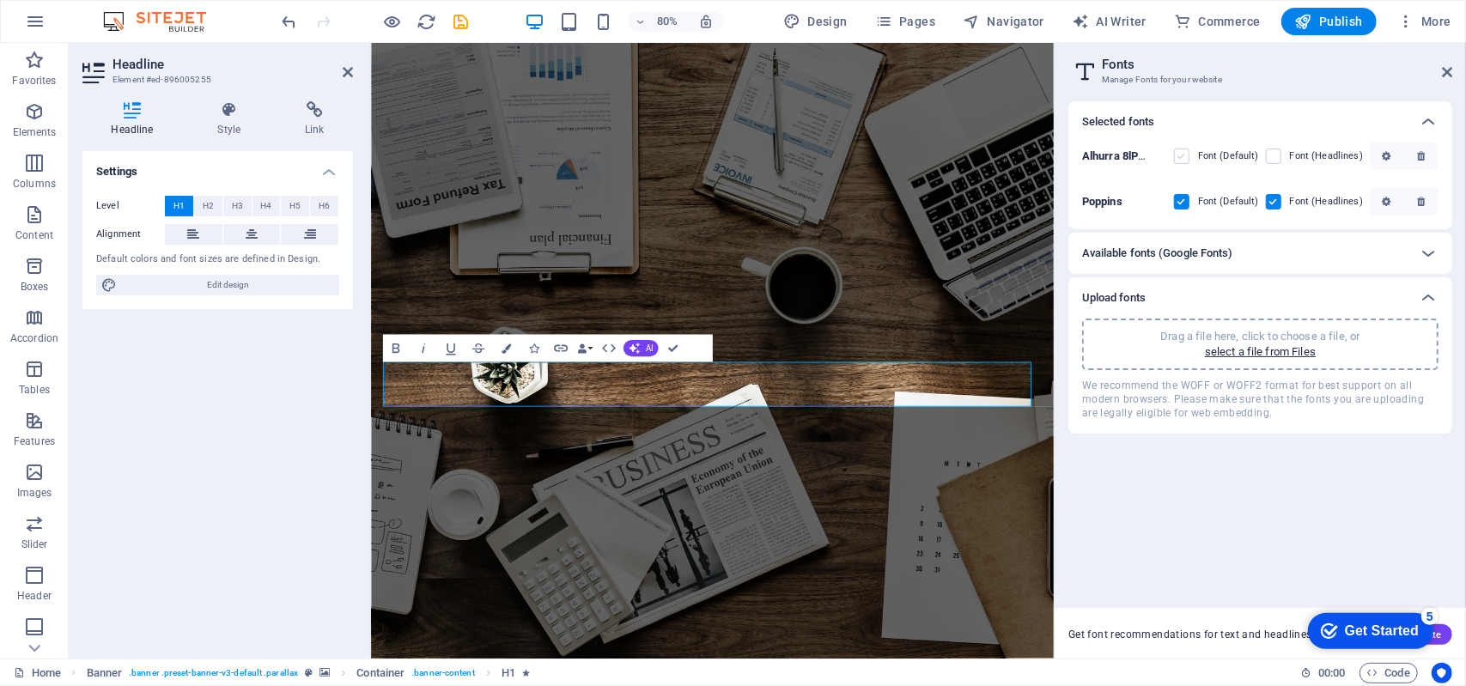
click at [1186, 161] on label at bounding box center [1181, 156] width 15 height 15
click at [0, 0] on 8lPHG12tR6SzBcso2bBT0w "checkbox" at bounding box center [0, 0] width 0 height 0
click at [1185, 159] on label at bounding box center [1181, 156] width 15 height 15
click at [0, 0] on 8lPHG12tR6SzBcso2bBT0w "checkbox" at bounding box center [0, 0] width 0 height 0
click at [1429, 255] on icon at bounding box center [1427, 253] width 21 height 21
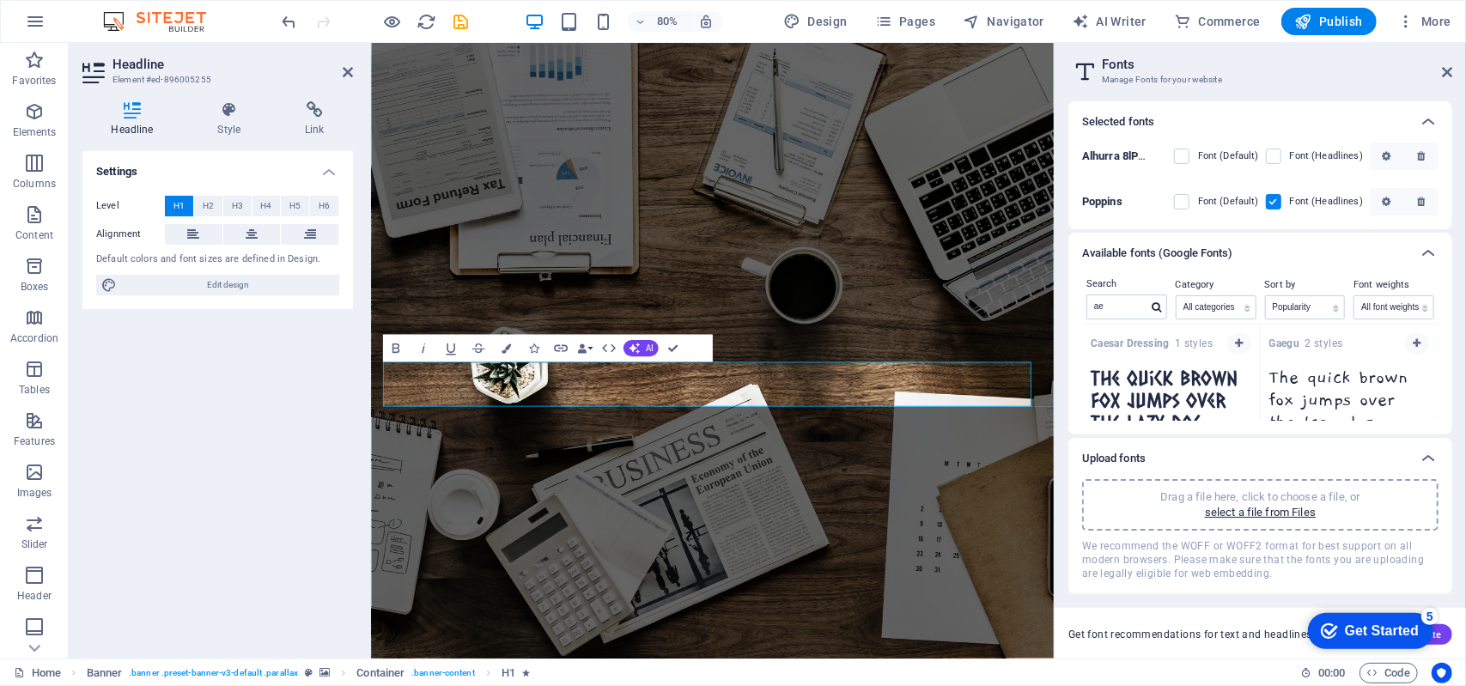
click at [1438, 342] on html "[DOMAIN_NAME] Home Favorites Elements Columns Content Boxes Accordion Tables Fe…" at bounding box center [733, 343] width 1466 height 686
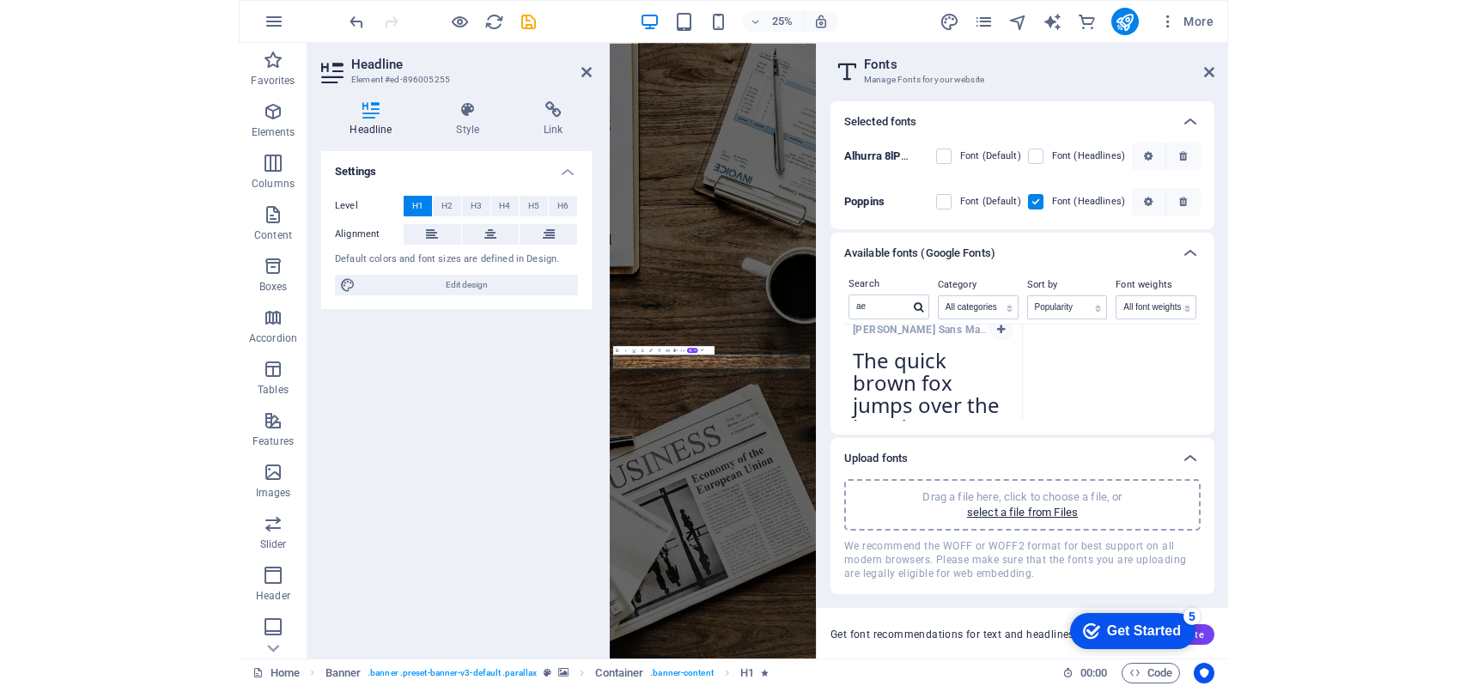
scroll to position [429, 0]
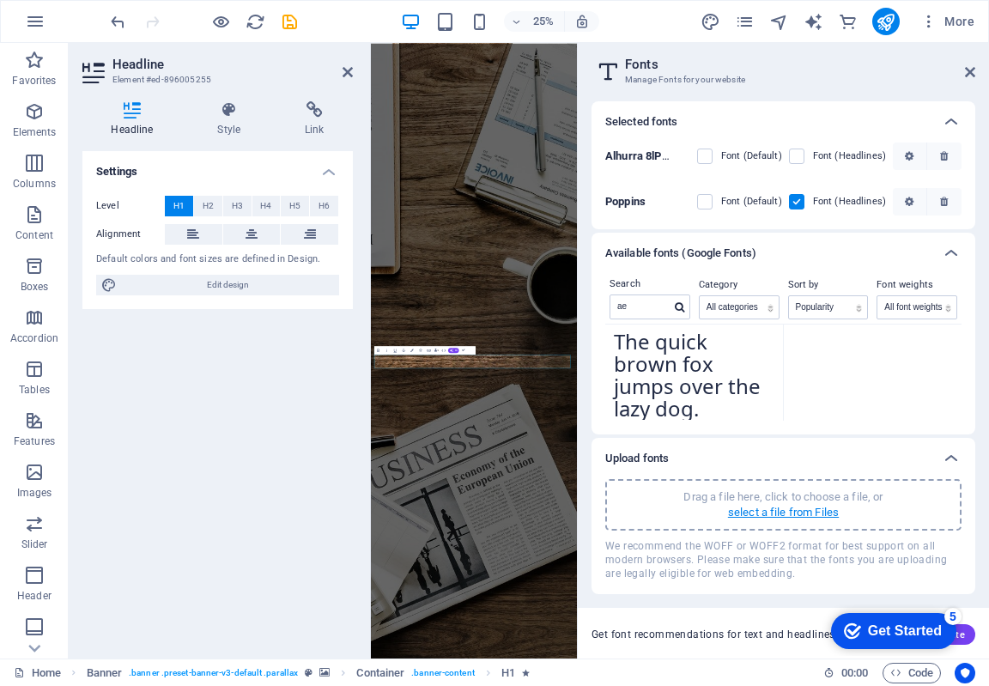
click at [768, 513] on p "select a file from Files" at bounding box center [783, 512] width 111 height 15
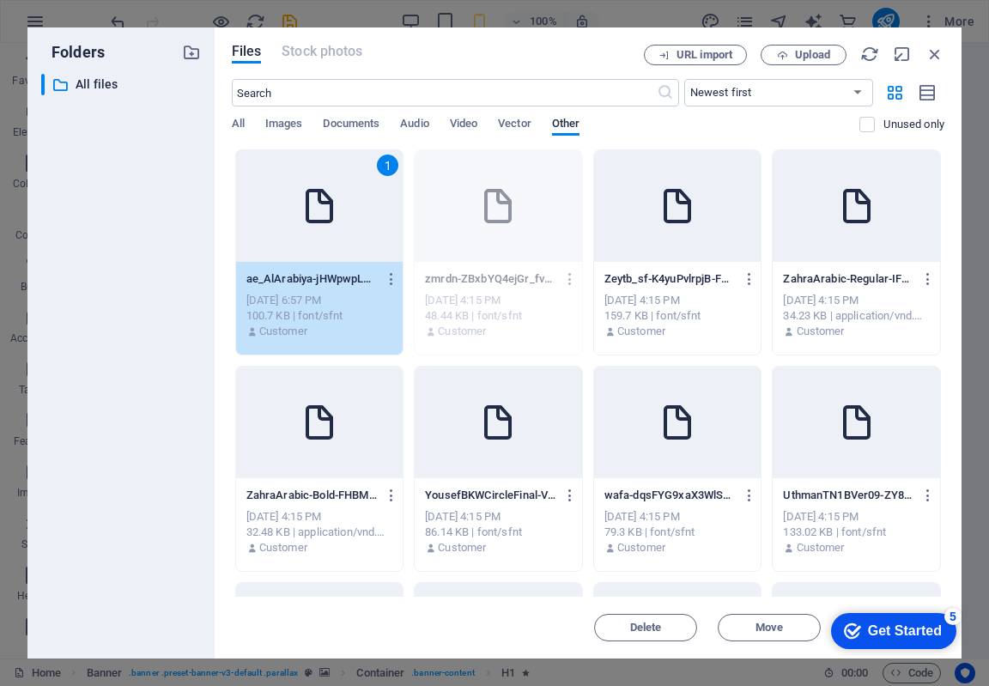
click at [925, 630] on div "Get Started" at bounding box center [905, 630] width 74 height 15
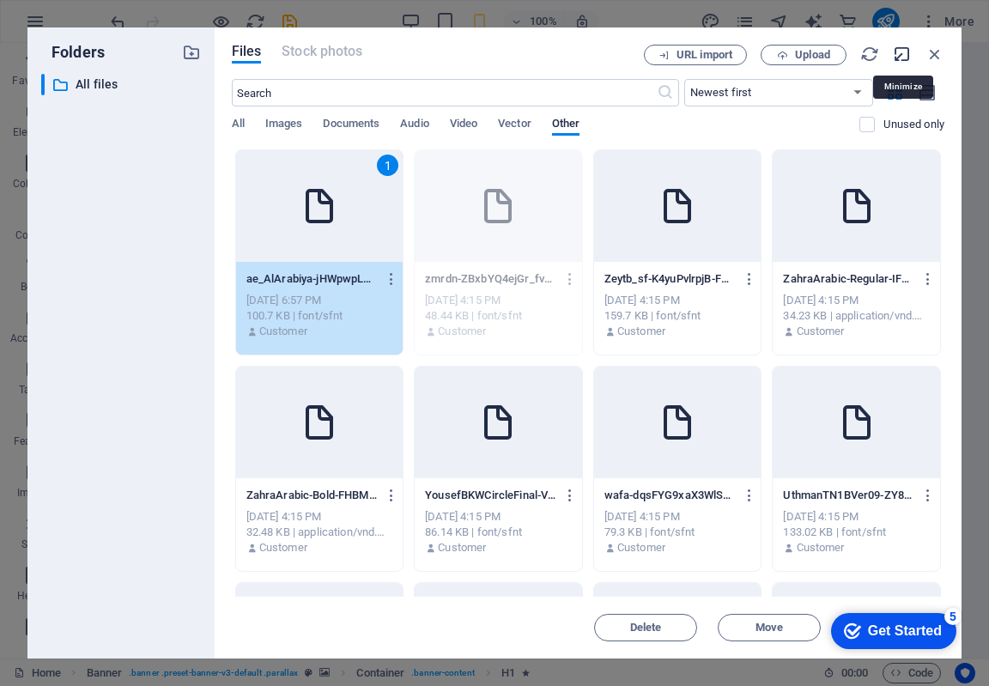
click at [896, 51] on icon "button" at bounding box center [902, 54] width 19 height 19
select select "unknown"
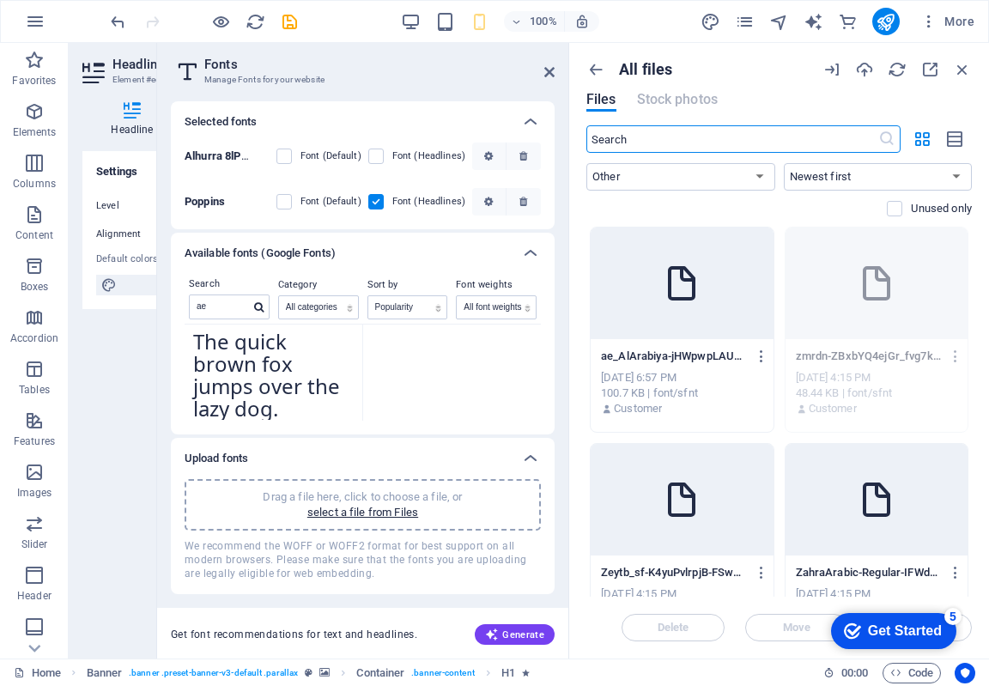
click at [696, 325] on div at bounding box center [682, 284] width 183 height 112
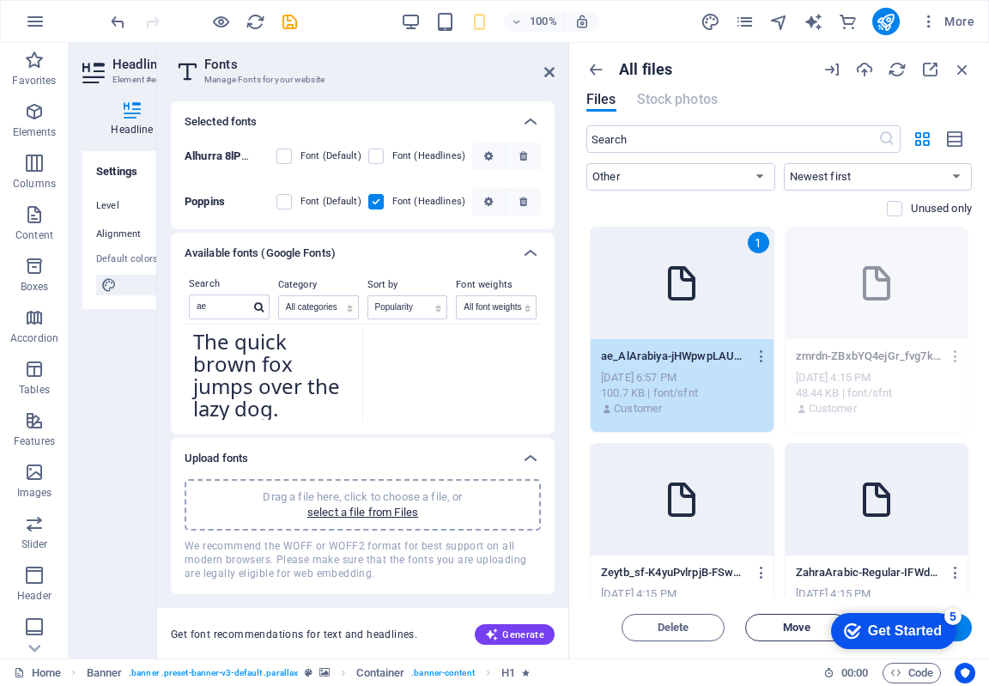
click at [790, 628] on span "Move" at bounding box center [796, 627] width 27 height 10
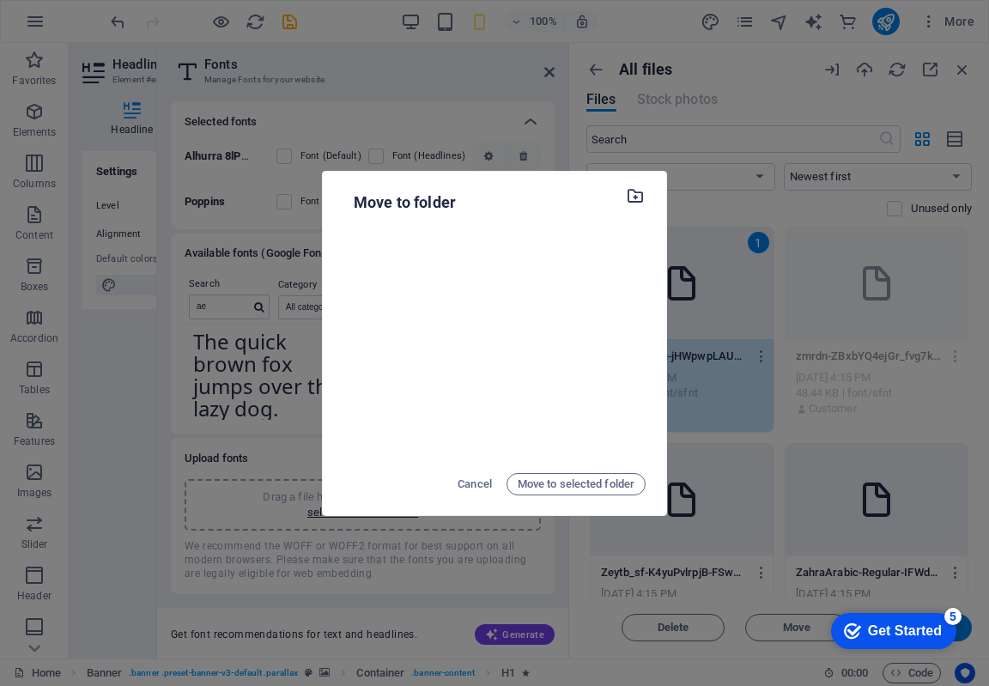
click at [639, 197] on icon "button" at bounding box center [636, 195] width 20 height 19
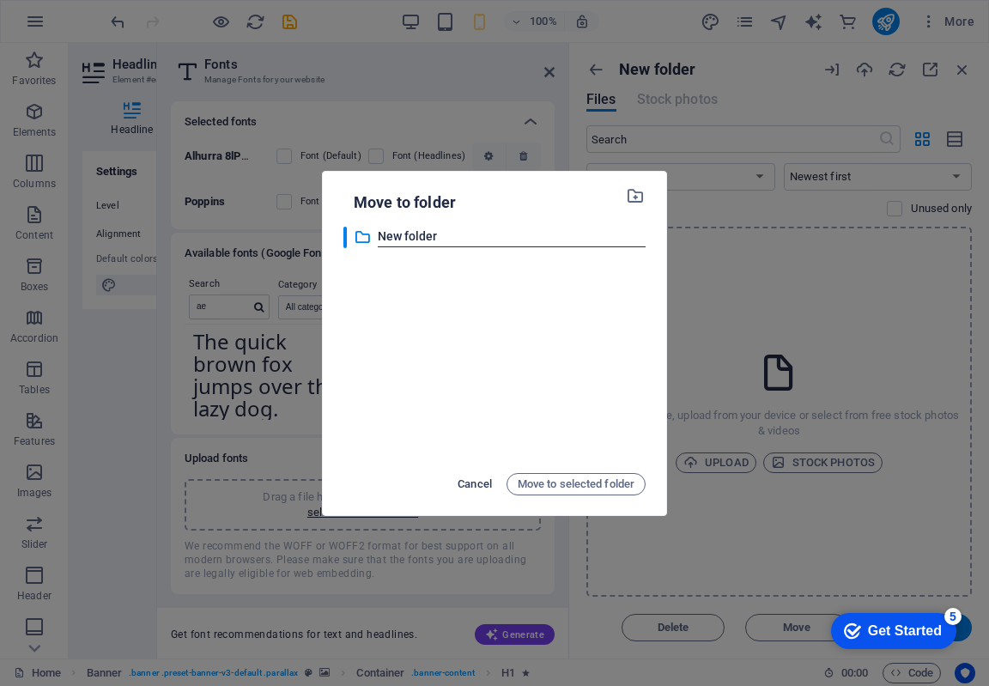
click at [474, 481] on span "Cancel" at bounding box center [475, 484] width 34 height 21
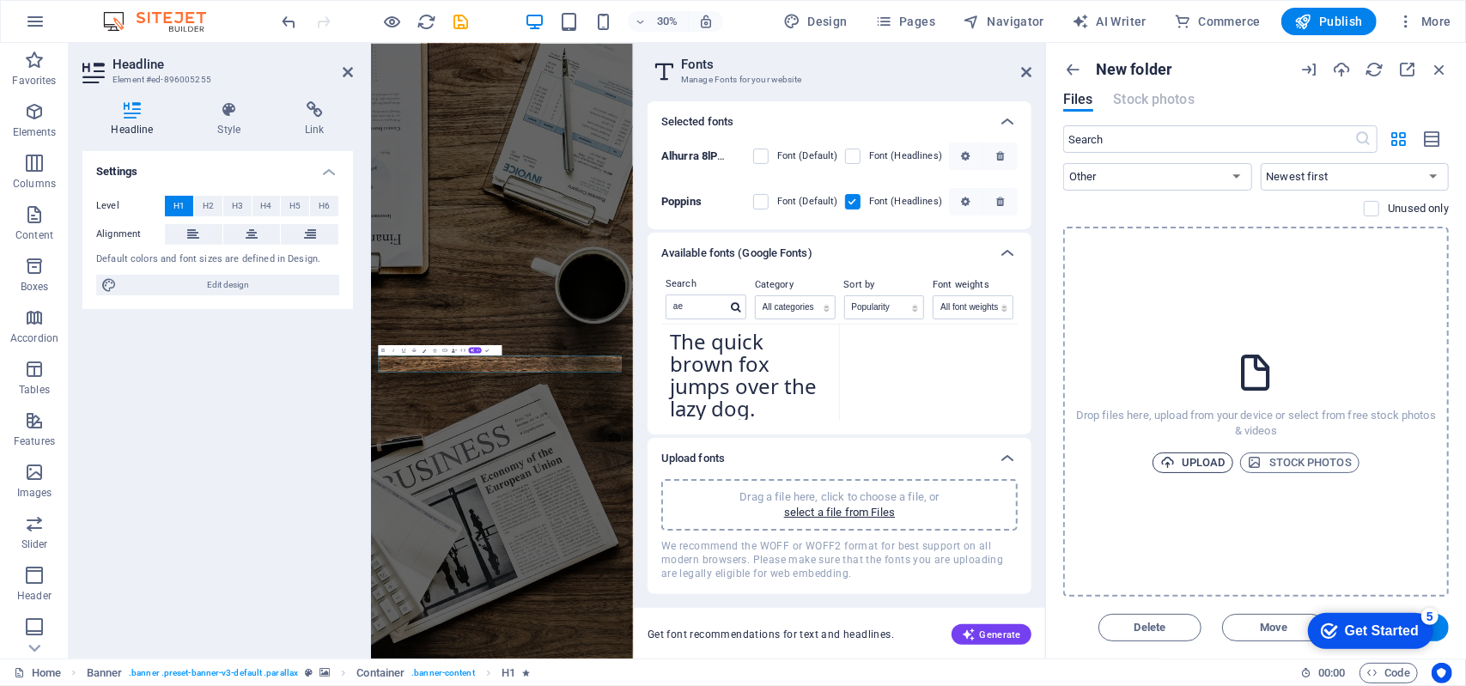
click at [1214, 467] on span "Upload" at bounding box center [1192, 462] width 65 height 21
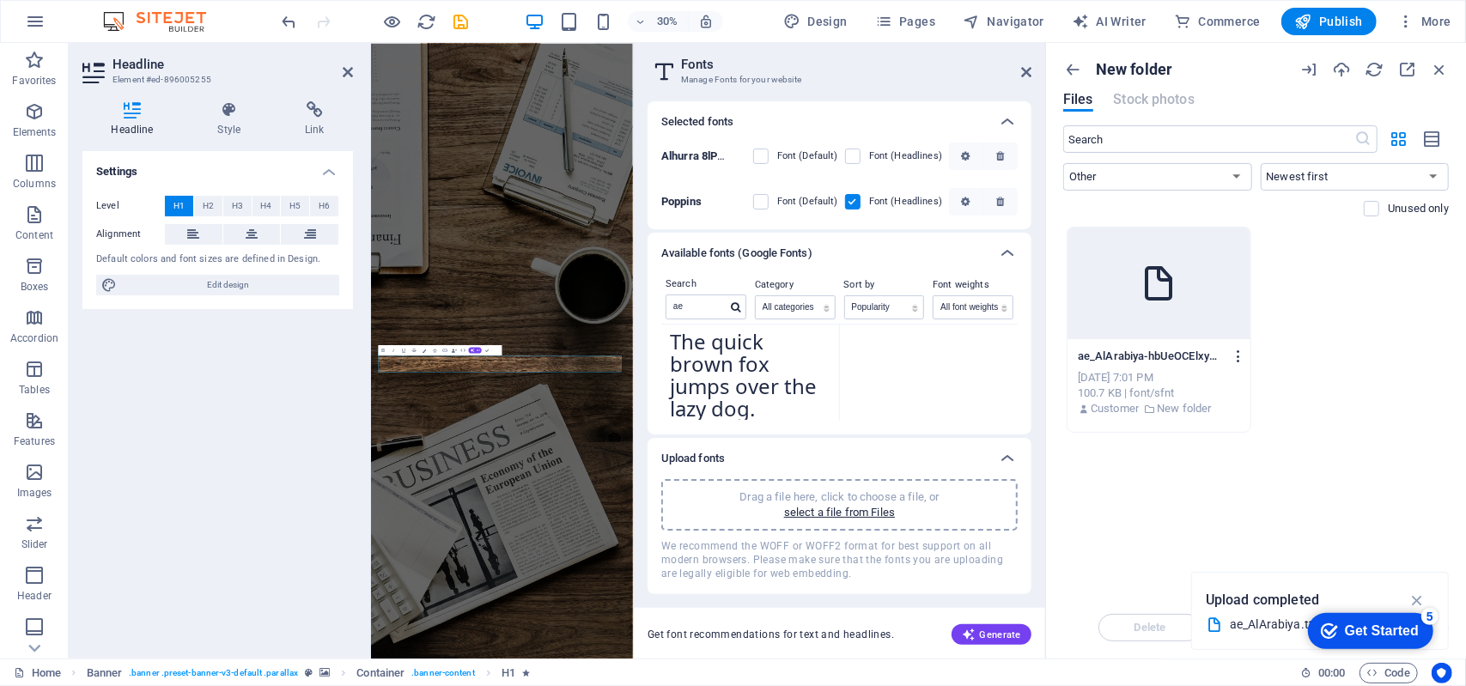
click at [1242, 354] on icon "button" at bounding box center [1238, 356] width 16 height 15
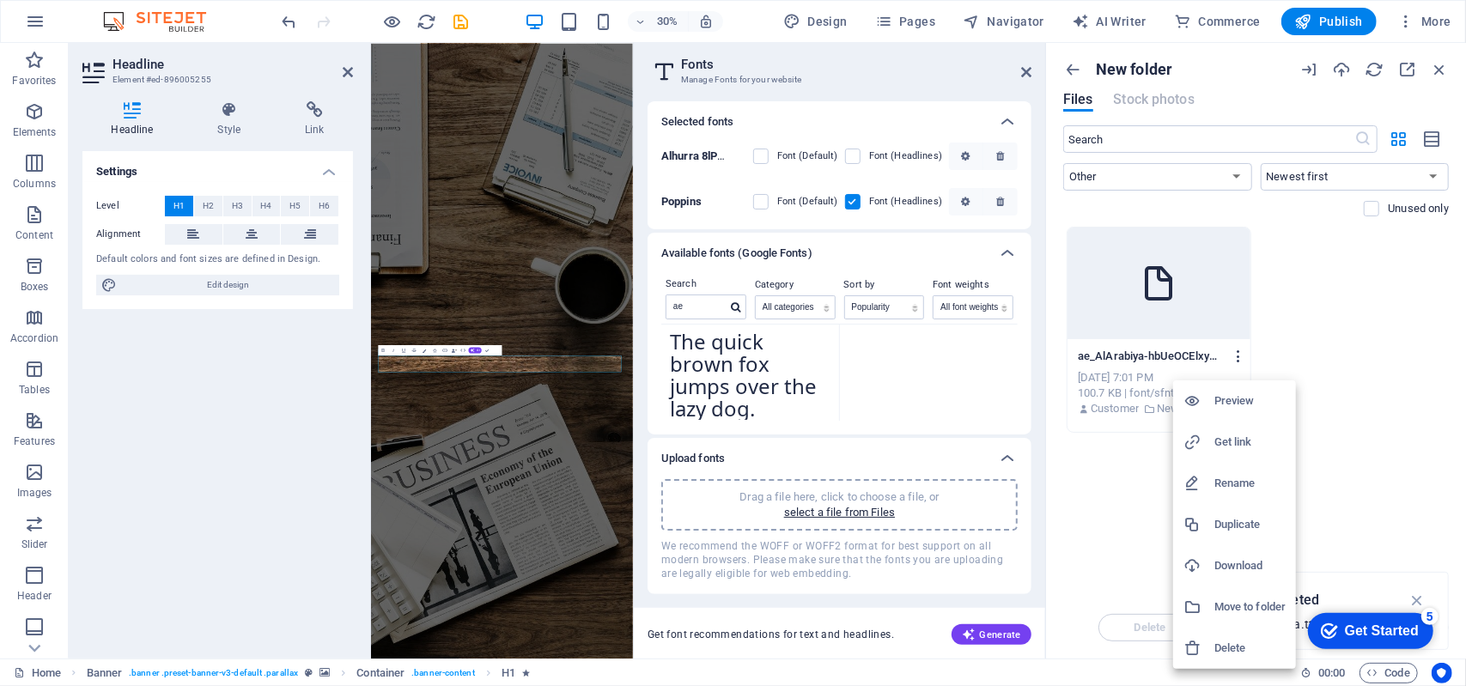
click at [1242, 354] on div at bounding box center [733, 343] width 1466 height 686
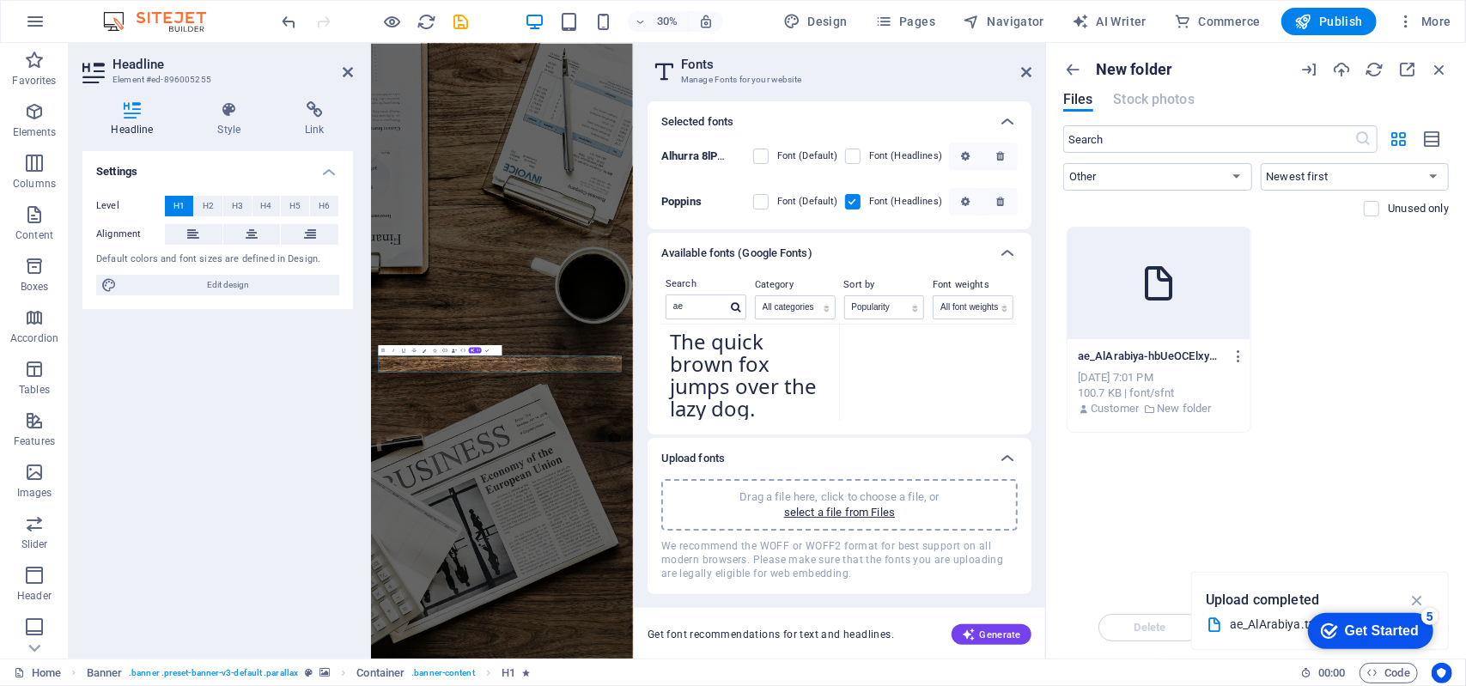
click at [1214, 331] on div at bounding box center [1158, 284] width 183 height 112
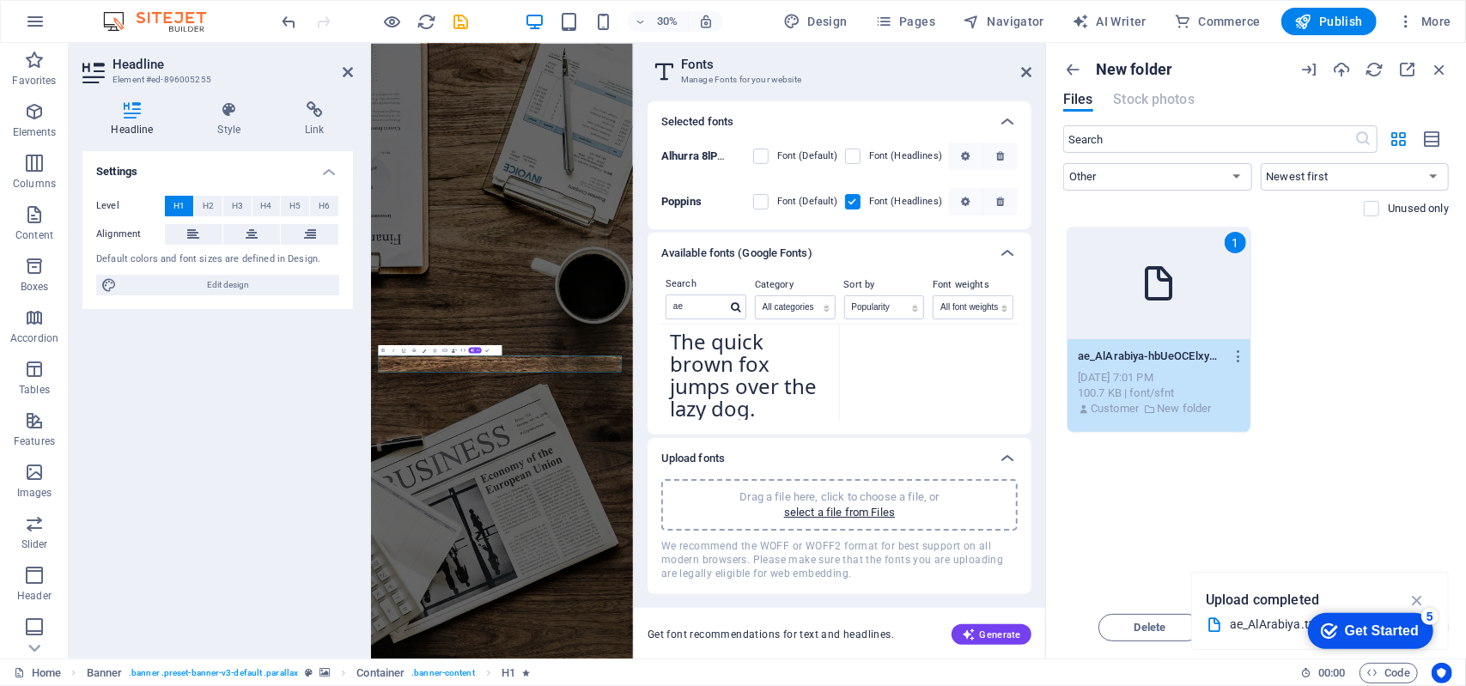
drag, startPoint x: 1367, startPoint y: 593, endPoint x: 1356, endPoint y: 553, distance: 41.6
click at [1356, 554] on div "New folder Files Stock photos ​ All Images Documents Audio Video Vector Other N…" at bounding box center [1256, 351] width 420 height 616
click at [1342, 67] on icon "button" at bounding box center [1341, 69] width 19 height 19
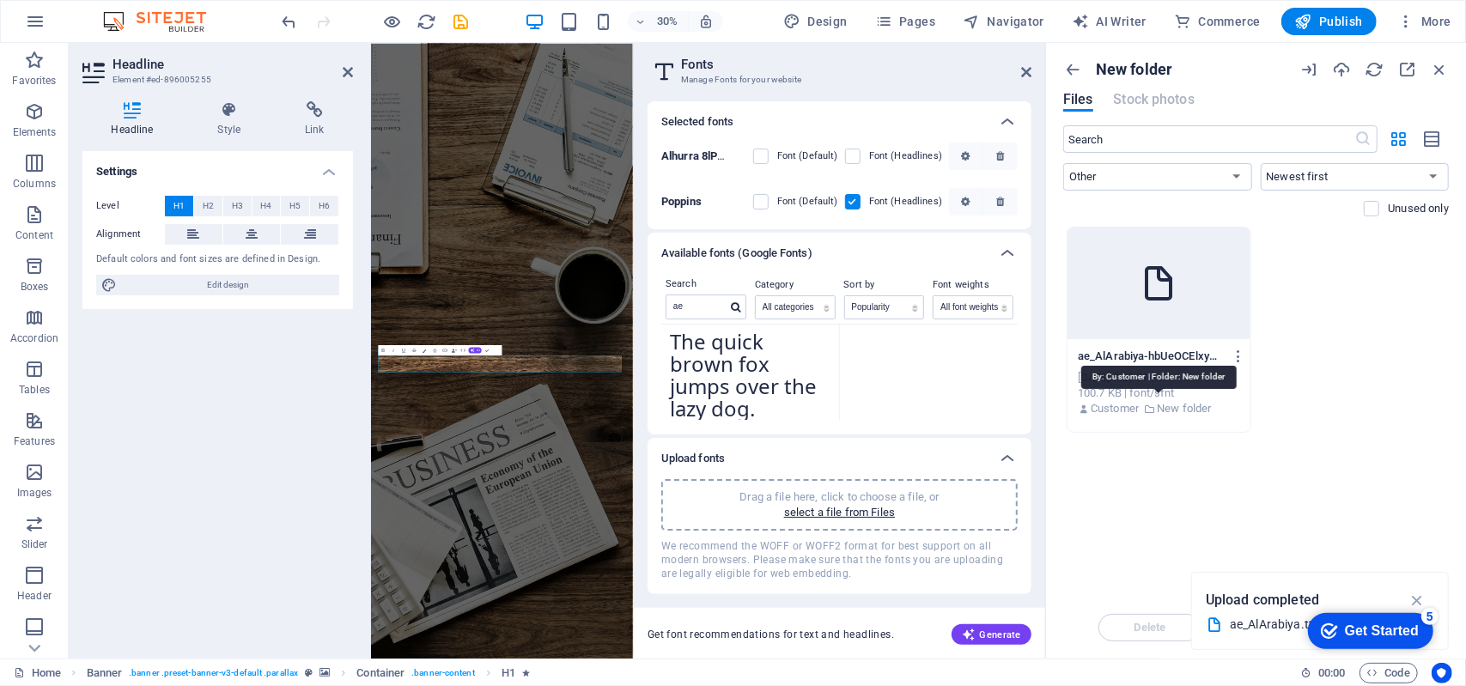
click at [1168, 404] on p "New folder" at bounding box center [1183, 408] width 54 height 15
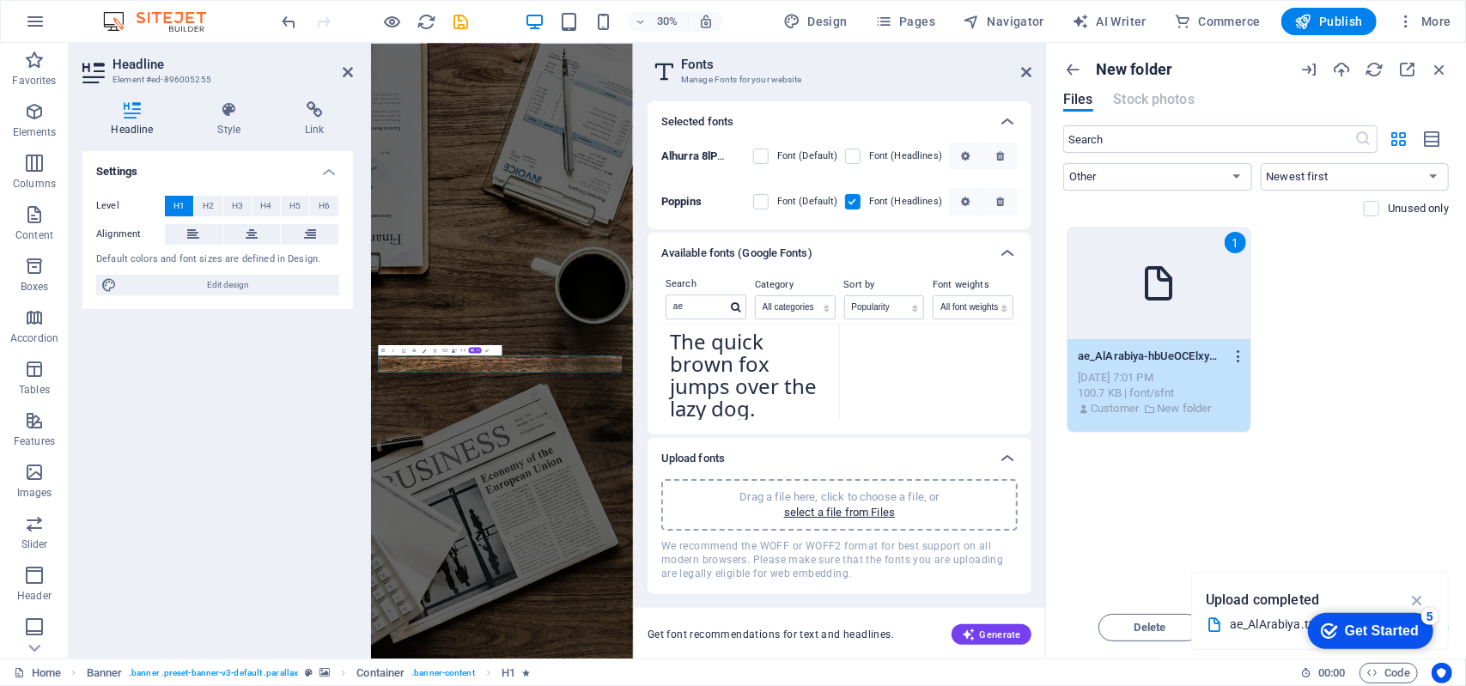
click at [1236, 357] on icon "button" at bounding box center [1238, 356] width 16 height 15
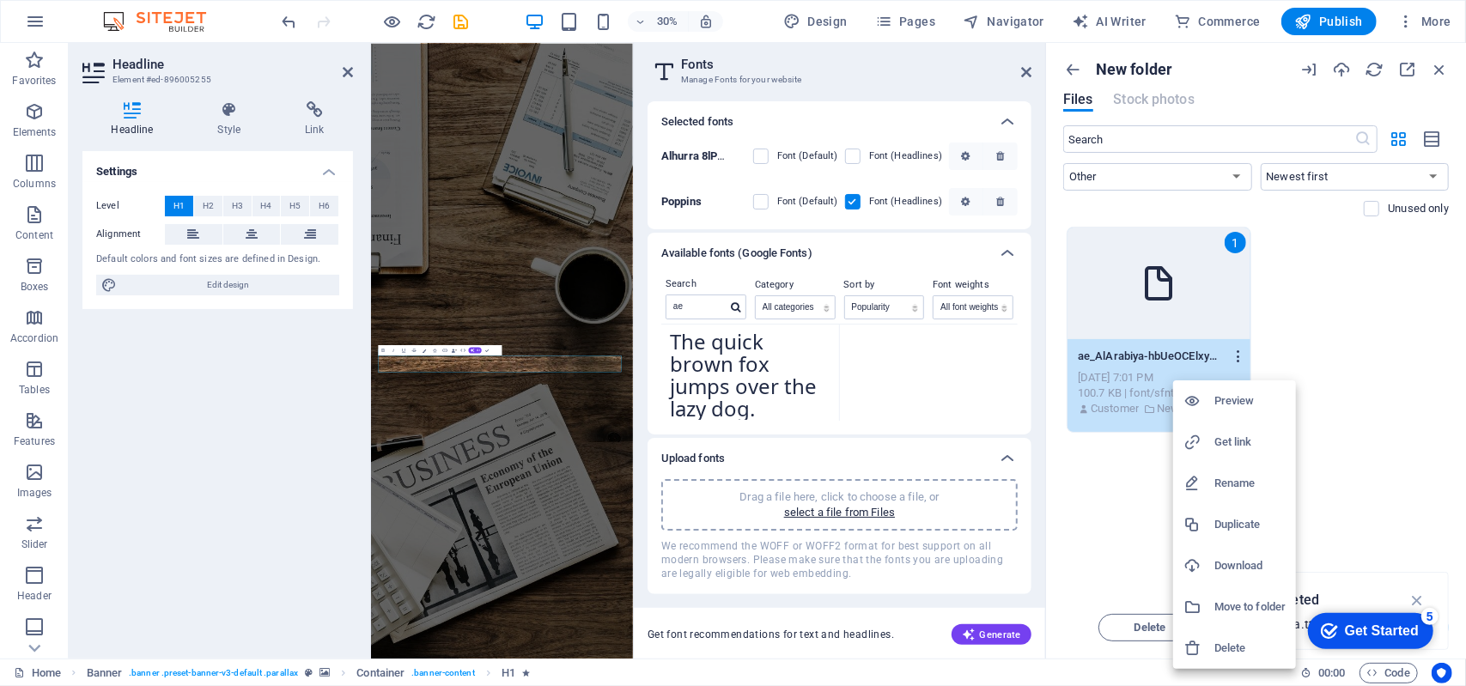
click at [1236, 357] on div at bounding box center [733, 343] width 1466 height 686
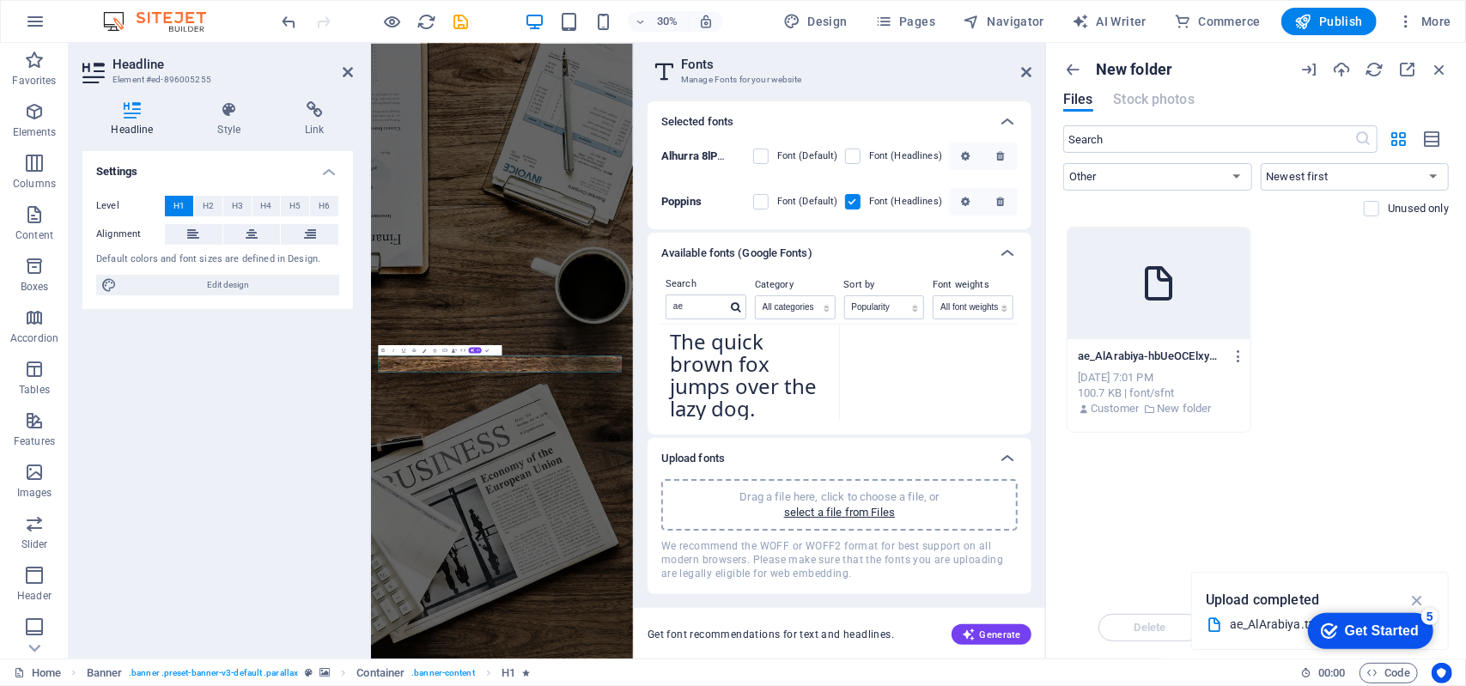
click at [878, 502] on p "Drag a file here, click to choose a file, or" at bounding box center [838, 496] width 199 height 15
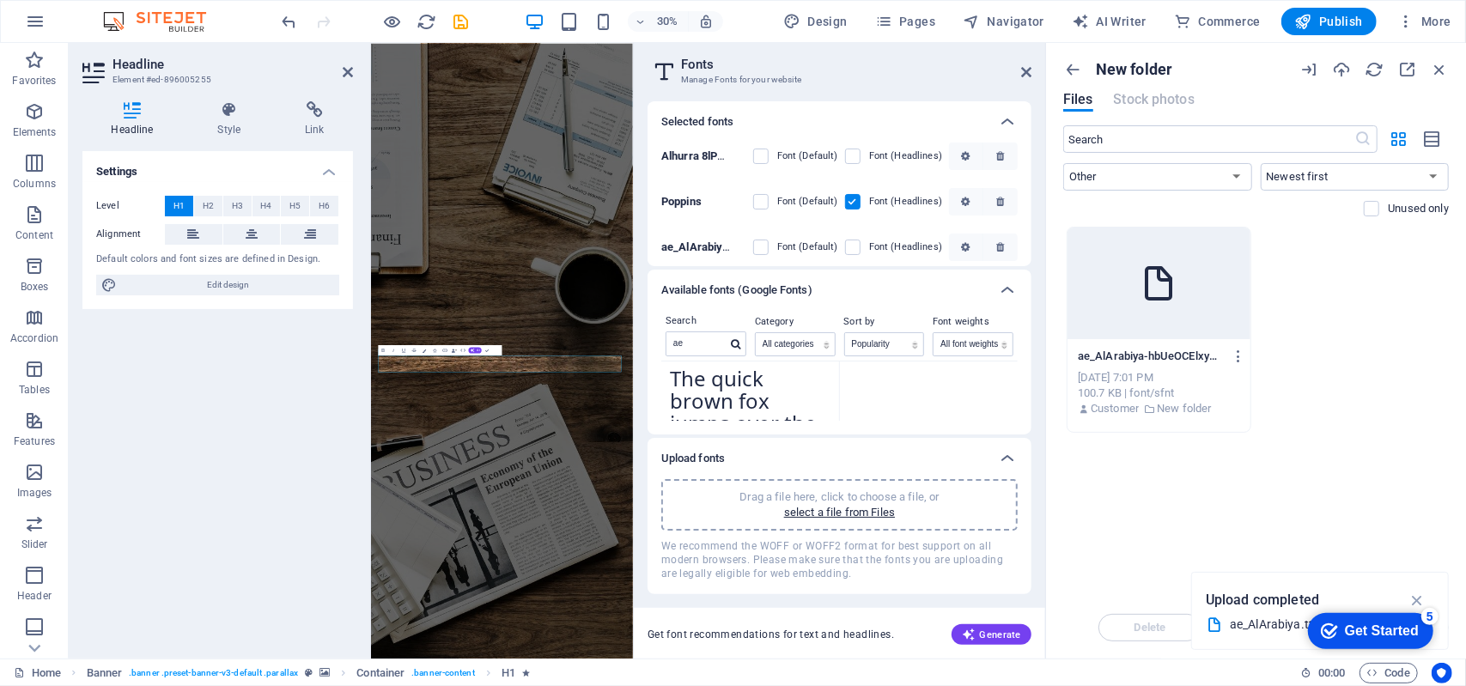
click at [721, 245] on b "ae_AlArabiya JiB86umvmPDCy7KLVDzngw" at bounding box center [770, 246] width 218 height 13
click at [761, 250] on label at bounding box center [760, 247] width 15 height 15
click at [0, 0] on JiB86umvmPDCy7KLVDzngw "checkbox" at bounding box center [0, 0] width 0 height 0
click at [1003, 630] on span "Generate" at bounding box center [991, 635] width 59 height 14
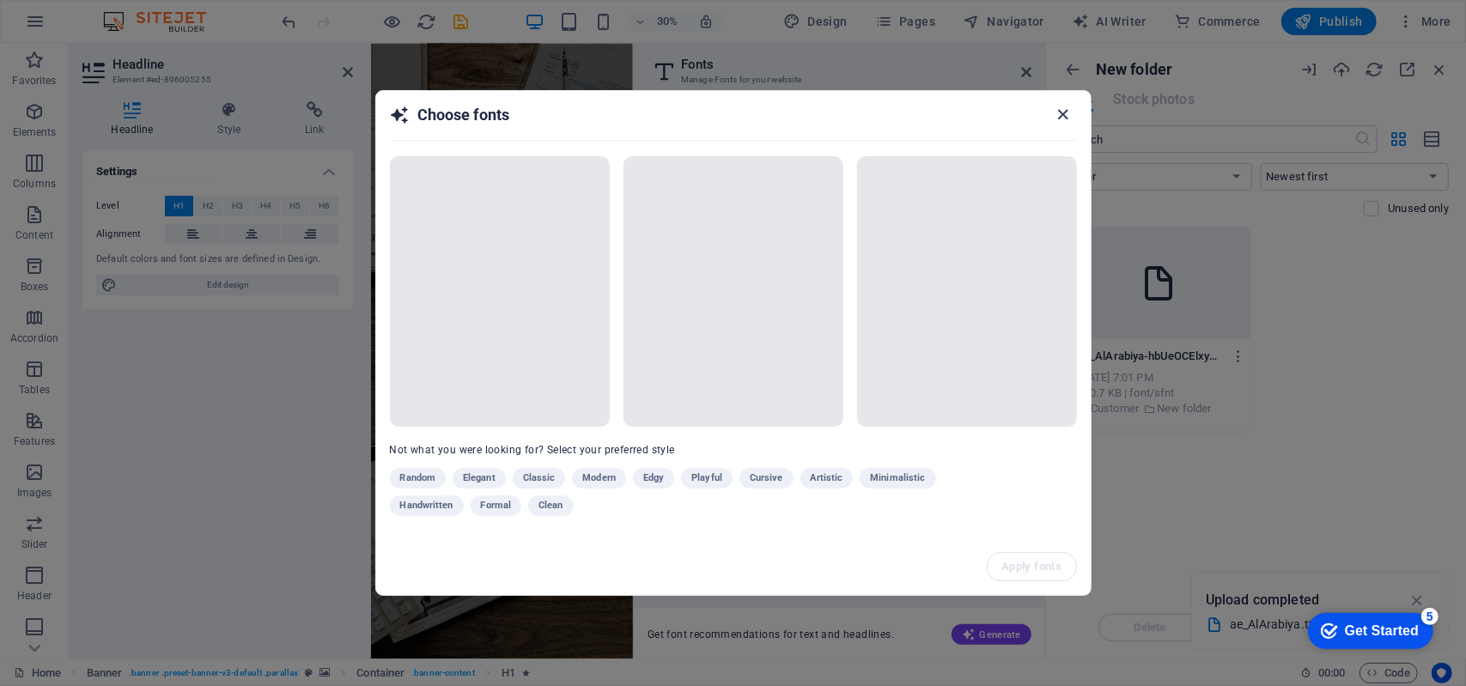
click at [1061, 115] on icon "button" at bounding box center [1063, 115] width 20 height 20
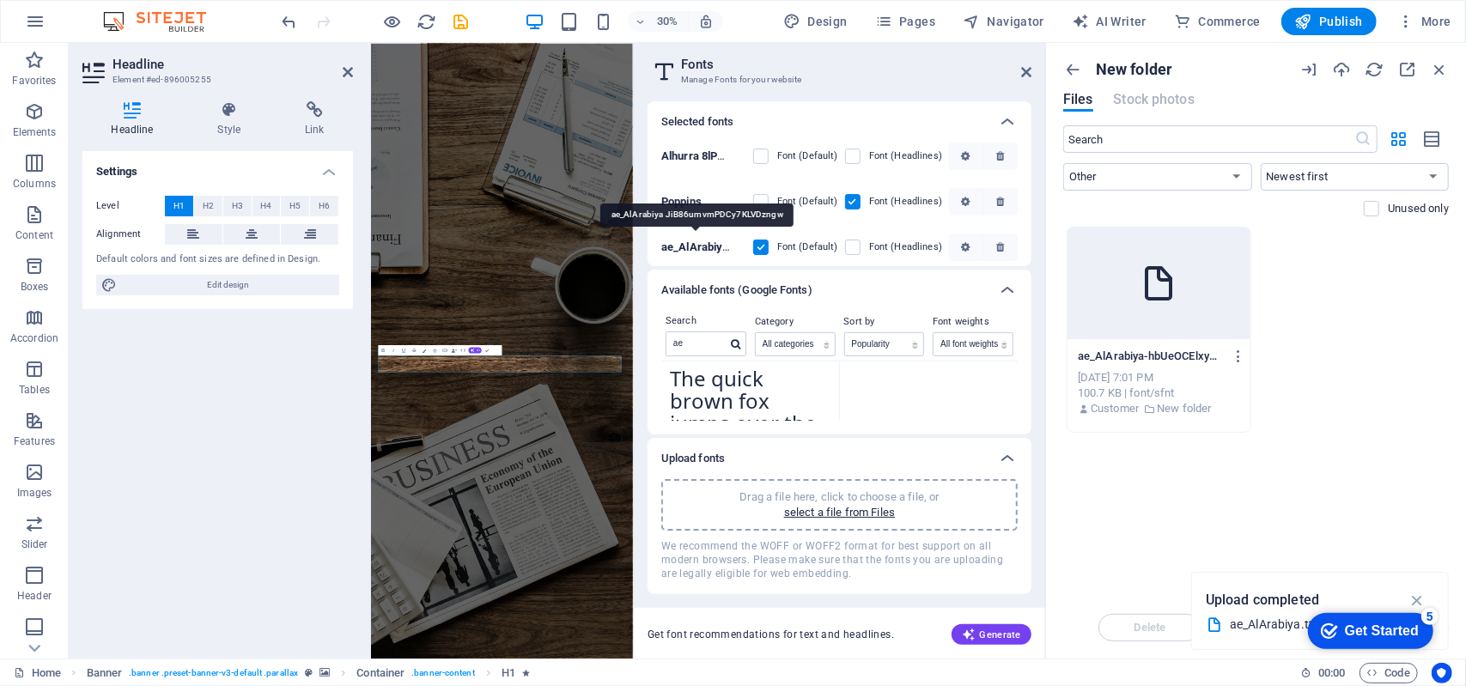
click at [702, 241] on b "ae_AlArabiya JiB86umvmPDCy7KLVDzngw" at bounding box center [770, 246] width 218 height 13
drag, startPoint x: 1025, startPoint y: 221, endPoint x: 1032, endPoint y: 248, distance: 28.3
click at [1031, 250] on div "Selected fonts Alhurra 8lPHG12tR6SzBcso2bBT0w Font (Default) Font (Headlines) P…" at bounding box center [839, 373] width 411 height 571
drag, startPoint x: 1033, startPoint y: 225, endPoint x: 1030, endPoint y: 245, distance: 19.9
click at [1030, 245] on div "Selected fonts Alhurra 8lPHG12tR6SzBcso2bBT0w Font (Default) Font (Headlines) P…" at bounding box center [839, 373] width 411 height 571
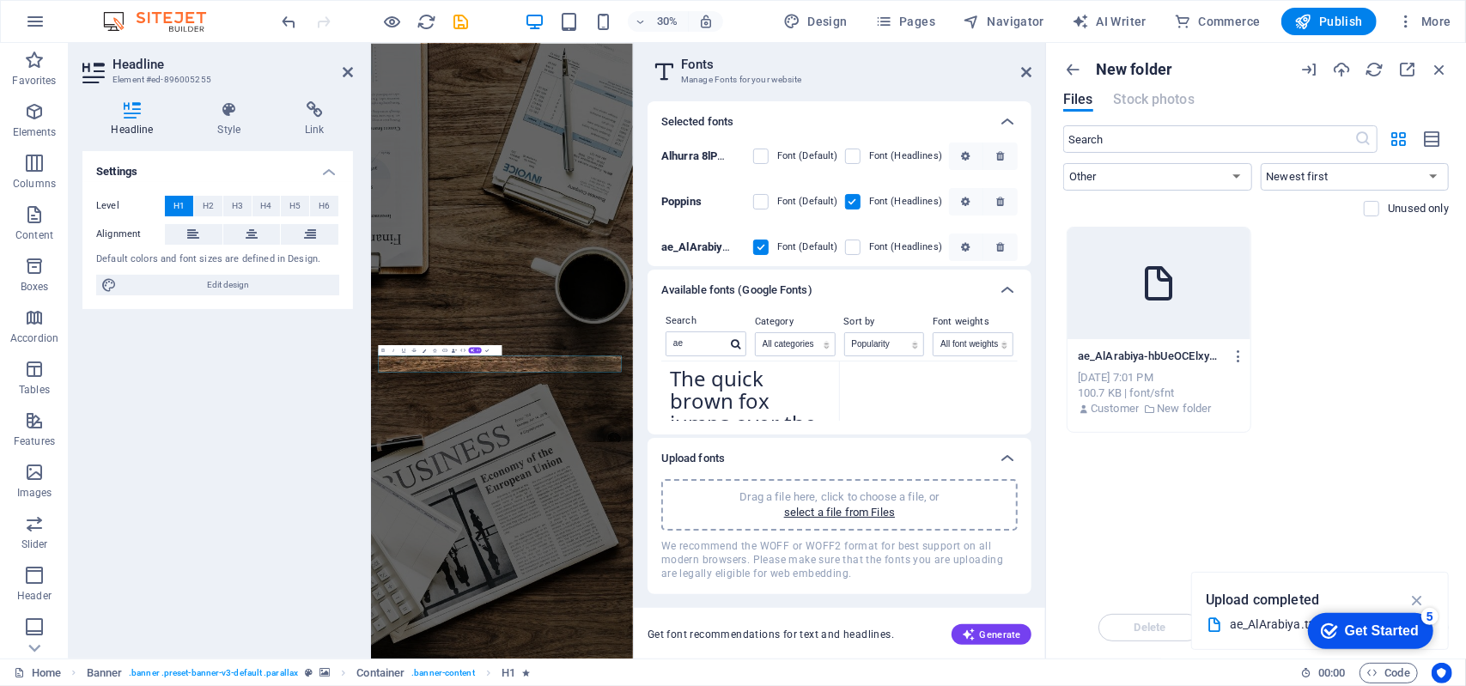
click at [851, 197] on label at bounding box center [852, 201] width 15 height 15
click at [0, 0] on input "checkbox" at bounding box center [0, 0] width 0 height 0
click at [999, 627] on button "Generate" at bounding box center [991, 634] width 80 height 21
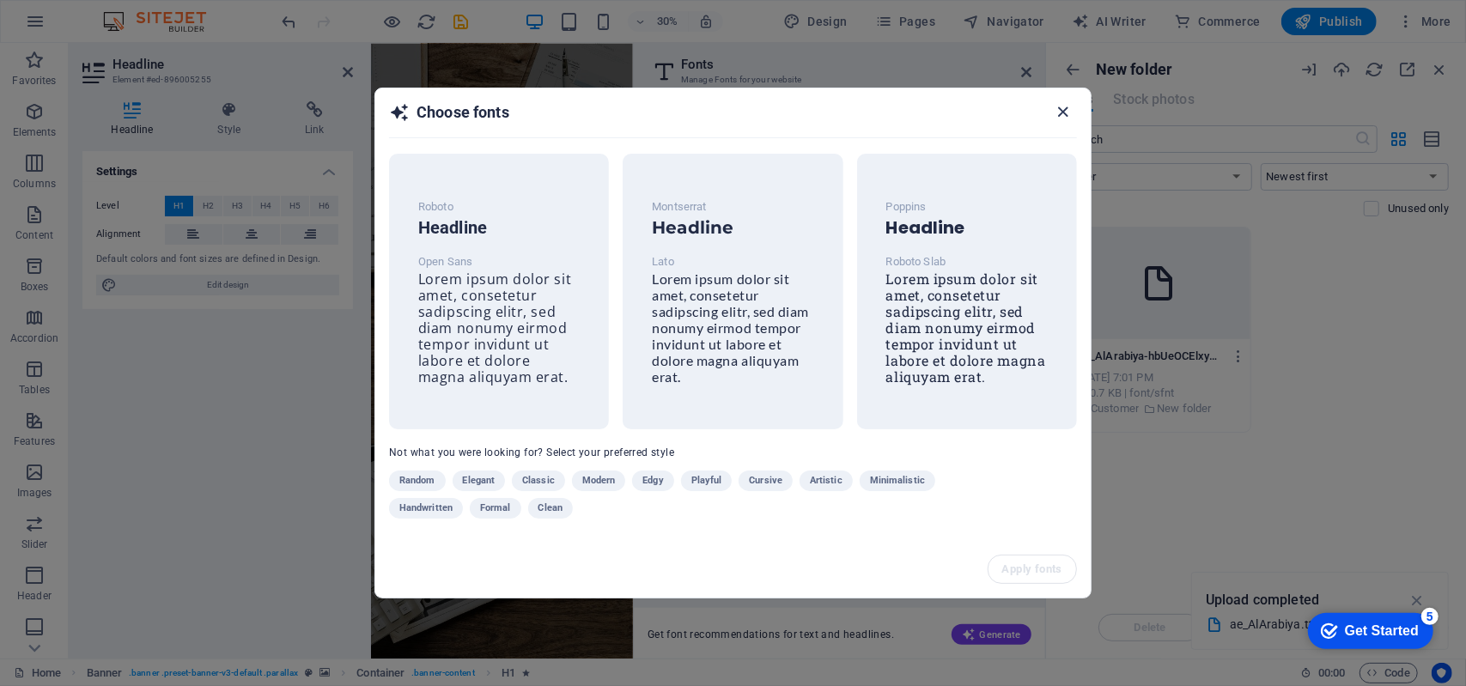
click at [1062, 115] on icon "button" at bounding box center [1063, 112] width 20 height 20
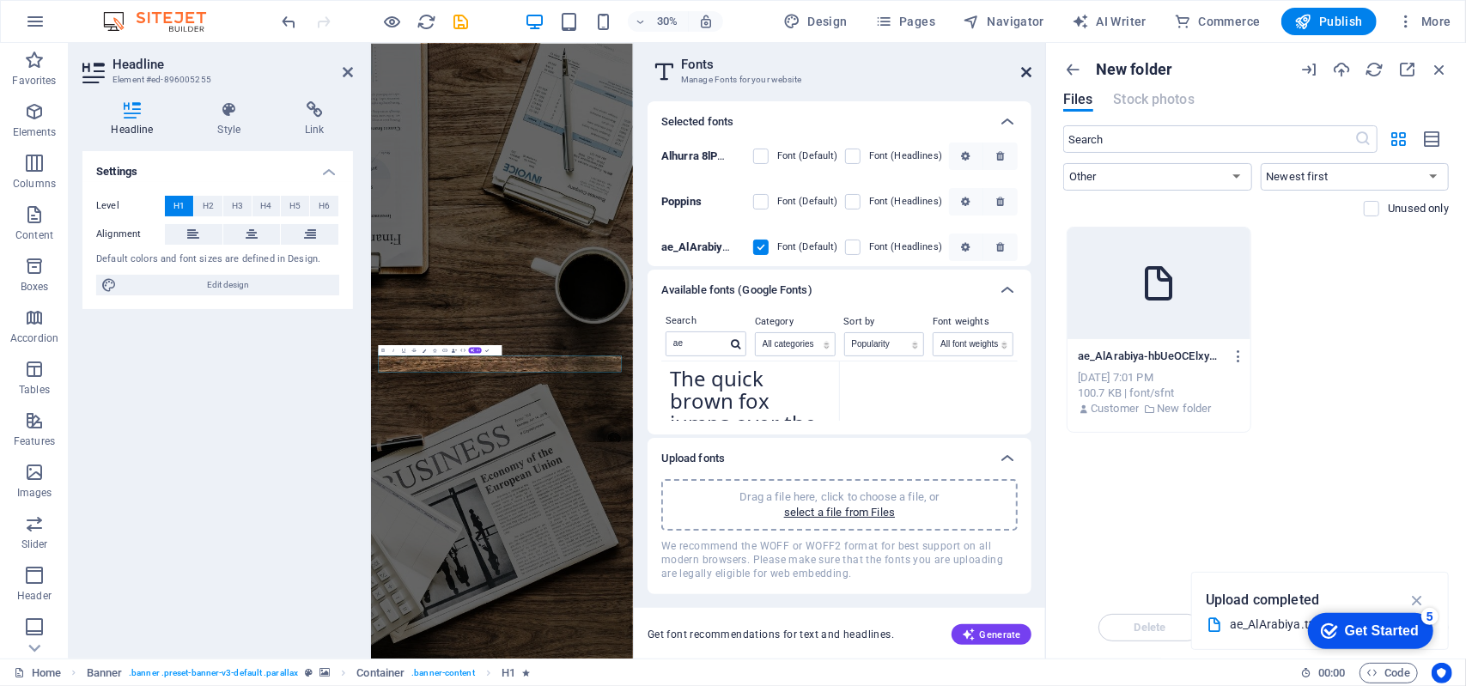
click at [1029, 76] on icon at bounding box center [1026, 72] width 10 height 14
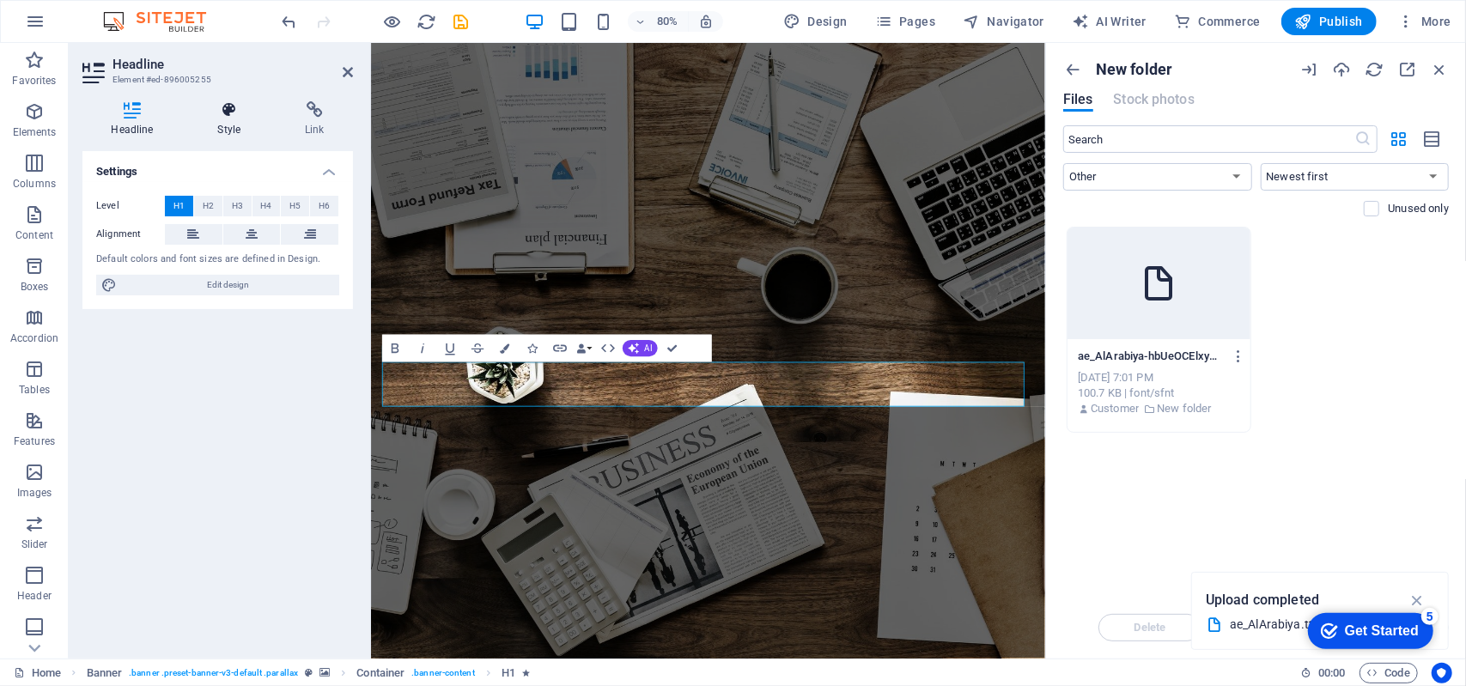
click at [237, 130] on h4 "Style" at bounding box center [233, 119] width 88 height 36
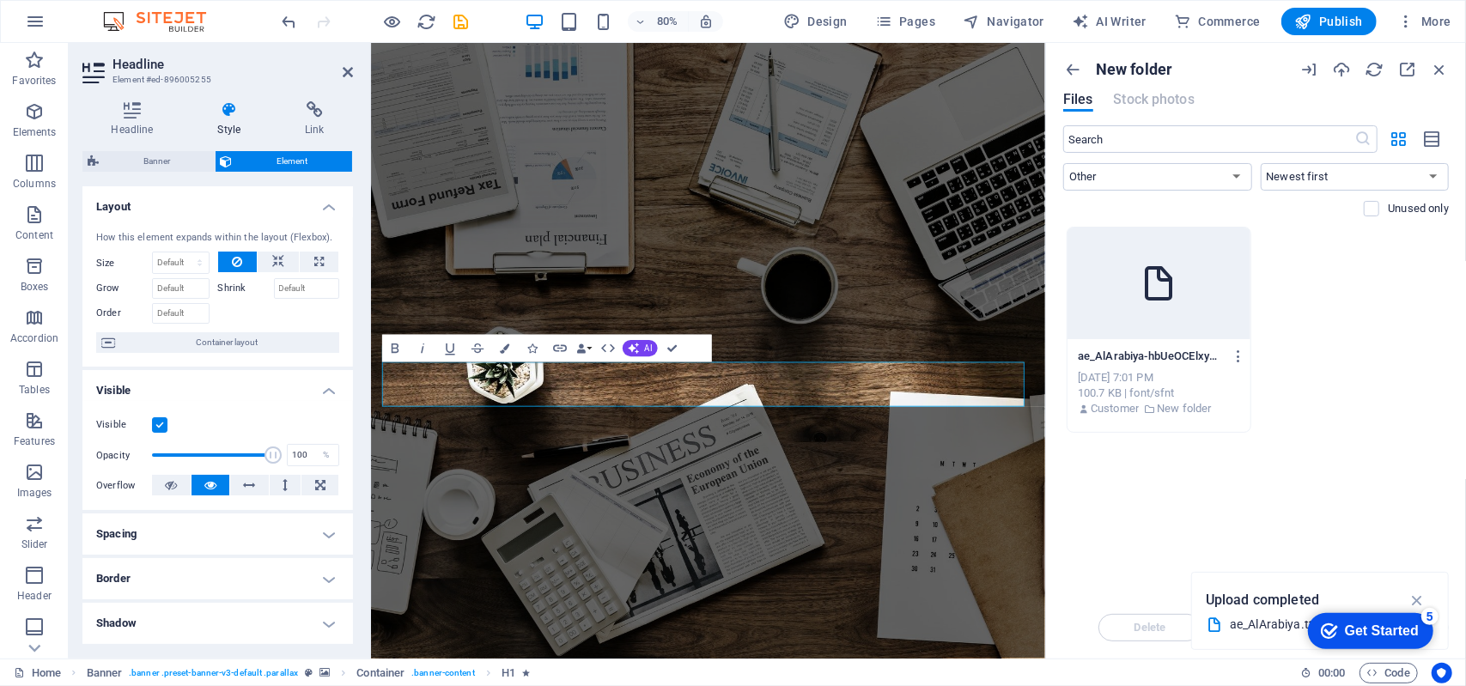
click at [1138, 267] on icon at bounding box center [1158, 283] width 41 height 41
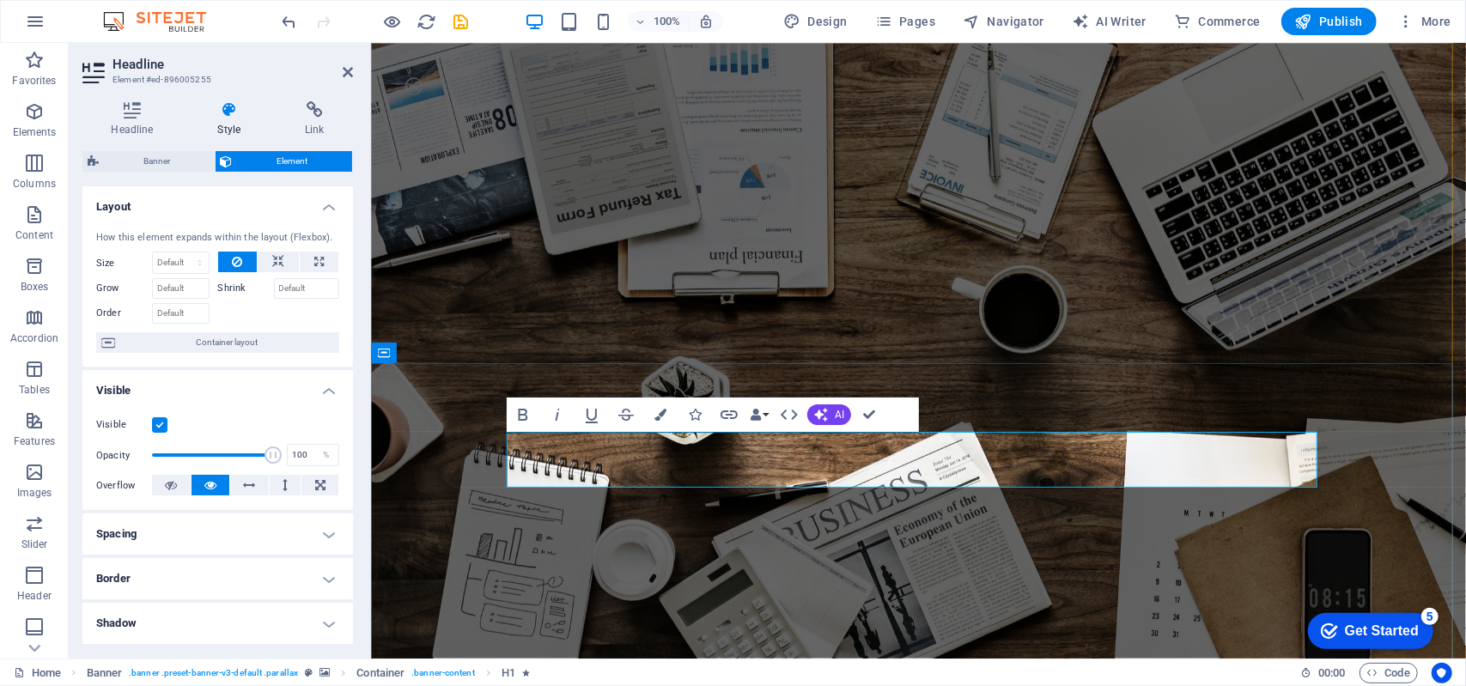
drag, startPoint x: 983, startPoint y: 470, endPoint x: 512, endPoint y: 460, distance: 471.4
click at [153, 116] on icon at bounding box center [132, 109] width 100 height 17
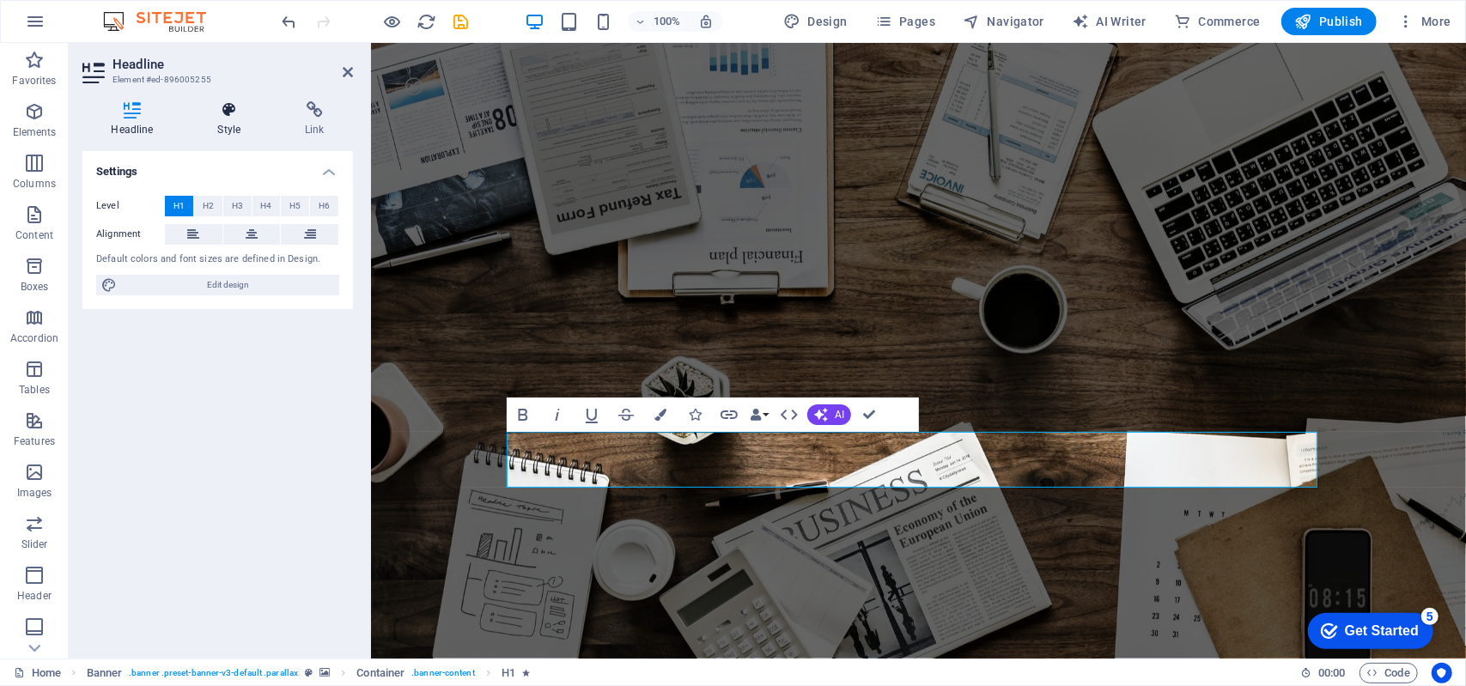
click at [229, 106] on icon at bounding box center [229, 109] width 81 height 17
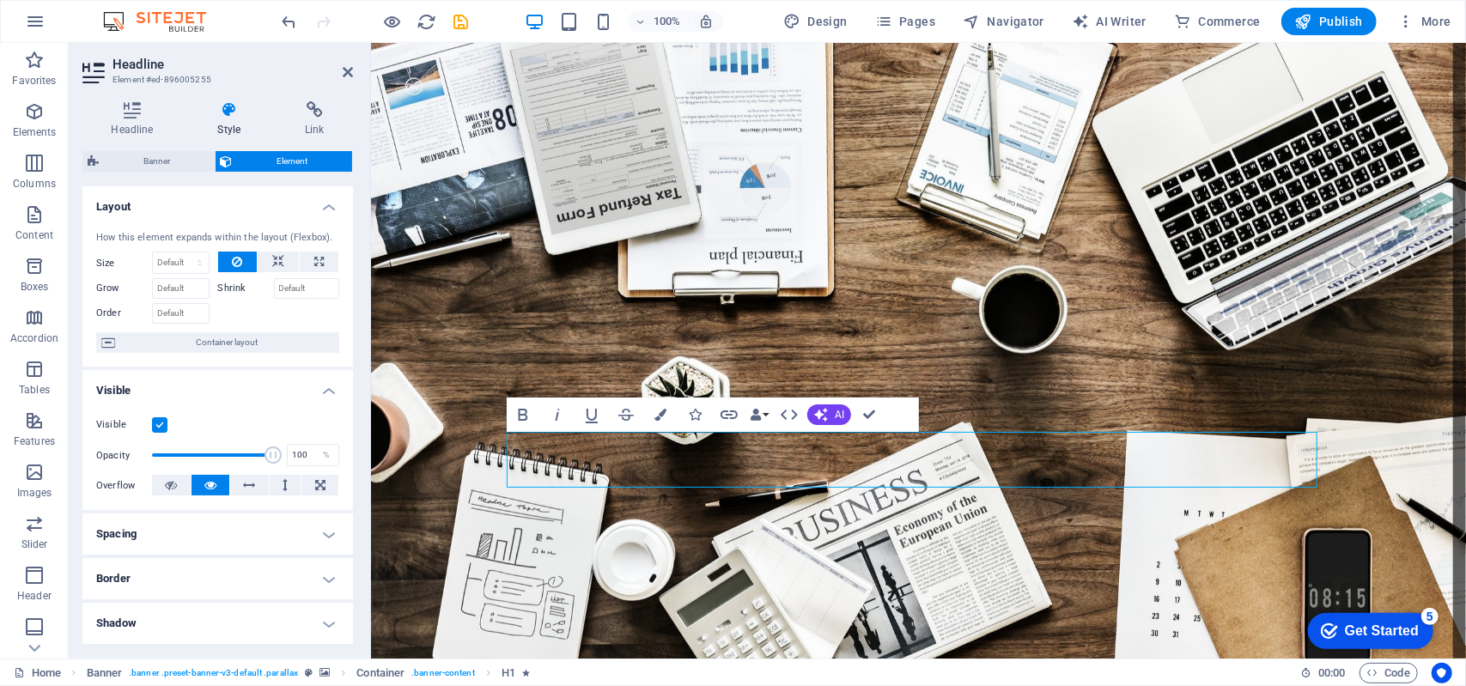
click at [160, 166] on span "Banner" at bounding box center [157, 161] width 106 height 21
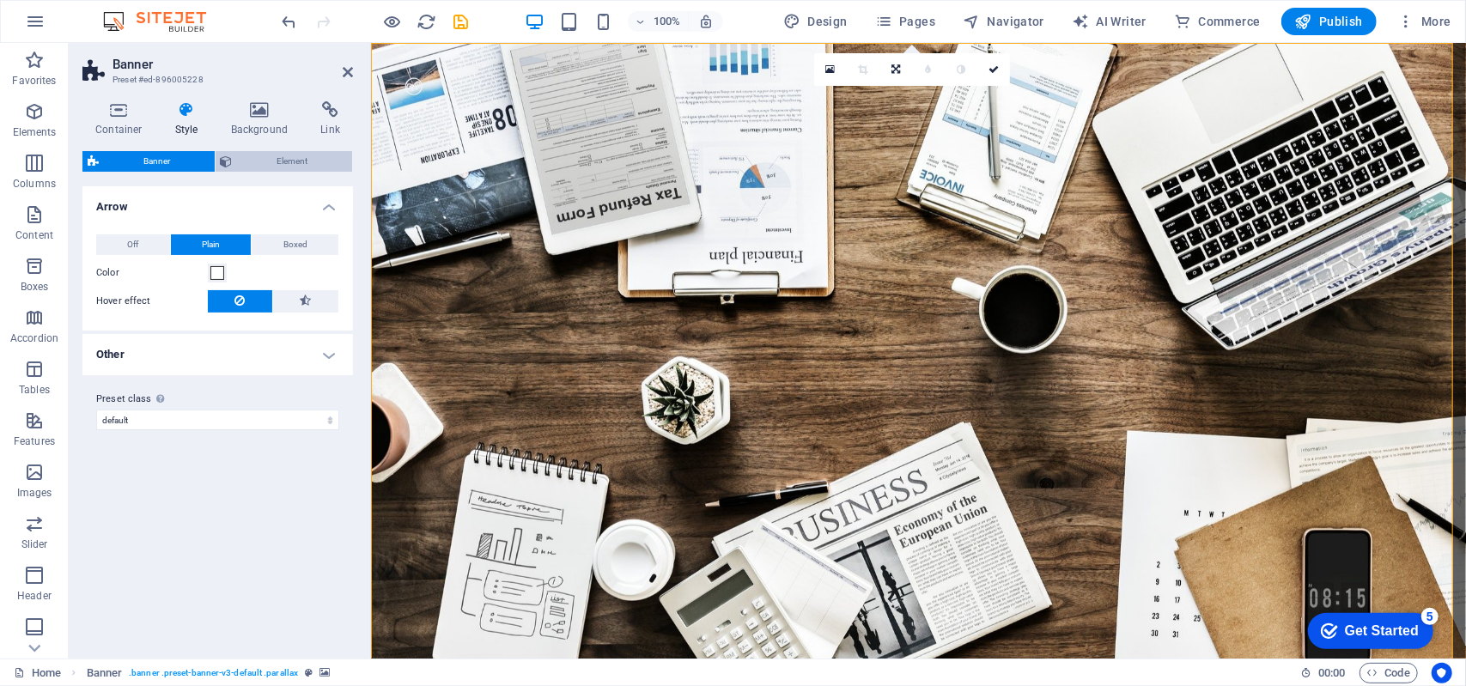
click at [256, 161] on span "Element" at bounding box center [293, 161] width 110 height 21
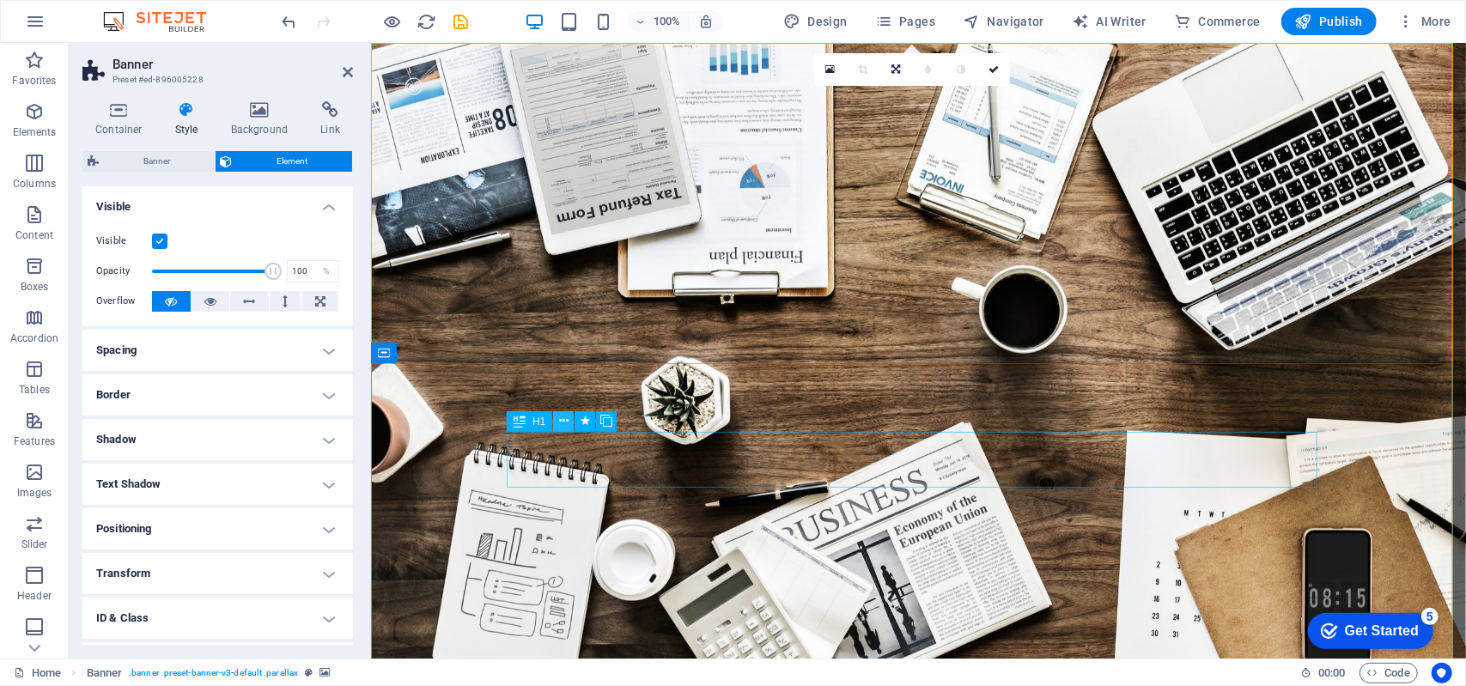
click at [0, 0] on icon at bounding box center [0, 0] width 0 height 0
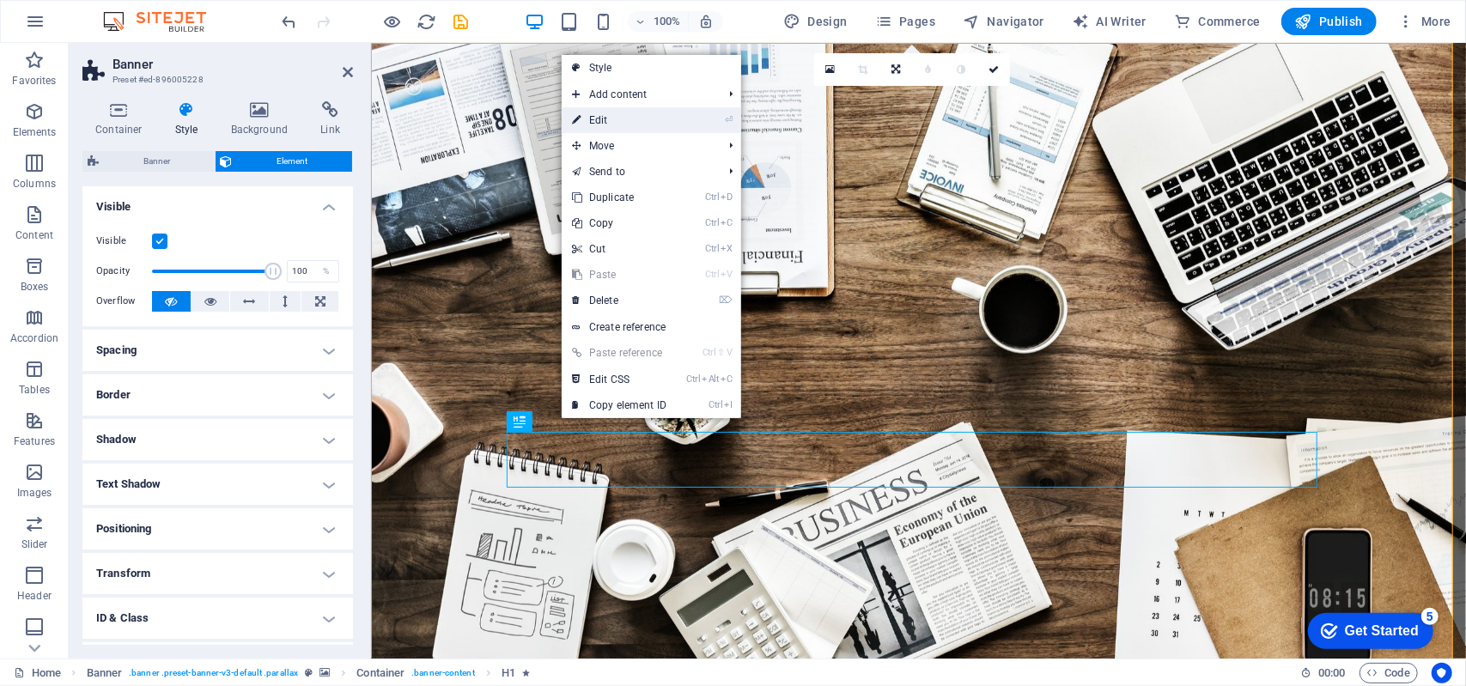
click at [670, 116] on link "⏎ Edit" at bounding box center [618, 120] width 115 height 26
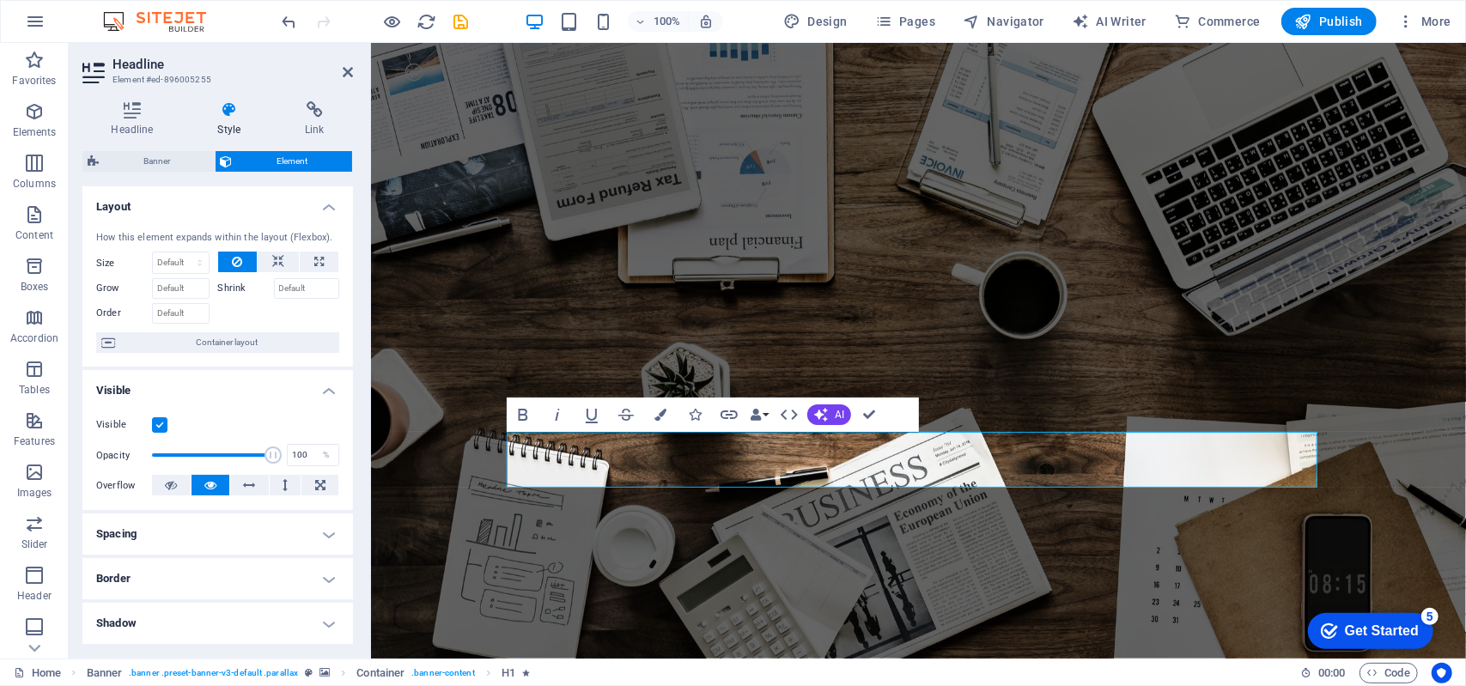
click at [221, 118] on h4 "Style" at bounding box center [233, 119] width 88 height 36
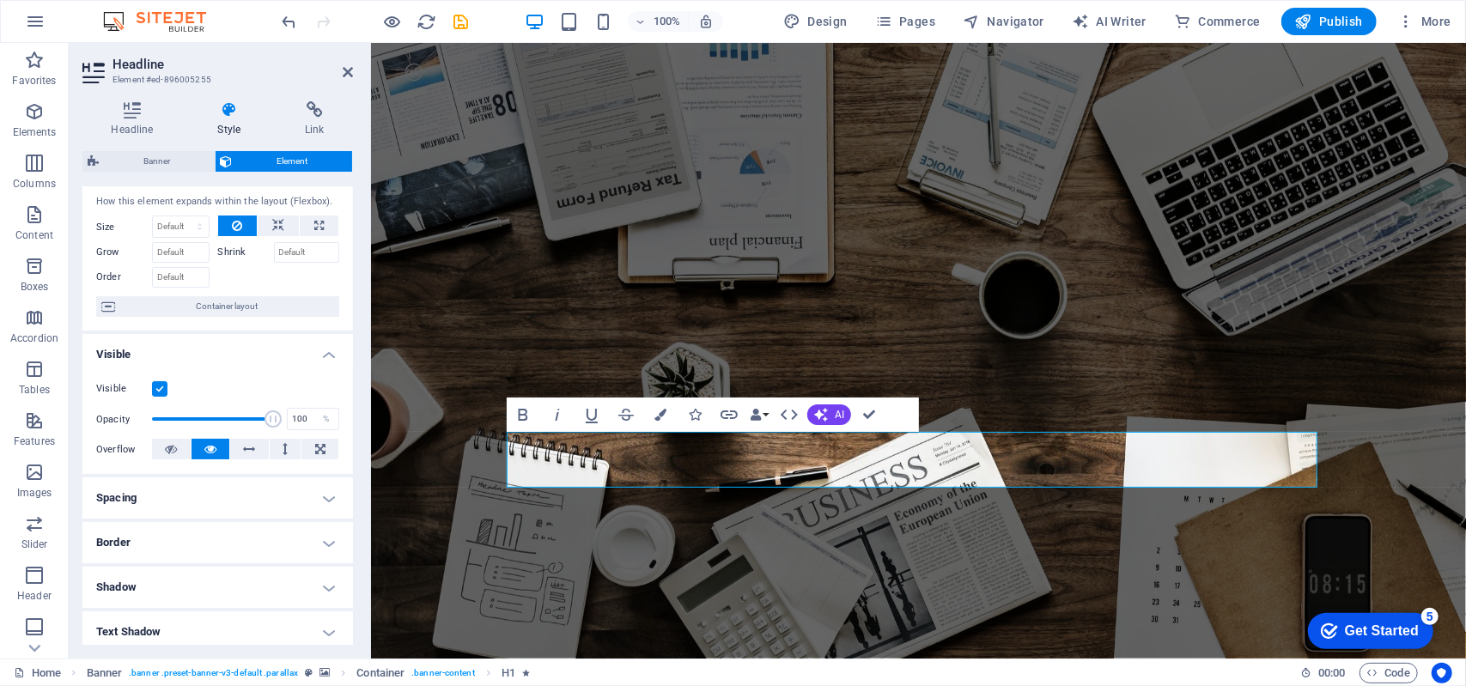
scroll to position [0, 0]
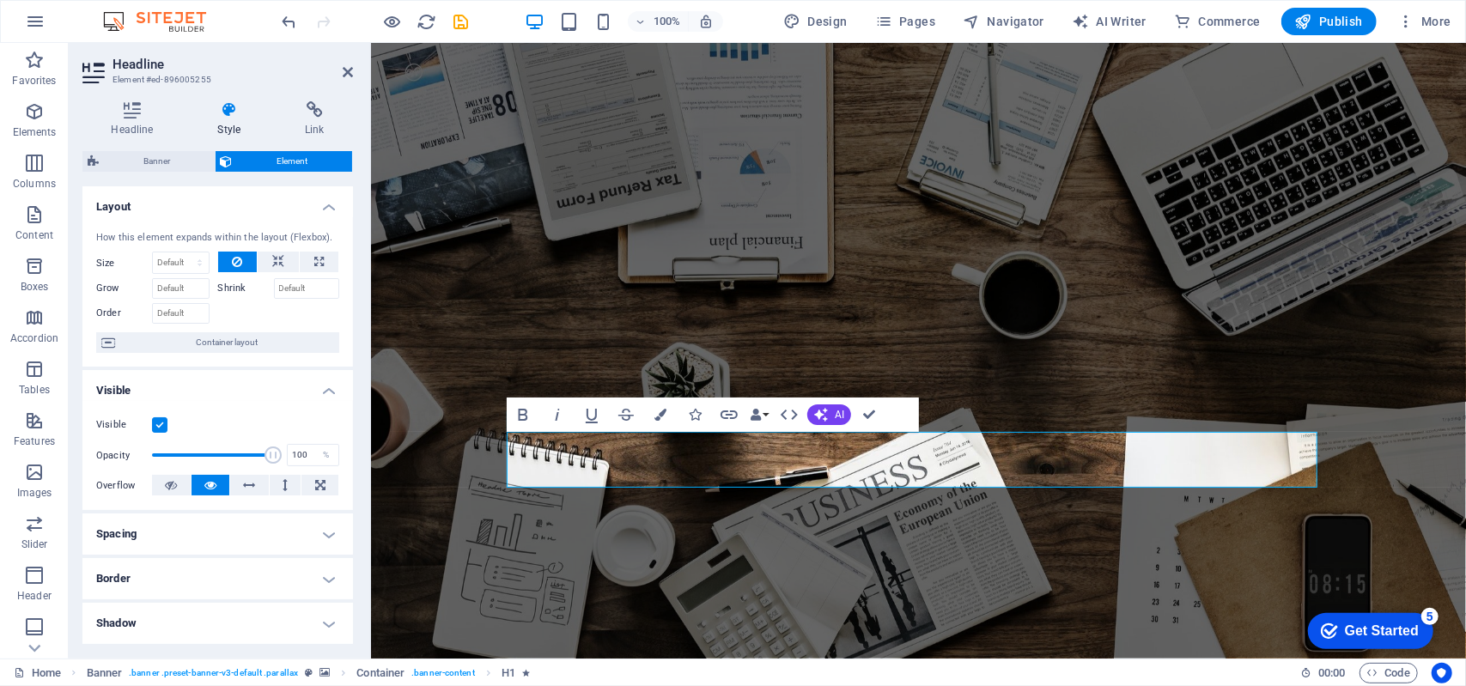
click at [331, 203] on h4 "Layout" at bounding box center [217, 201] width 270 height 31
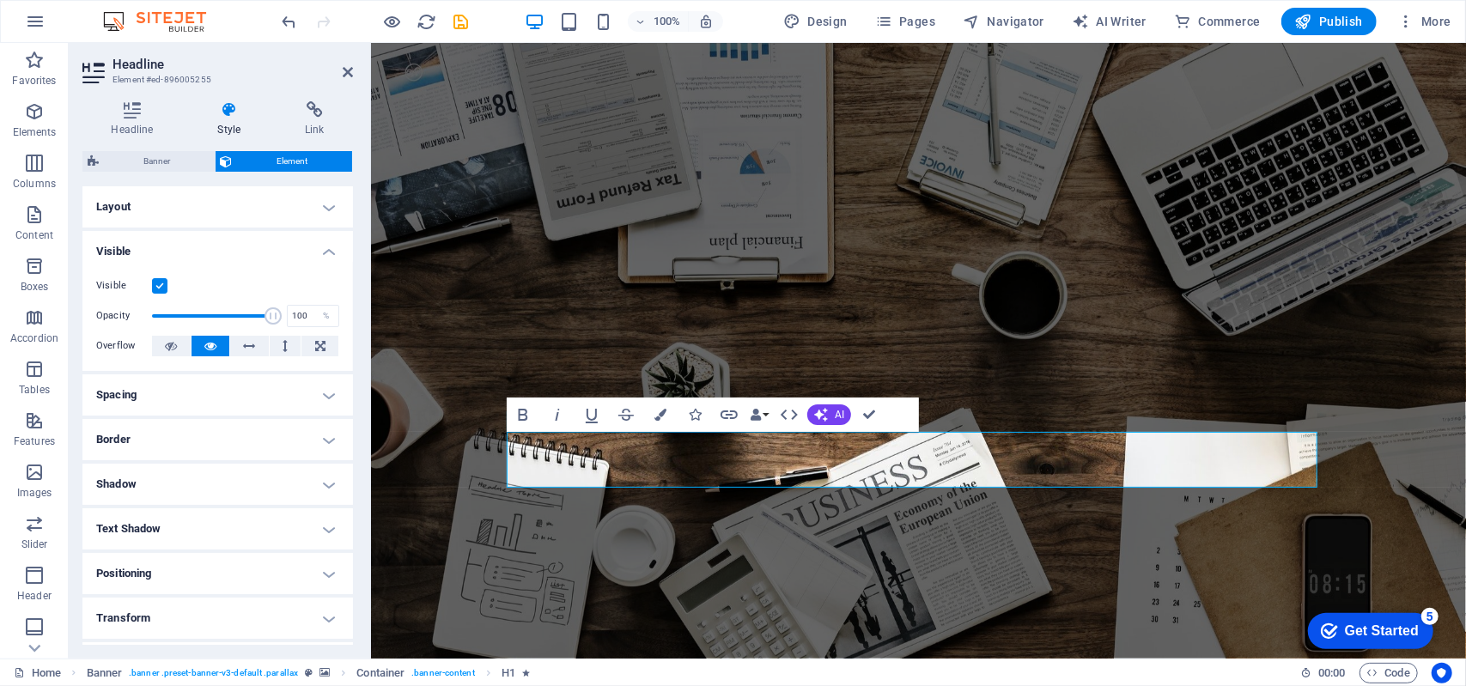
drag, startPoint x: 319, startPoint y: 252, endPoint x: 315, endPoint y: 243, distance: 9.2
click at [315, 243] on h4 "Visible" at bounding box center [217, 246] width 270 height 31
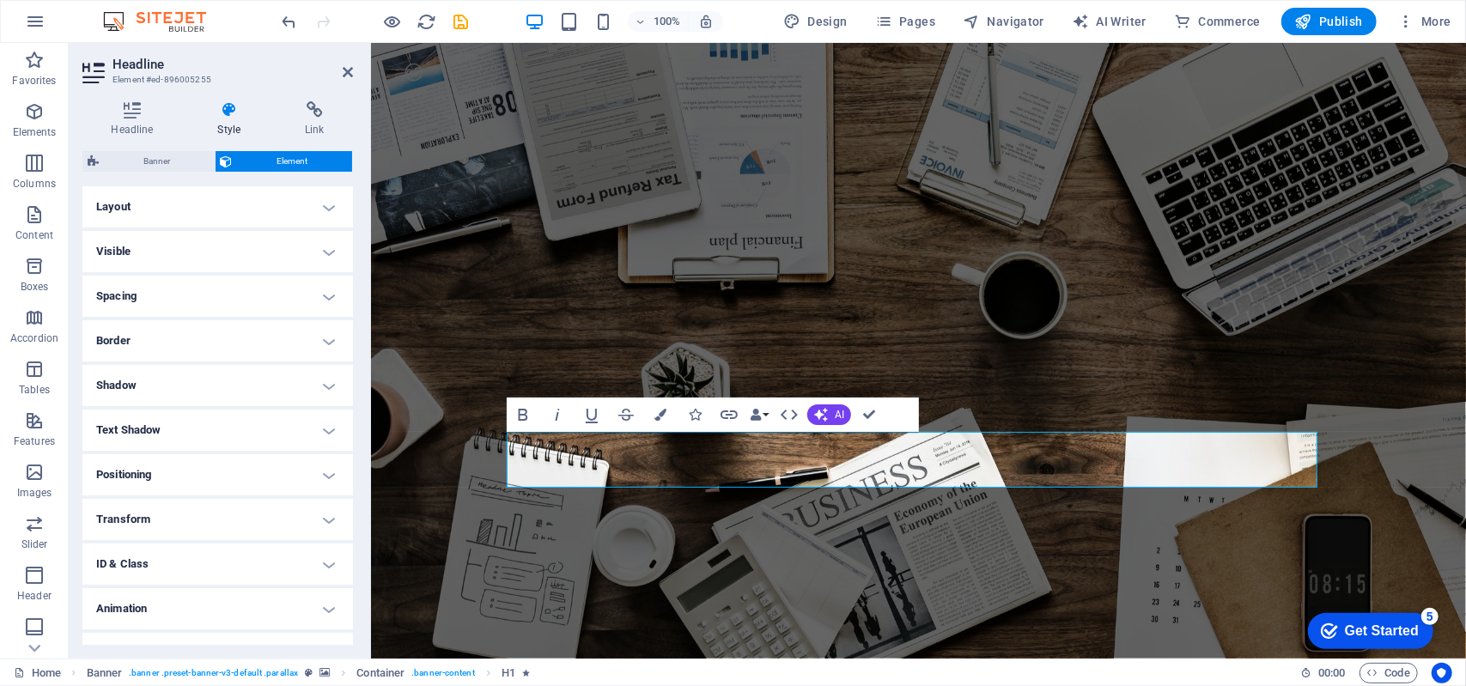
drag, startPoint x: 347, startPoint y: 434, endPoint x: 357, endPoint y: 486, distance: 53.4
click at [357, 486] on div "Headline Style Link Settings Level H1 H2 H3 H4 H5 H6 Alignment Default colors a…" at bounding box center [218, 373] width 298 height 571
drag, startPoint x: 772, startPoint y: 469, endPoint x: 731, endPoint y: 444, distance: 48.1
click at [664, 415] on icon "button" at bounding box center [660, 415] width 12 height 12
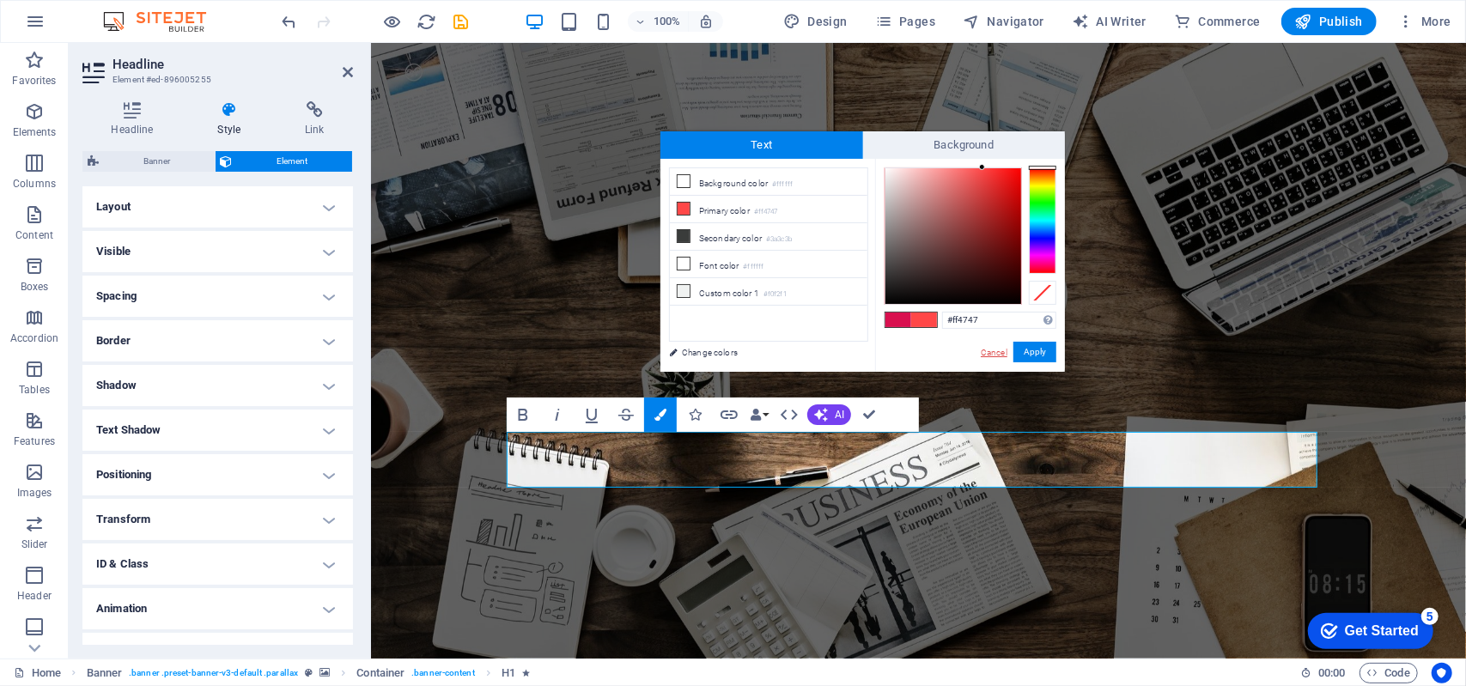
click at [986, 349] on link "Cancel" at bounding box center [994, 352] width 30 height 13
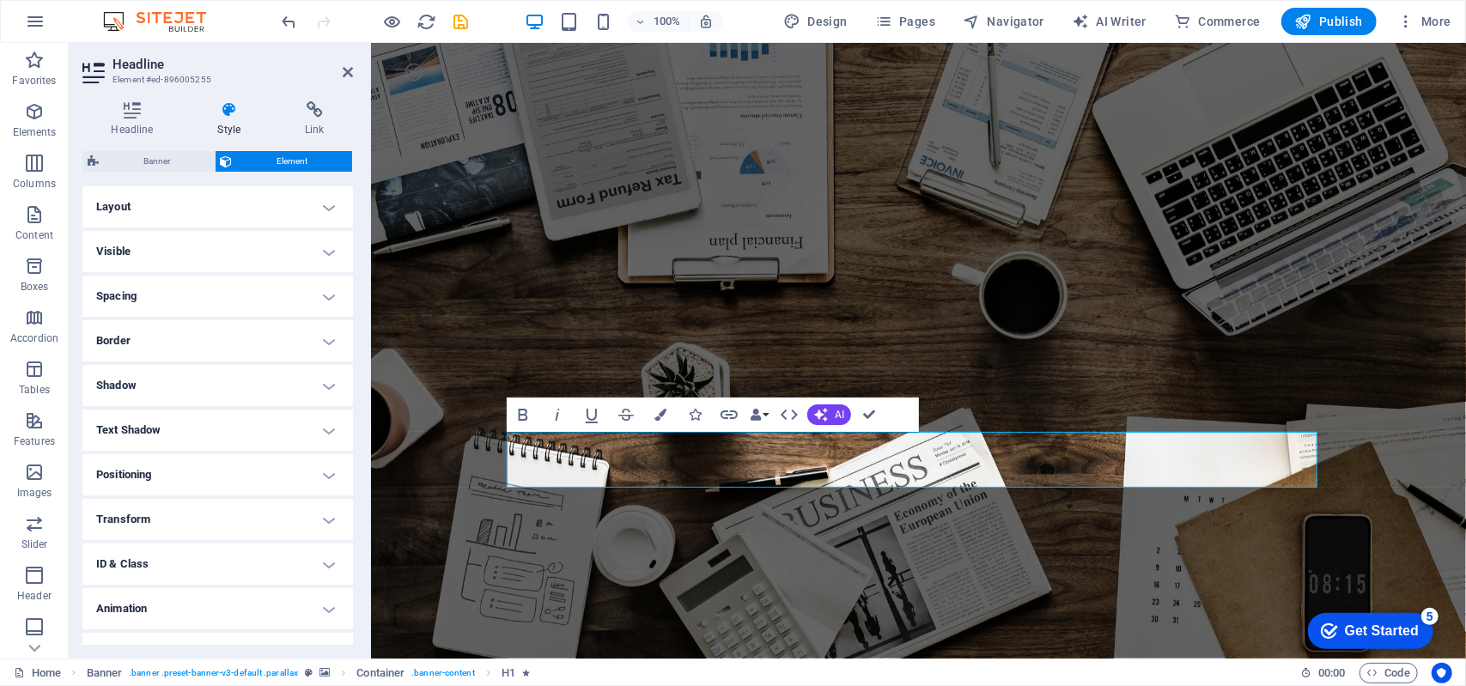
click at [228, 114] on icon at bounding box center [229, 109] width 81 height 17
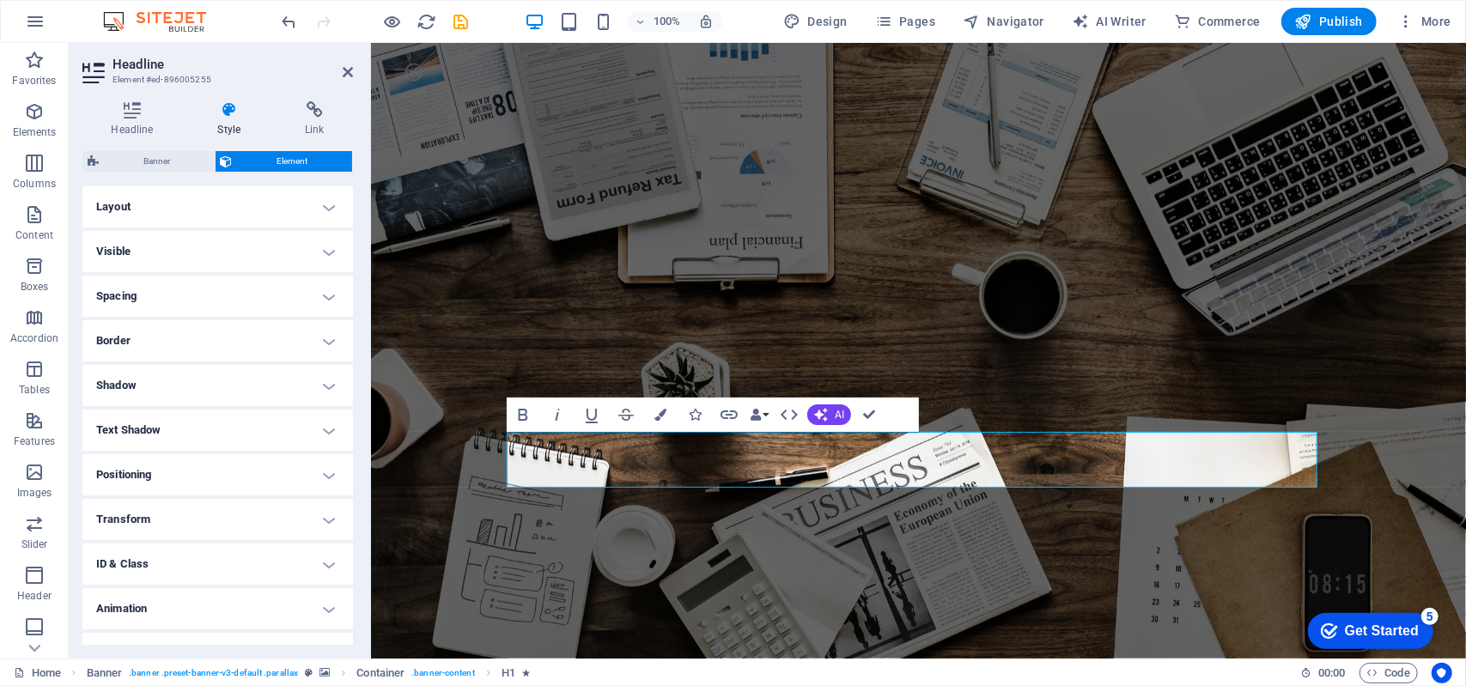
click at [228, 114] on icon at bounding box center [229, 109] width 81 height 17
click at [137, 118] on h4 "Headline" at bounding box center [135, 119] width 106 height 36
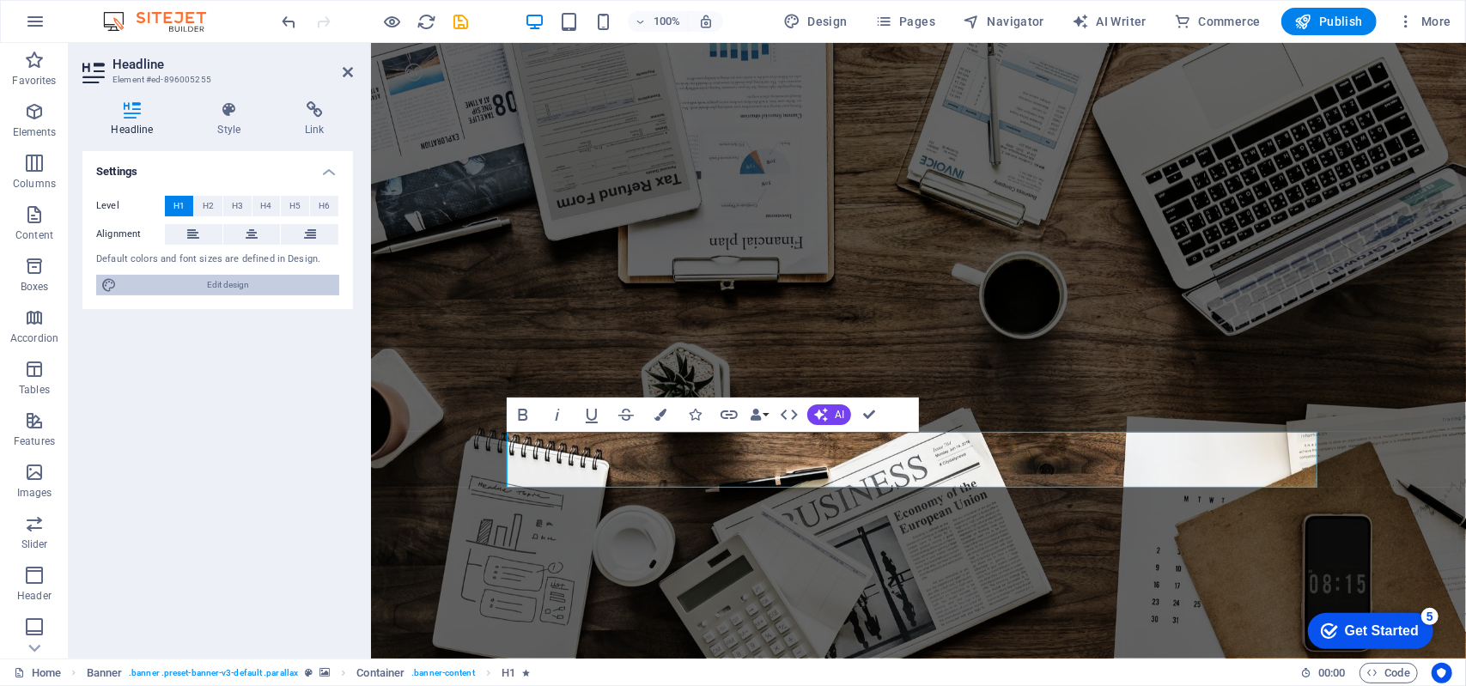
click at [246, 283] on span "Edit design" at bounding box center [228, 285] width 212 height 21
select select "rem"
select select "300"
select select "px"
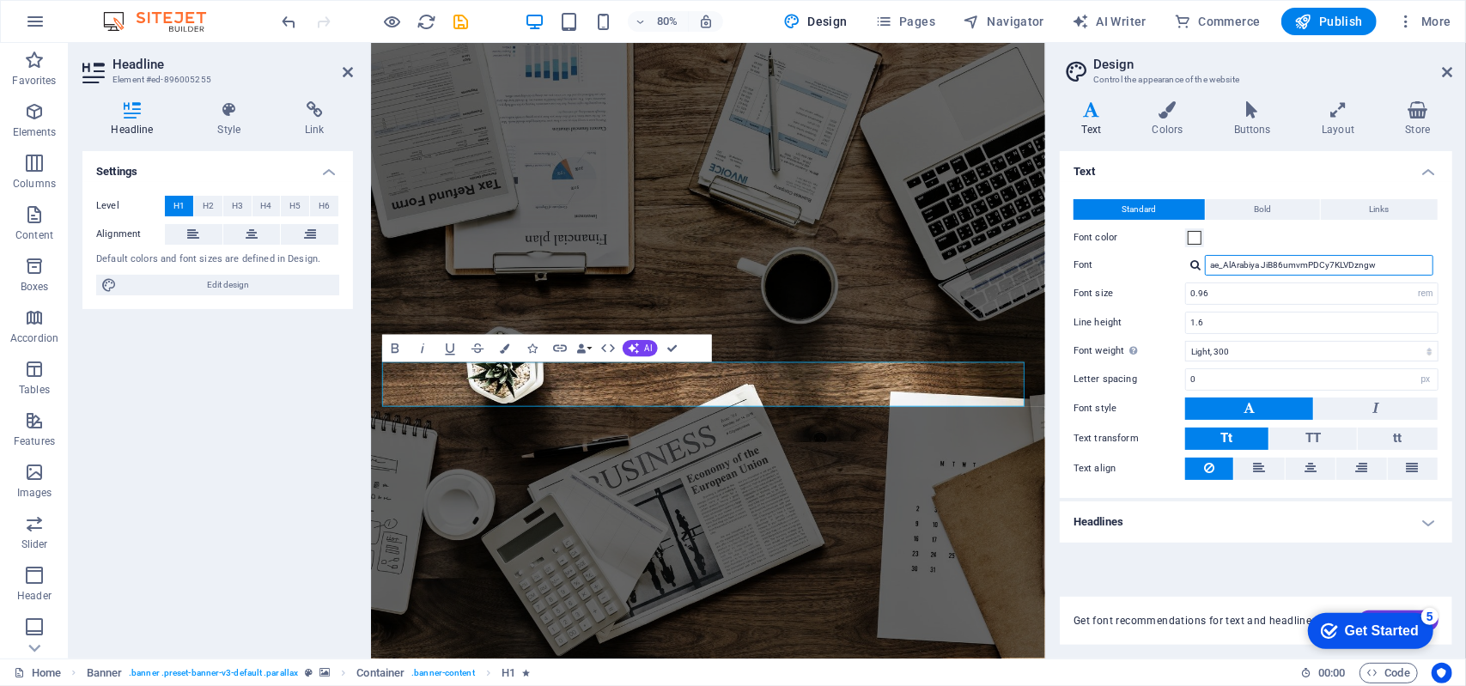
click at [1396, 272] on input "ae_AlArabiya JiB86umvmPDCy7KLVDzngw" at bounding box center [1319, 265] width 228 height 21
click at [1264, 288] on div "ae_AlArabiya JiB86umvmPDCy7KLVDzngw" at bounding box center [1322, 301] width 227 height 44
click at [1265, 288] on input "0.96" at bounding box center [1312, 293] width 252 height 21
click at [1422, 301] on select "rem px" at bounding box center [1425, 293] width 24 height 21
click at [1333, 293] on input "0.96" at bounding box center [1312, 293] width 252 height 21
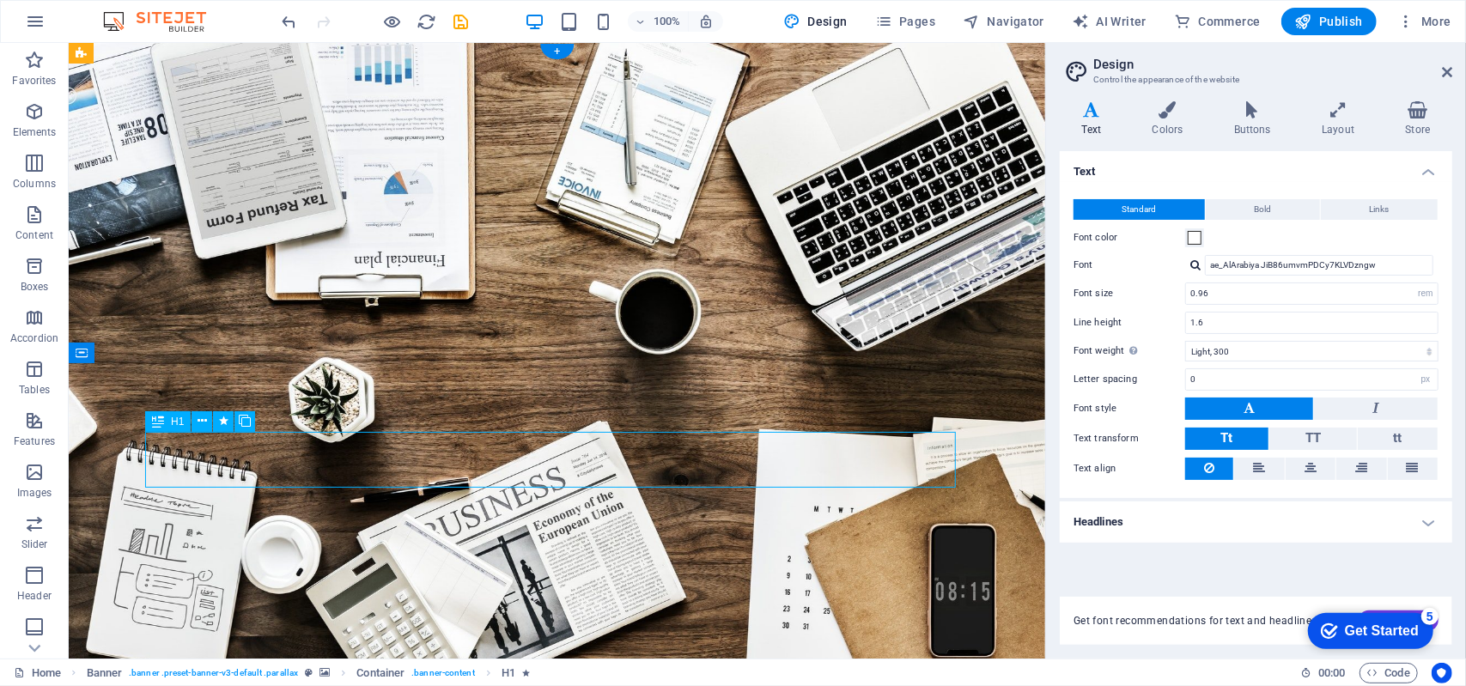
click at [0, 0] on icon at bounding box center [0, 0] width 0 height 0
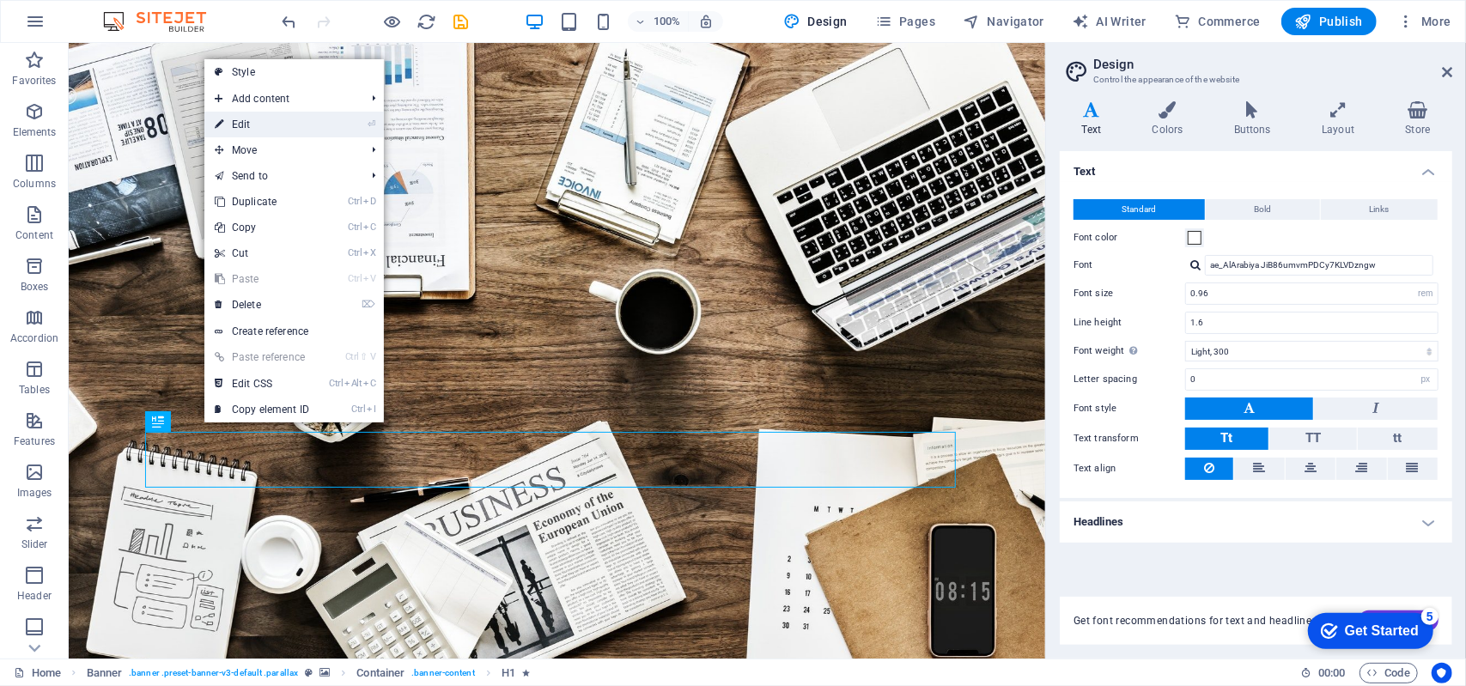
click at [305, 124] on link "⏎ Edit" at bounding box center [261, 125] width 115 height 26
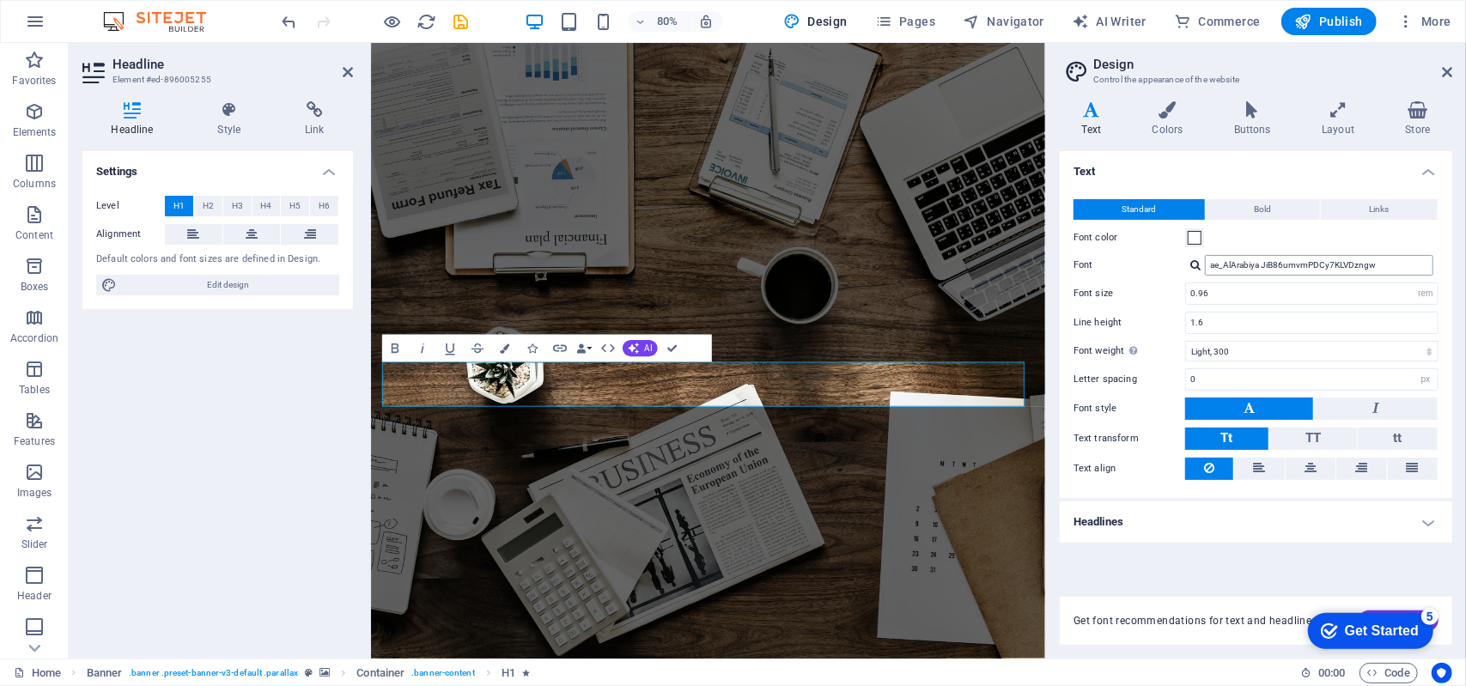
click at [1396, 264] on input "ae_AlArabiya JiB86umvmPDCy7KLVDzngw" at bounding box center [1319, 265] width 228 height 21
click at [1196, 264] on div at bounding box center [1195, 264] width 10 height 11
click at [1314, 373] on div "Alhurra 8lPHG12tR6SzBcso2bBT0w" at bounding box center [1322, 382] width 227 height 18
click at [1192, 266] on div at bounding box center [1195, 264] width 10 height 11
click at [1259, 395] on div "Poppins" at bounding box center [1322, 404] width 227 height 18
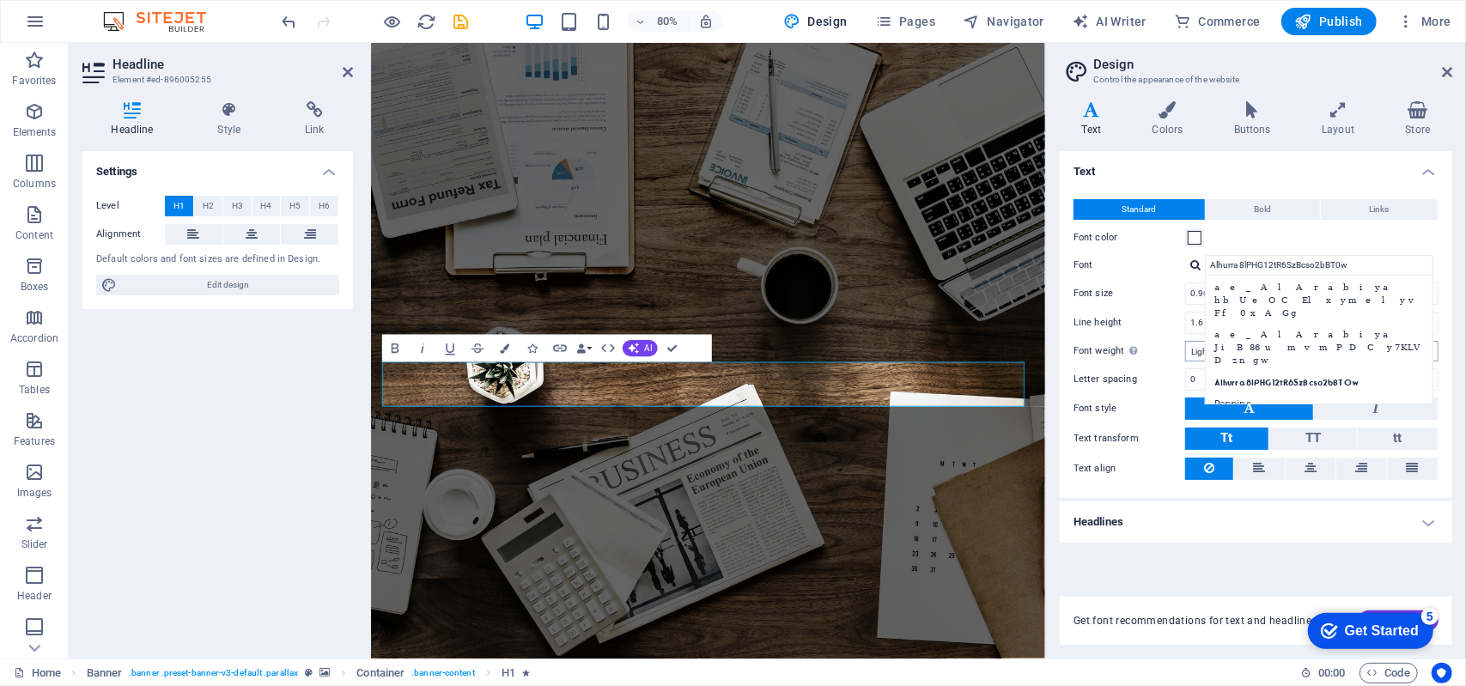
type input "Poppins"
